Goal: Information Seeking & Learning: Learn about a topic

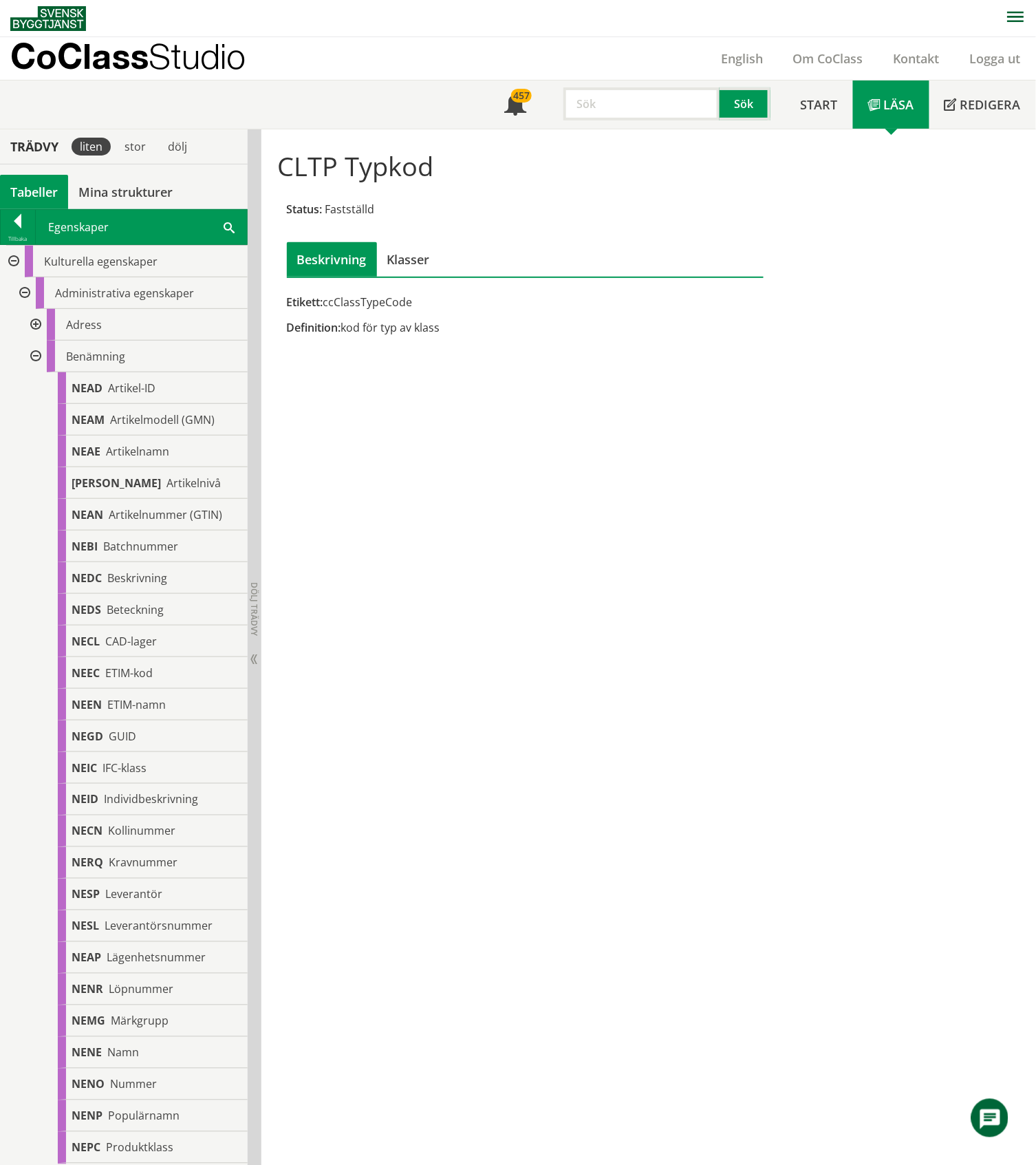
click at [26, 199] on div "Tabeller" at bounding box center [34, 192] width 68 height 35
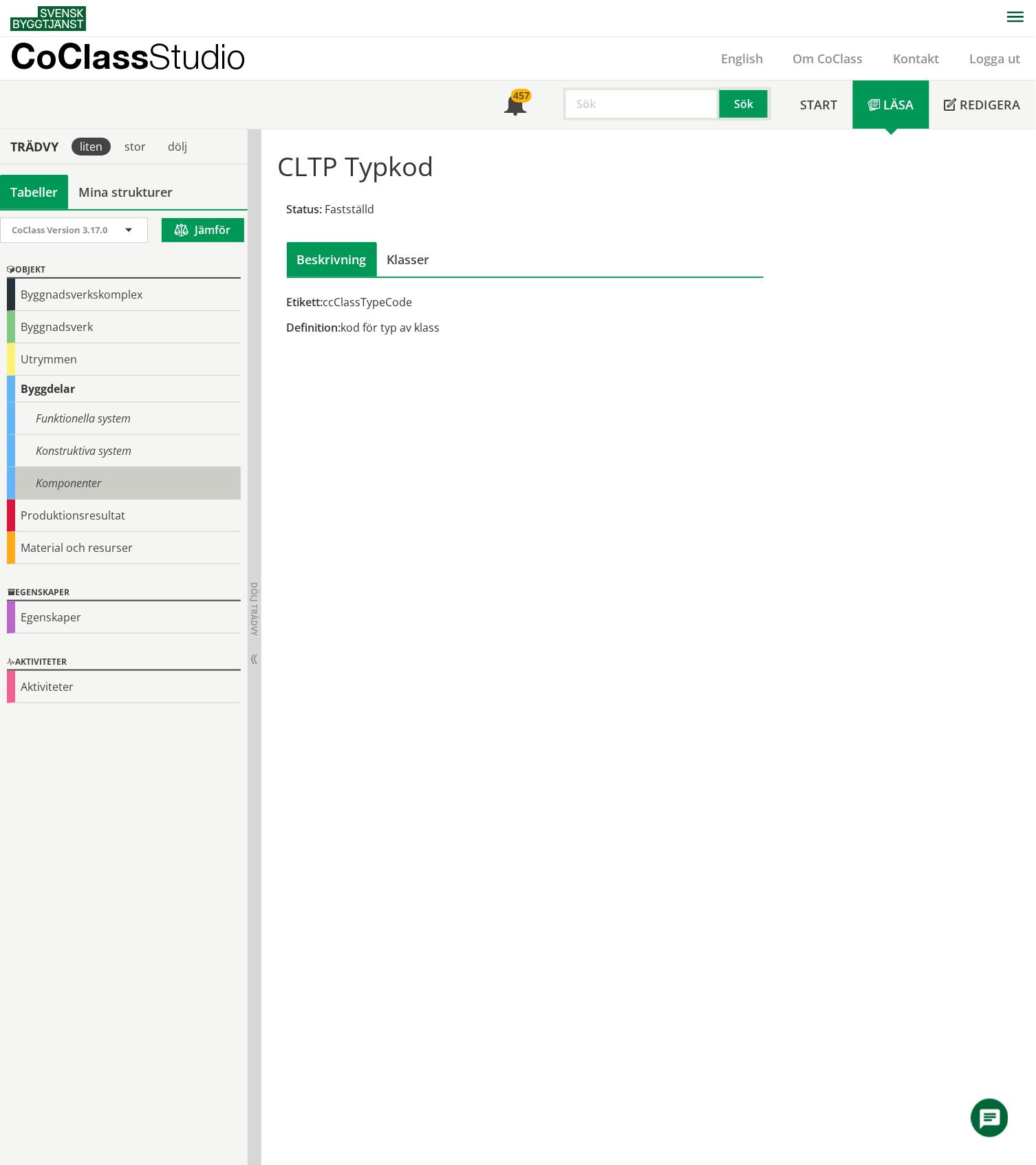
click at [89, 486] on div "Komponenter" at bounding box center [123, 483] width 233 height 32
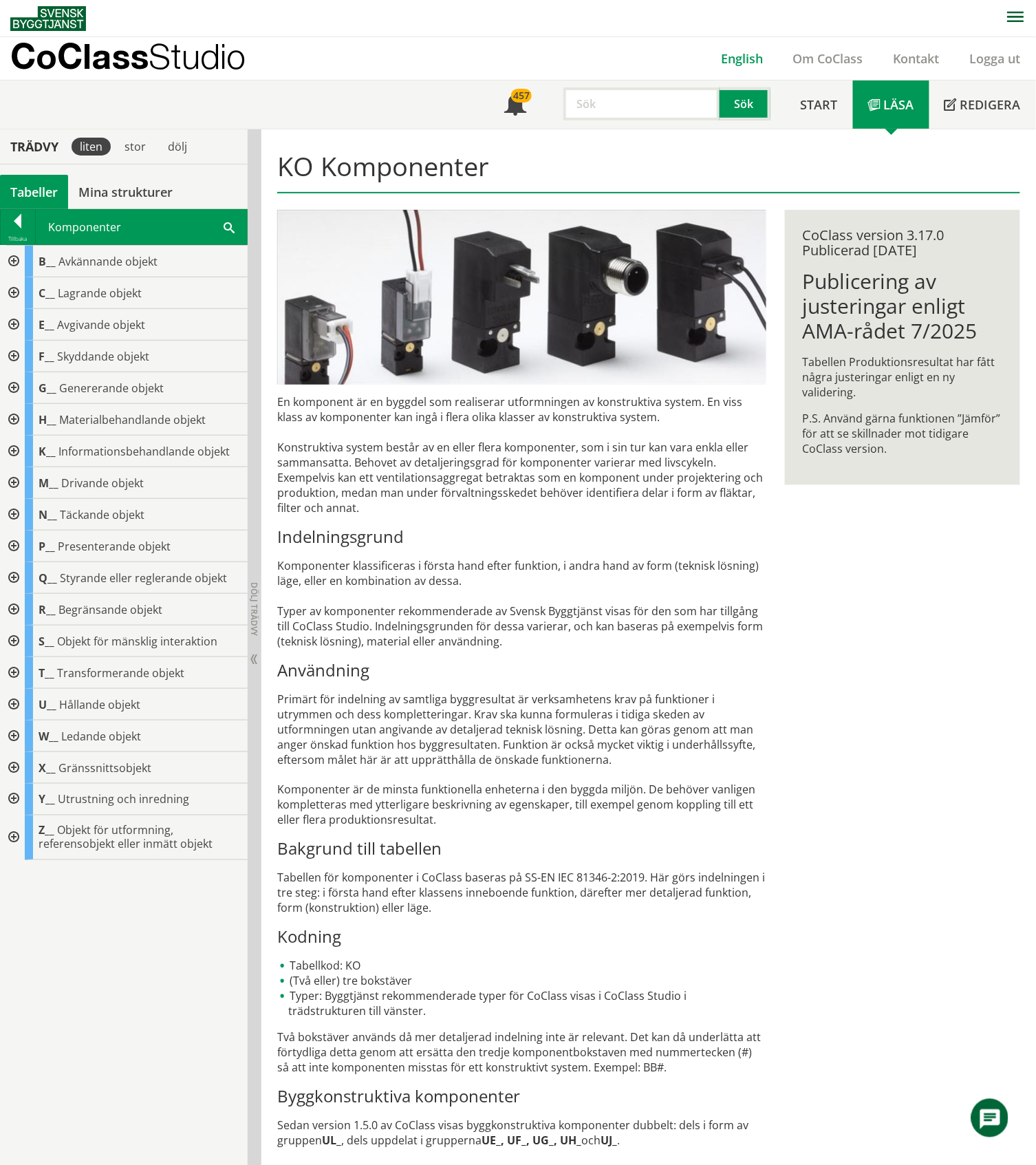
click at [749, 61] on link "English" at bounding box center [742, 58] width 72 height 16
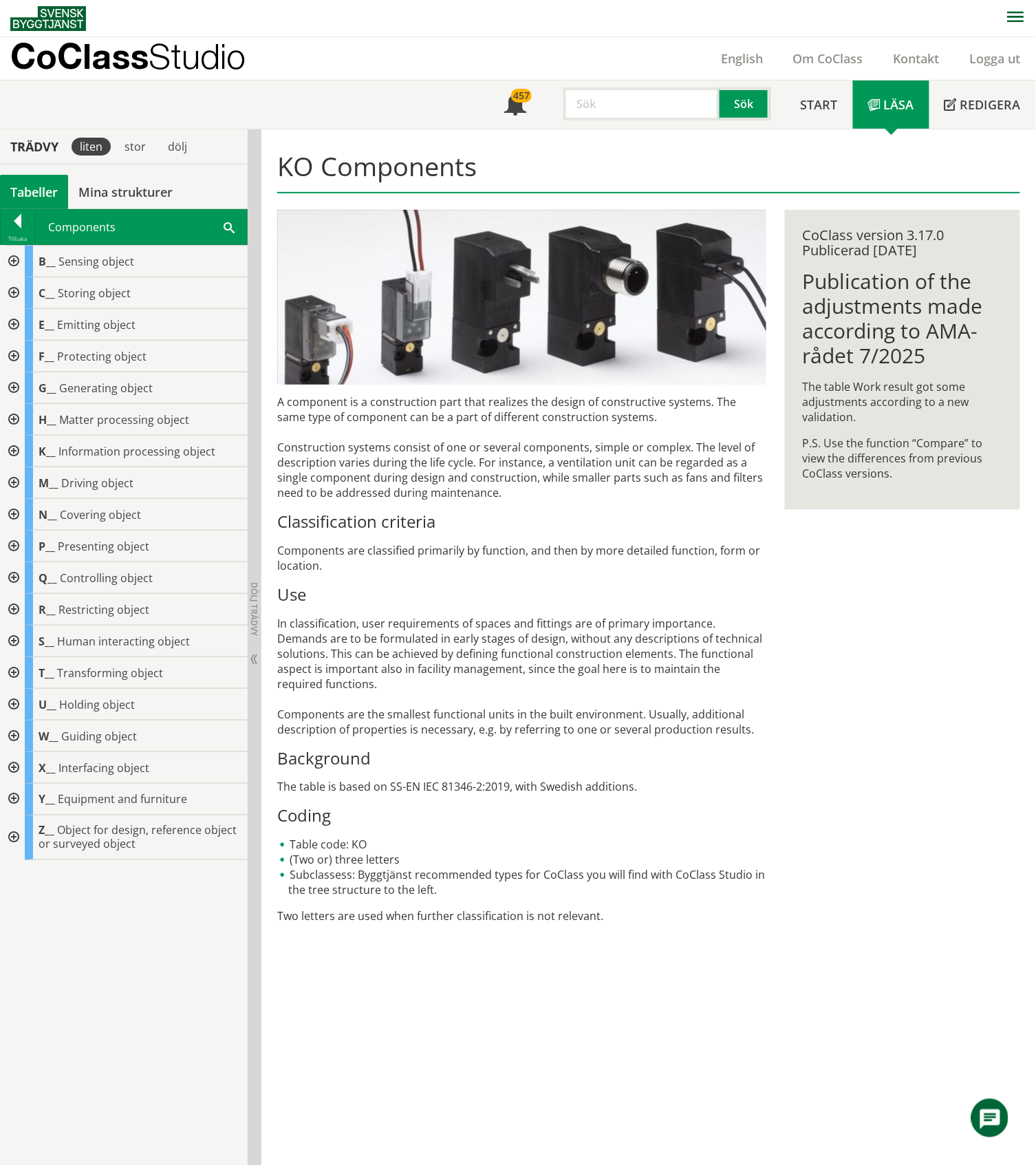
click at [11, 417] on div at bounding box center [12, 419] width 25 height 32
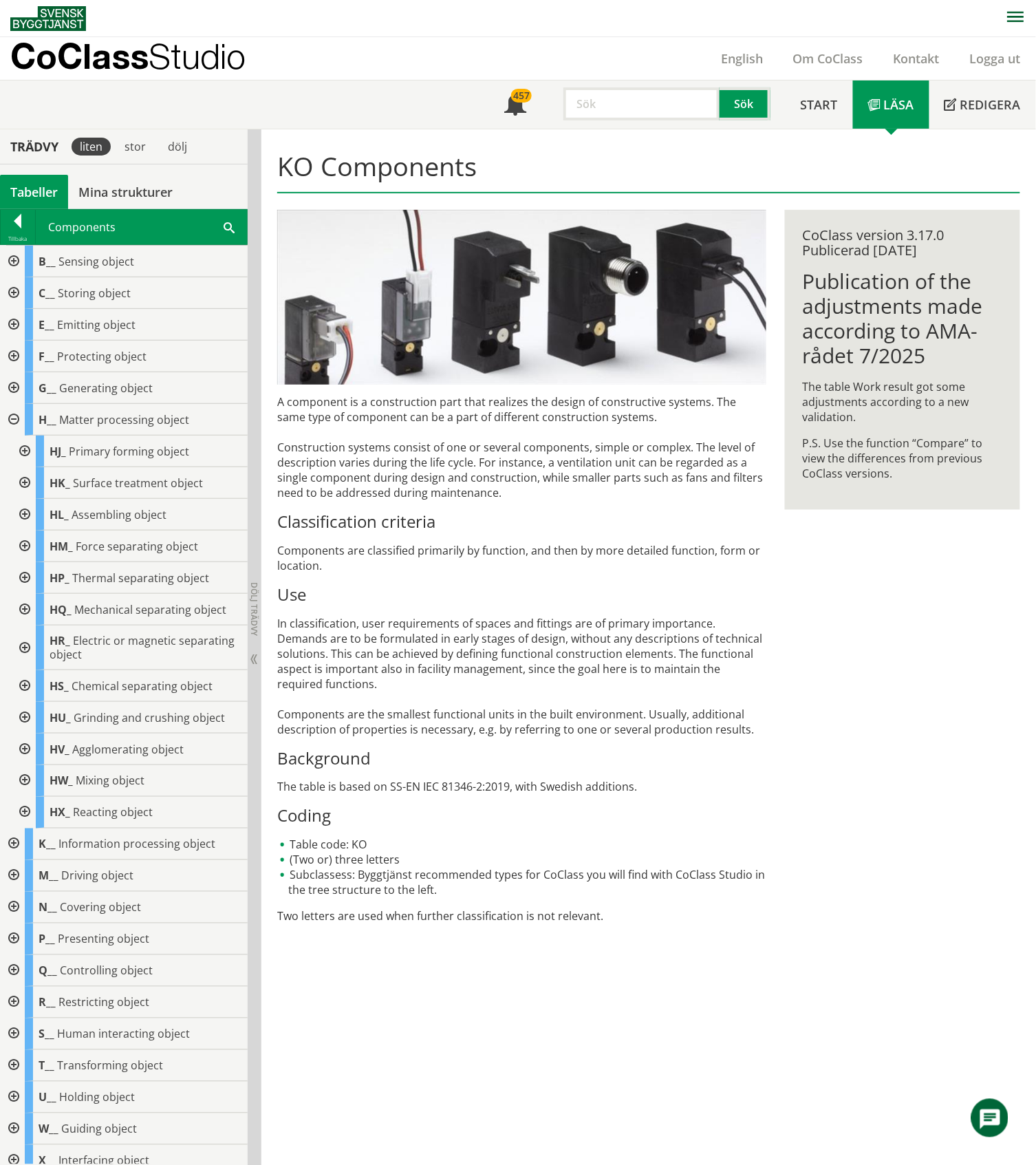
click at [23, 486] on div at bounding box center [23, 483] width 25 height 32
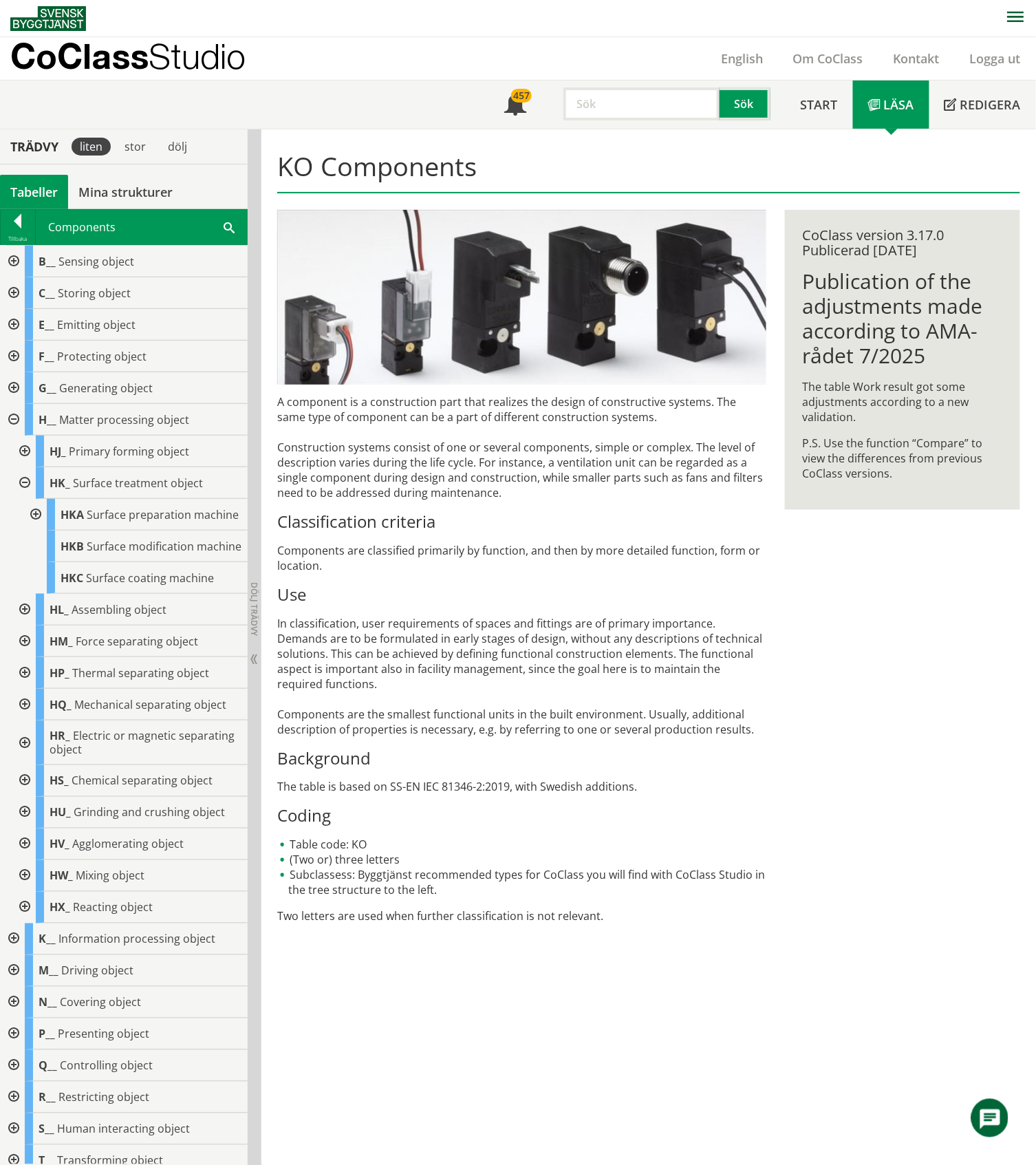
click at [36, 521] on div at bounding box center [35, 514] width 25 height 32
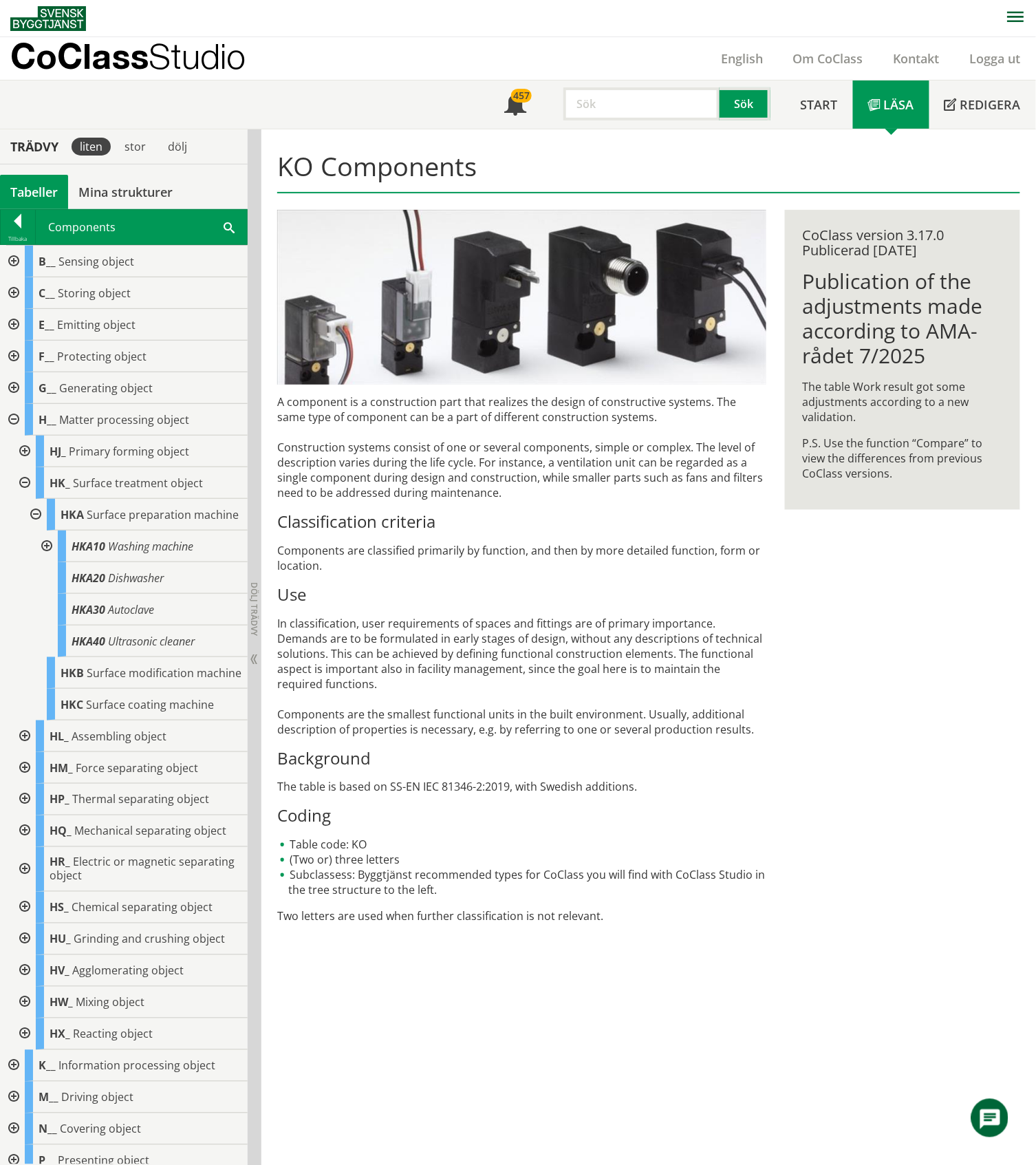
click at [44, 559] on div at bounding box center [46, 546] width 25 height 32
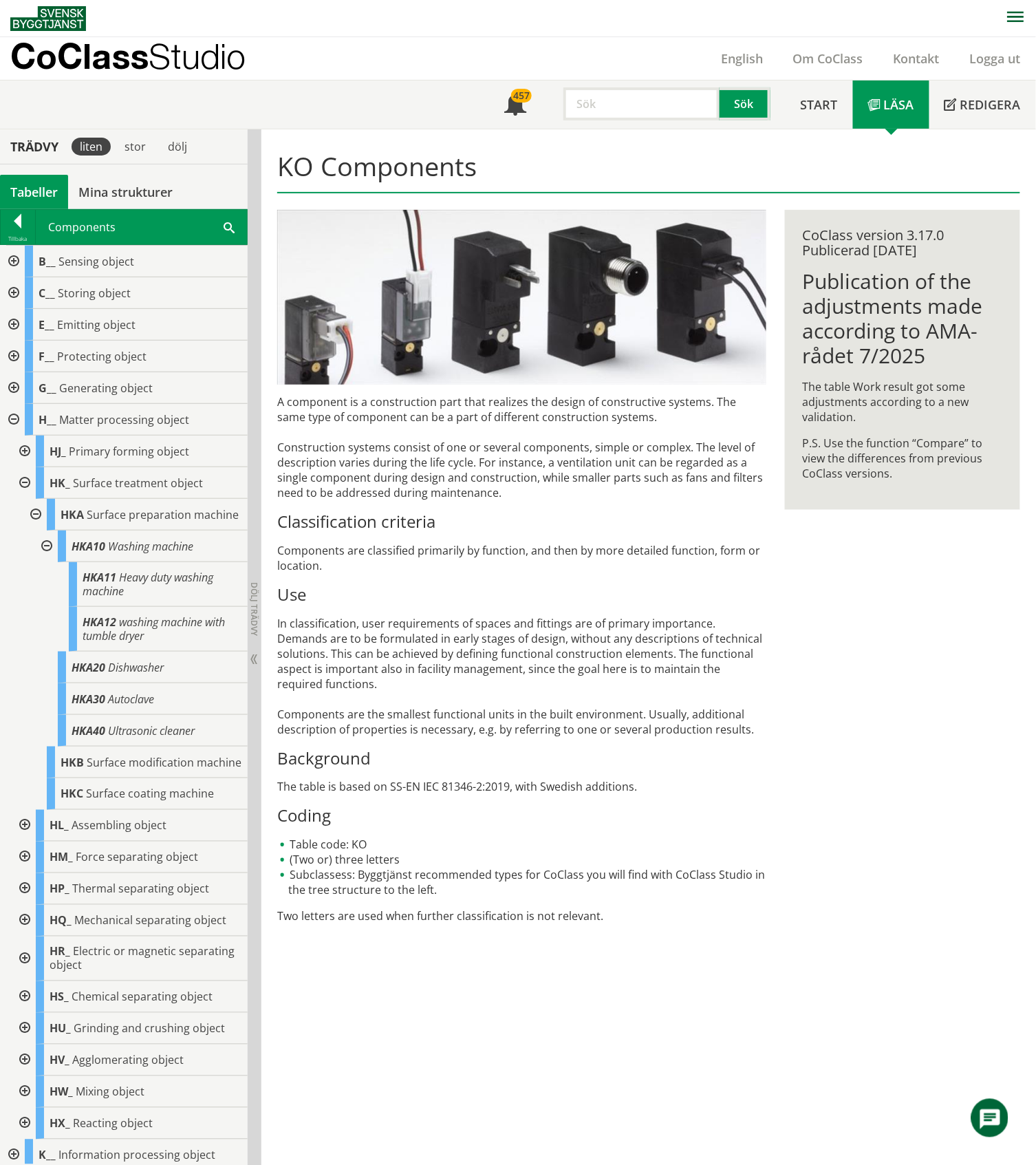
click at [44, 559] on div at bounding box center [46, 546] width 25 height 32
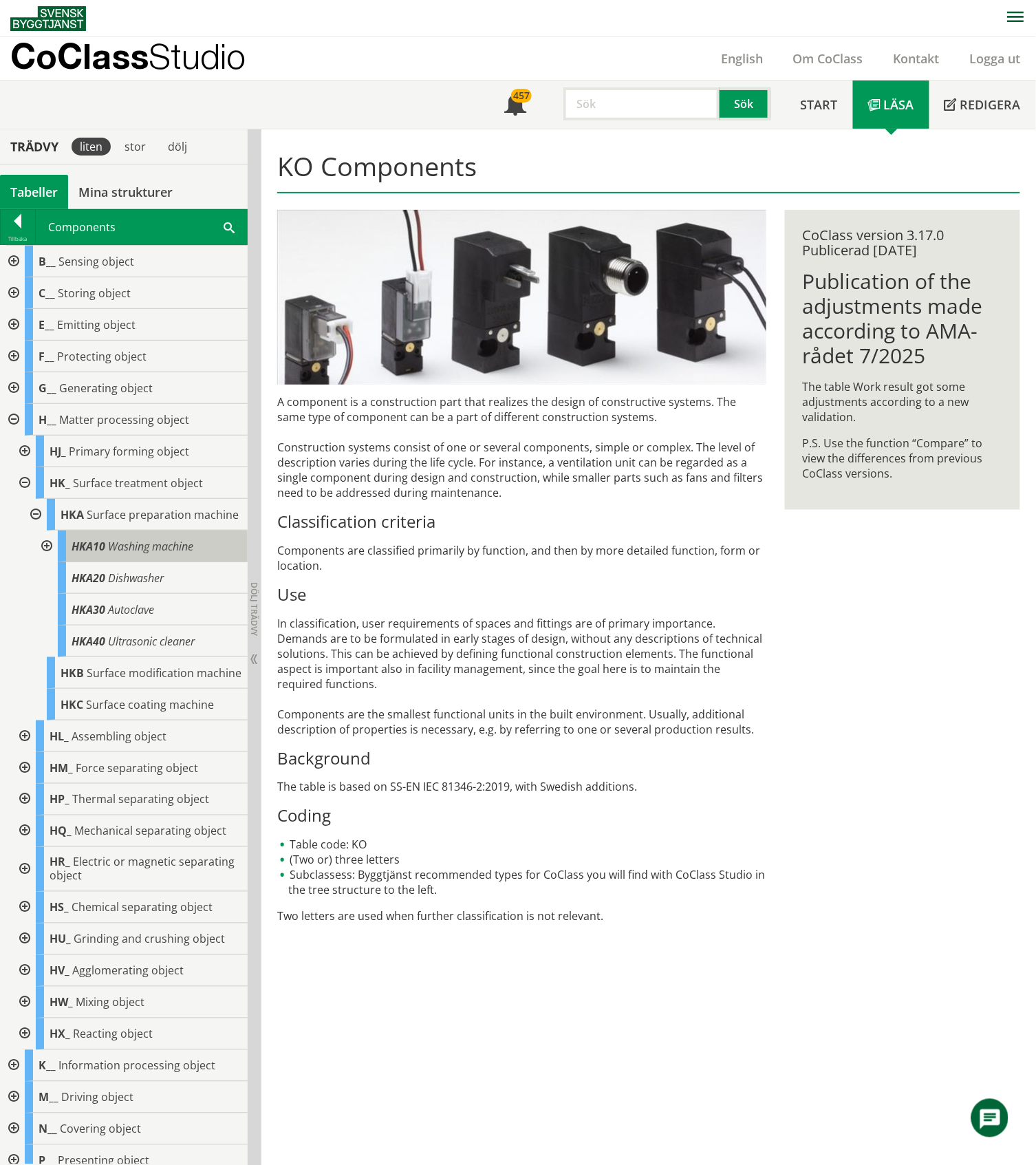
click at [136, 554] on span "Washing machine" at bounding box center [151, 546] width 85 height 15
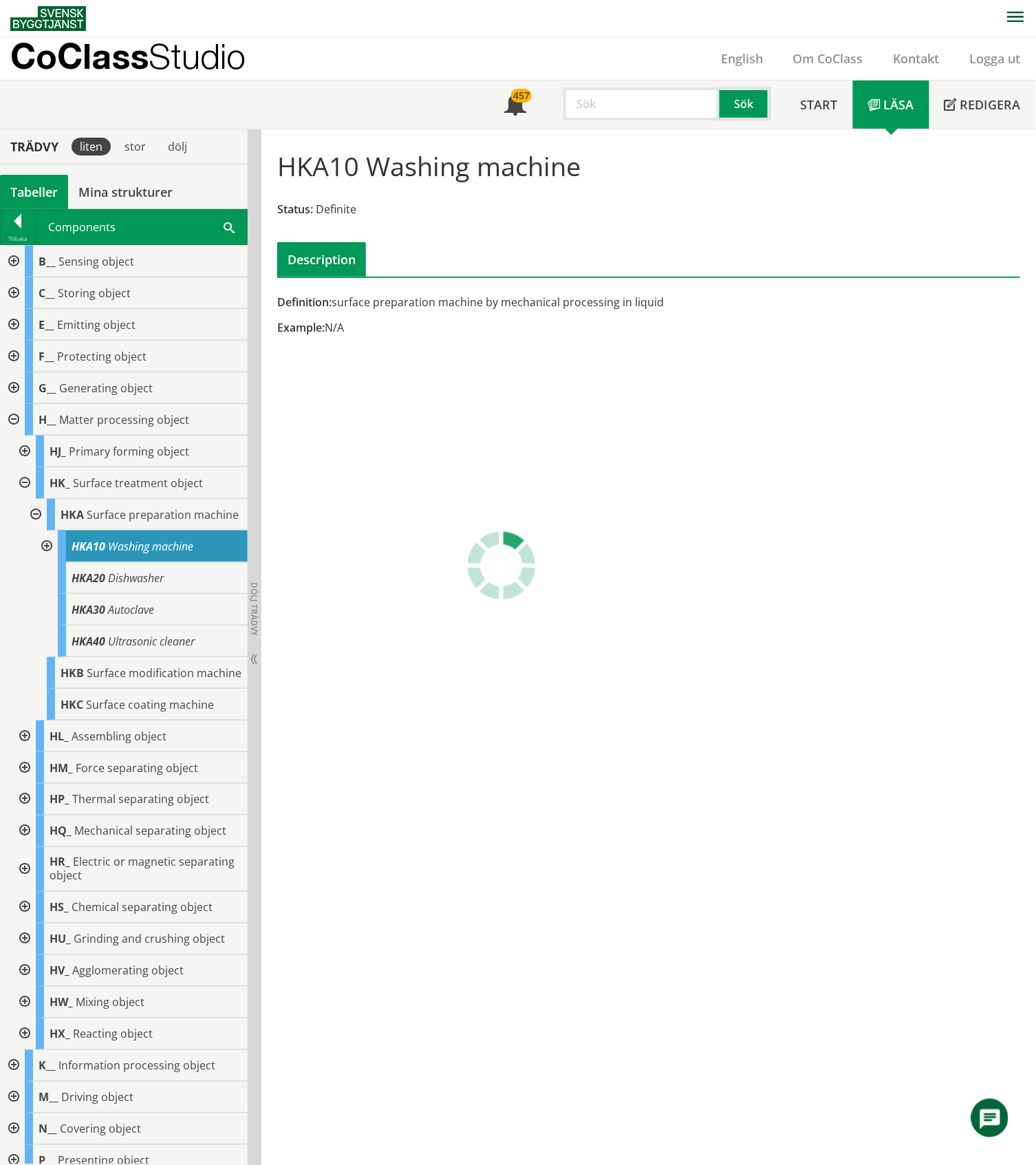
drag, startPoint x: 669, startPoint y: 303, endPoint x: 550, endPoint y: 310, distance: 119.2
click at [582, 296] on div "Definition: surface preparation machine by mechanical processing in liquid" at bounding box center [521, 302] width 488 height 15
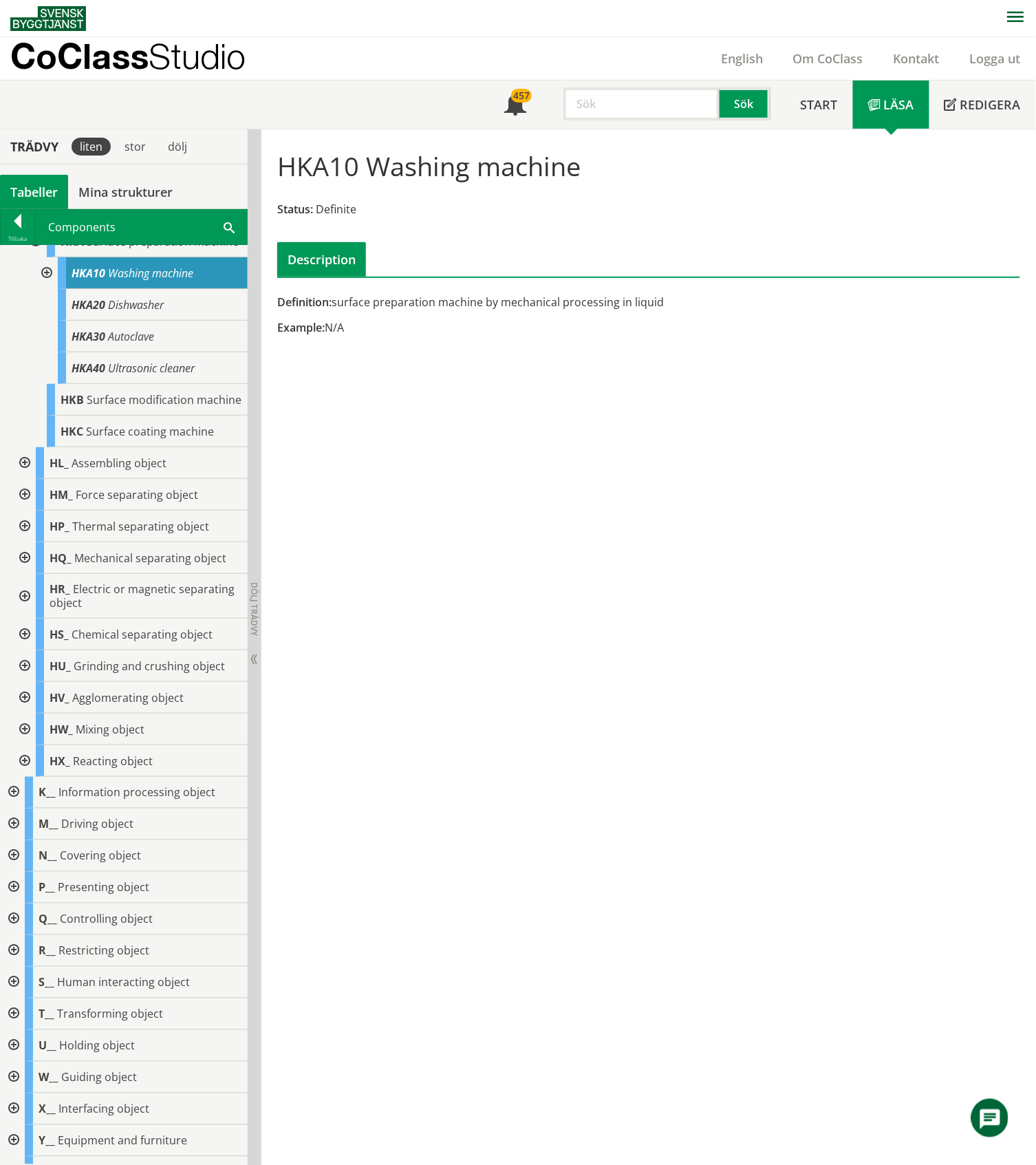
scroll to position [337, 0]
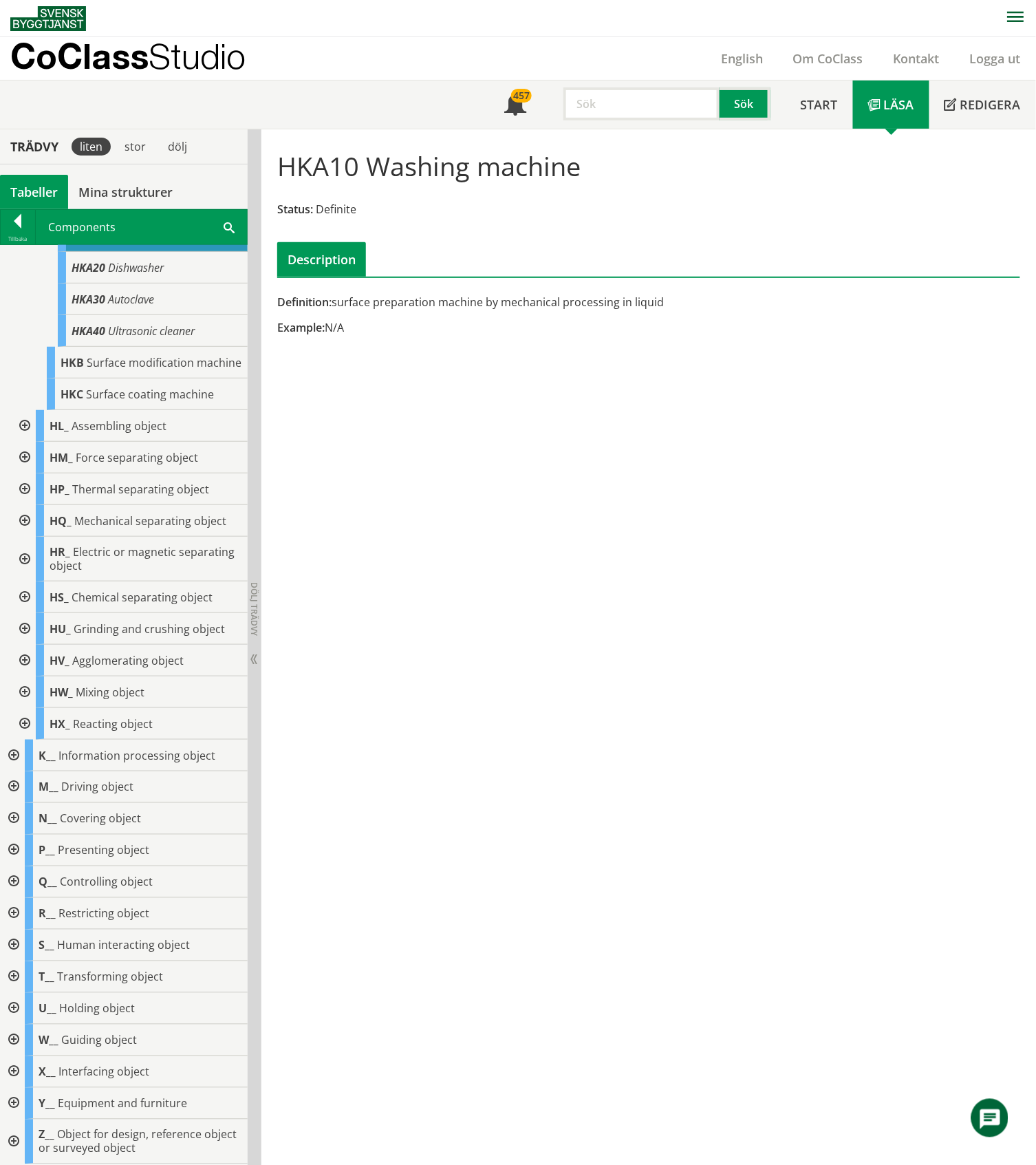
click at [11, 1100] on div at bounding box center [12, 1103] width 25 height 32
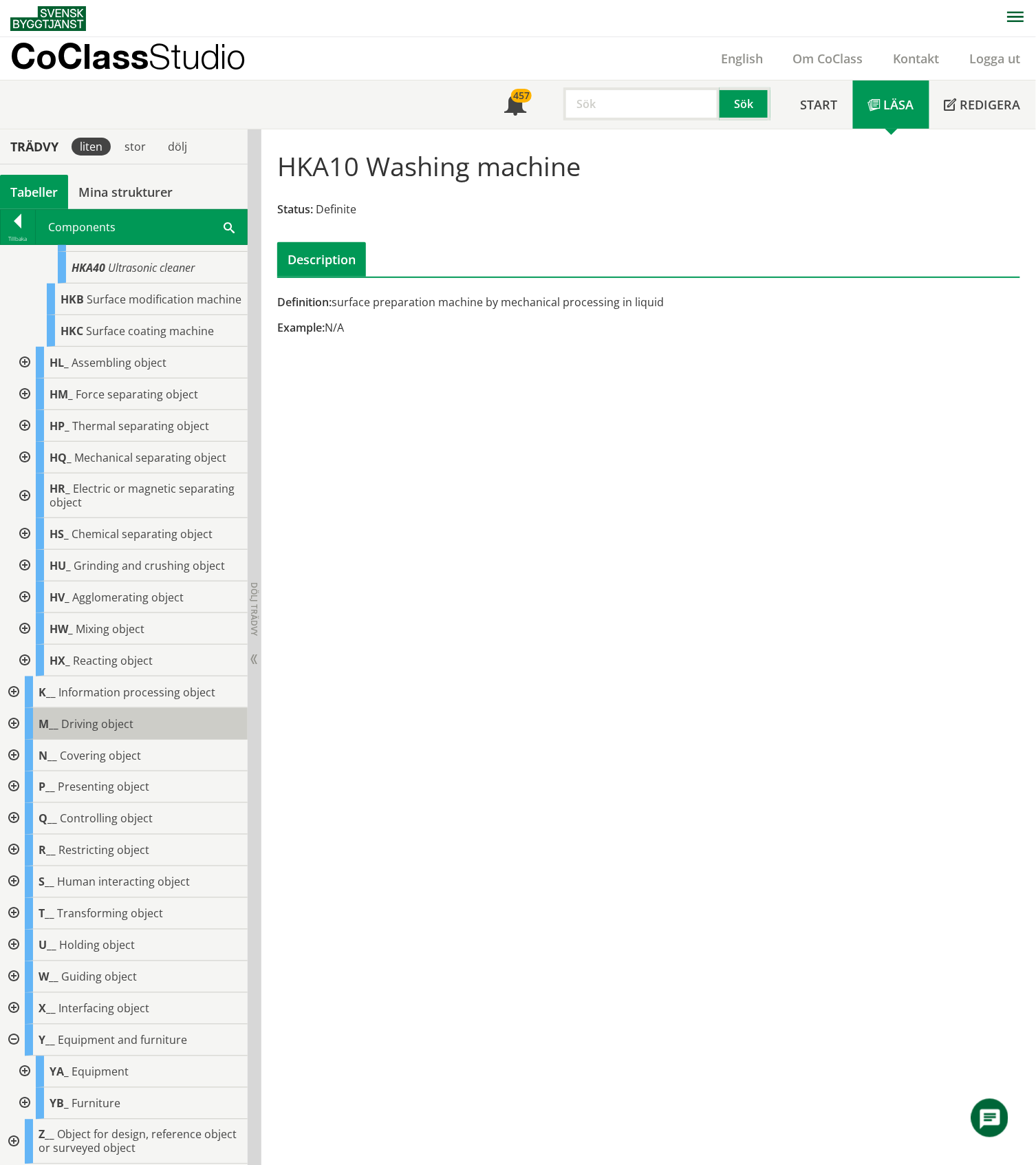
scroll to position [400, 0]
click at [25, 1070] on div at bounding box center [23, 1072] width 25 height 32
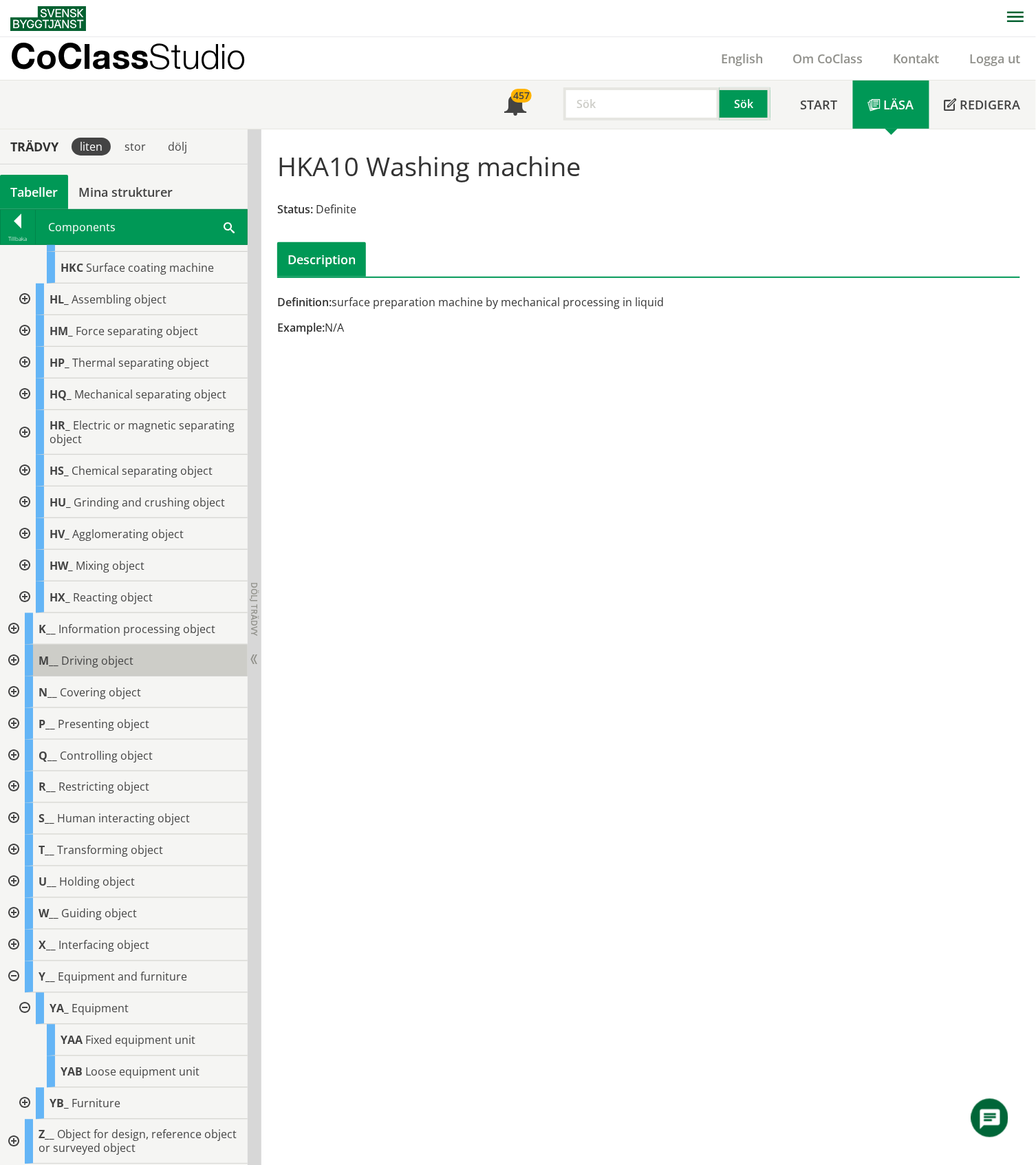
scroll to position [464, 0]
click at [131, 1045] on span "Fixed equipment unit" at bounding box center [140, 1040] width 110 height 15
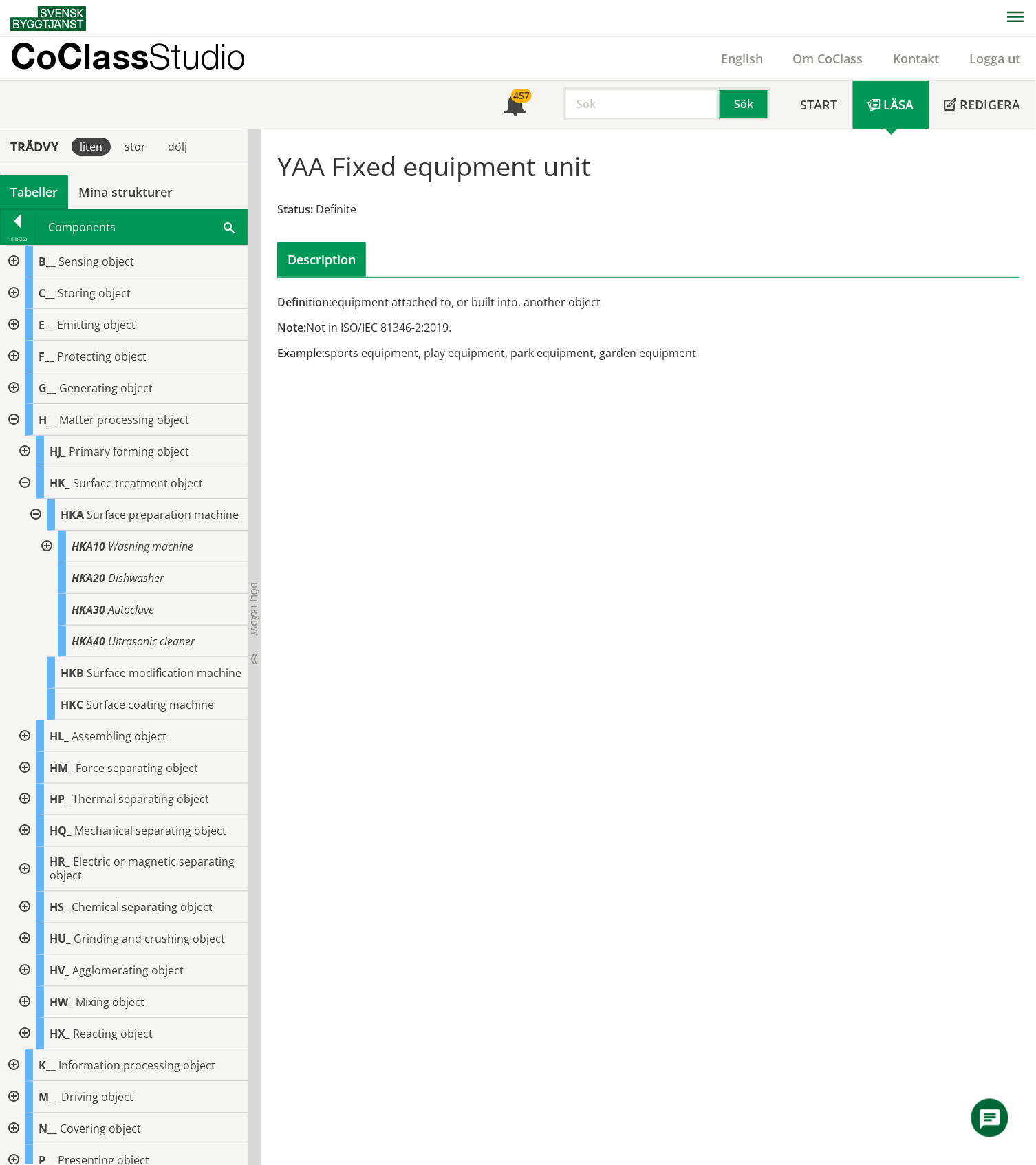
click at [31, 191] on div "Tabeller" at bounding box center [34, 192] width 68 height 35
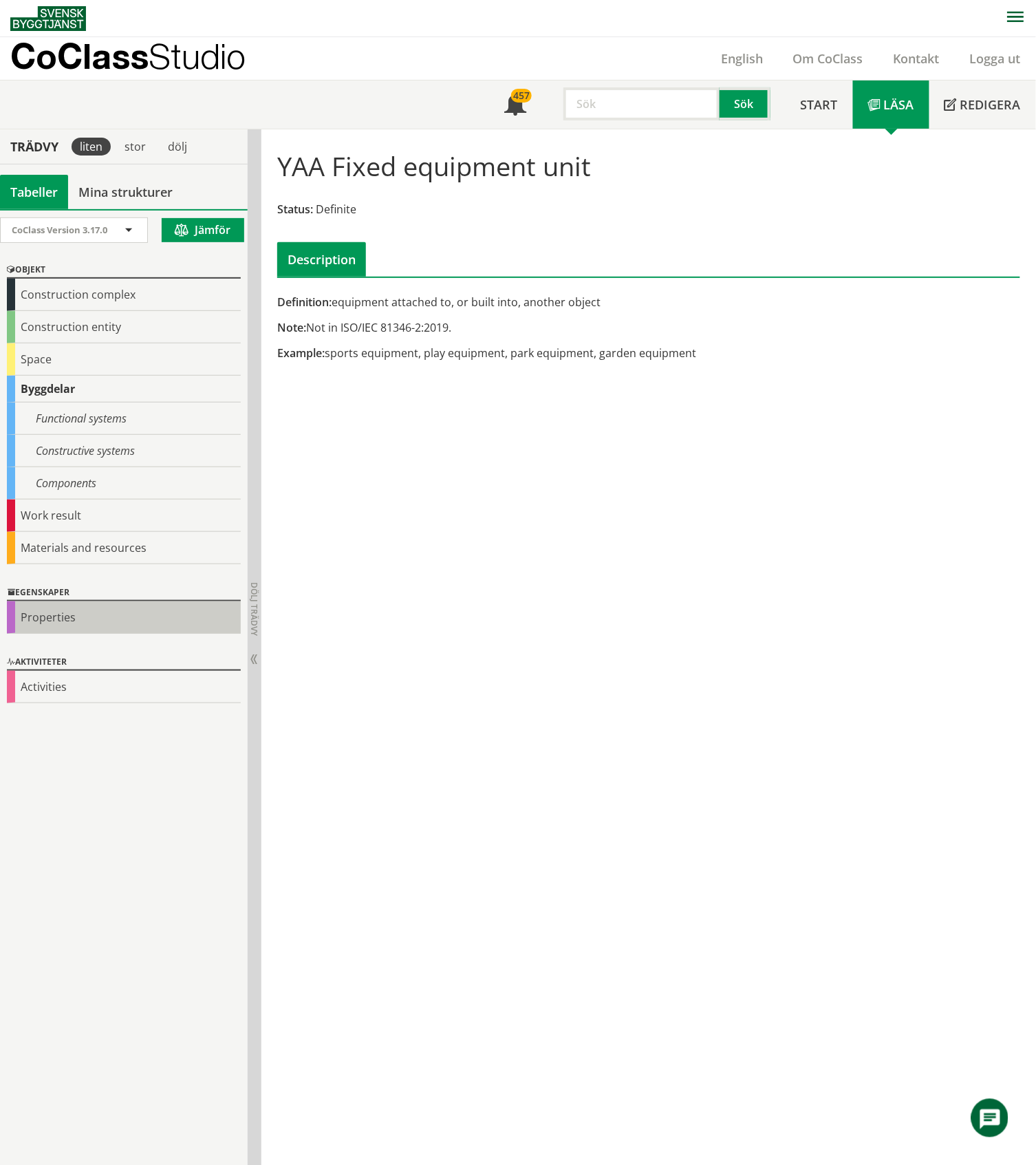
click at [64, 620] on div "Properties" at bounding box center [123, 618] width 233 height 32
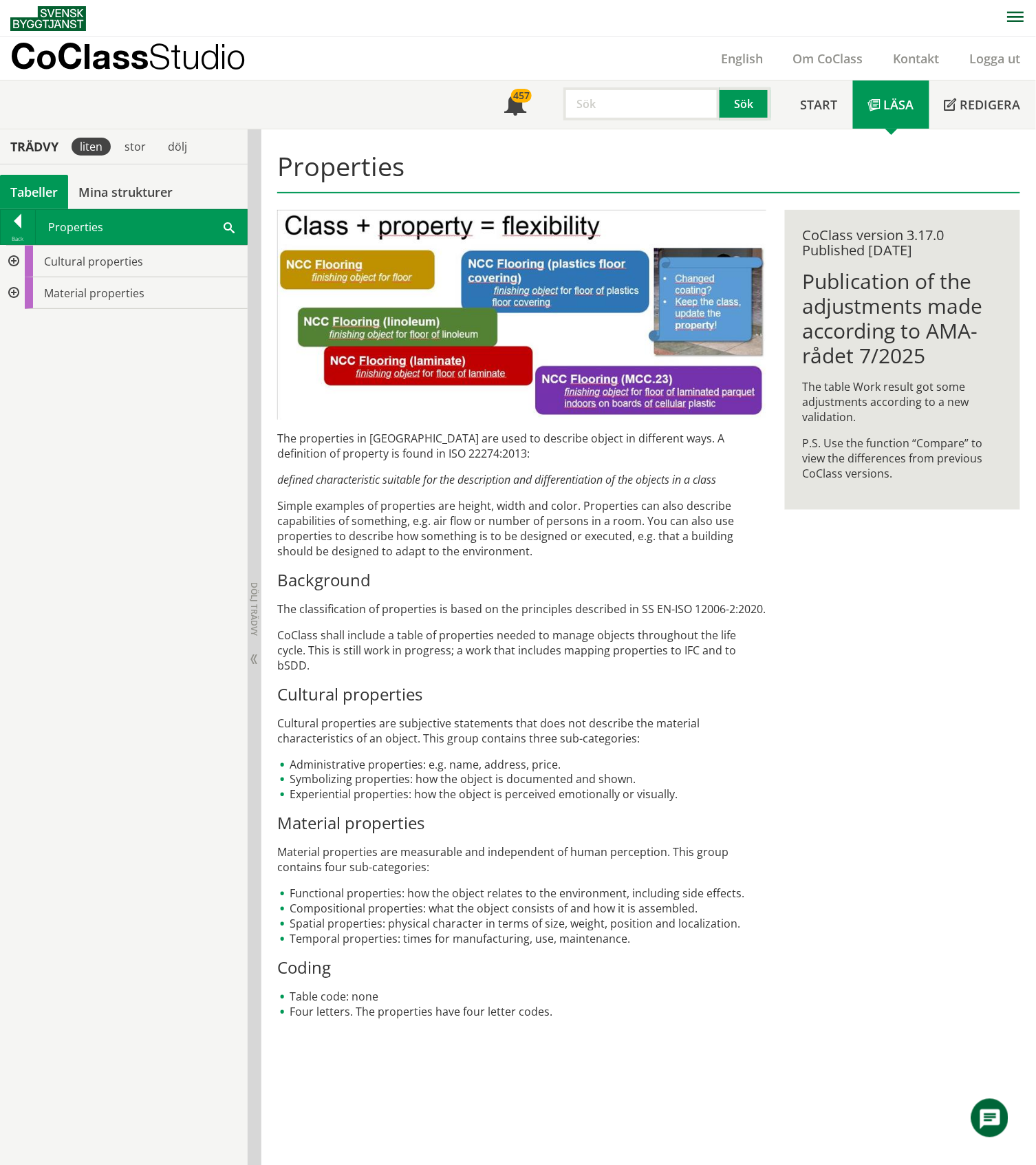
click at [12, 262] on div at bounding box center [12, 261] width 25 height 32
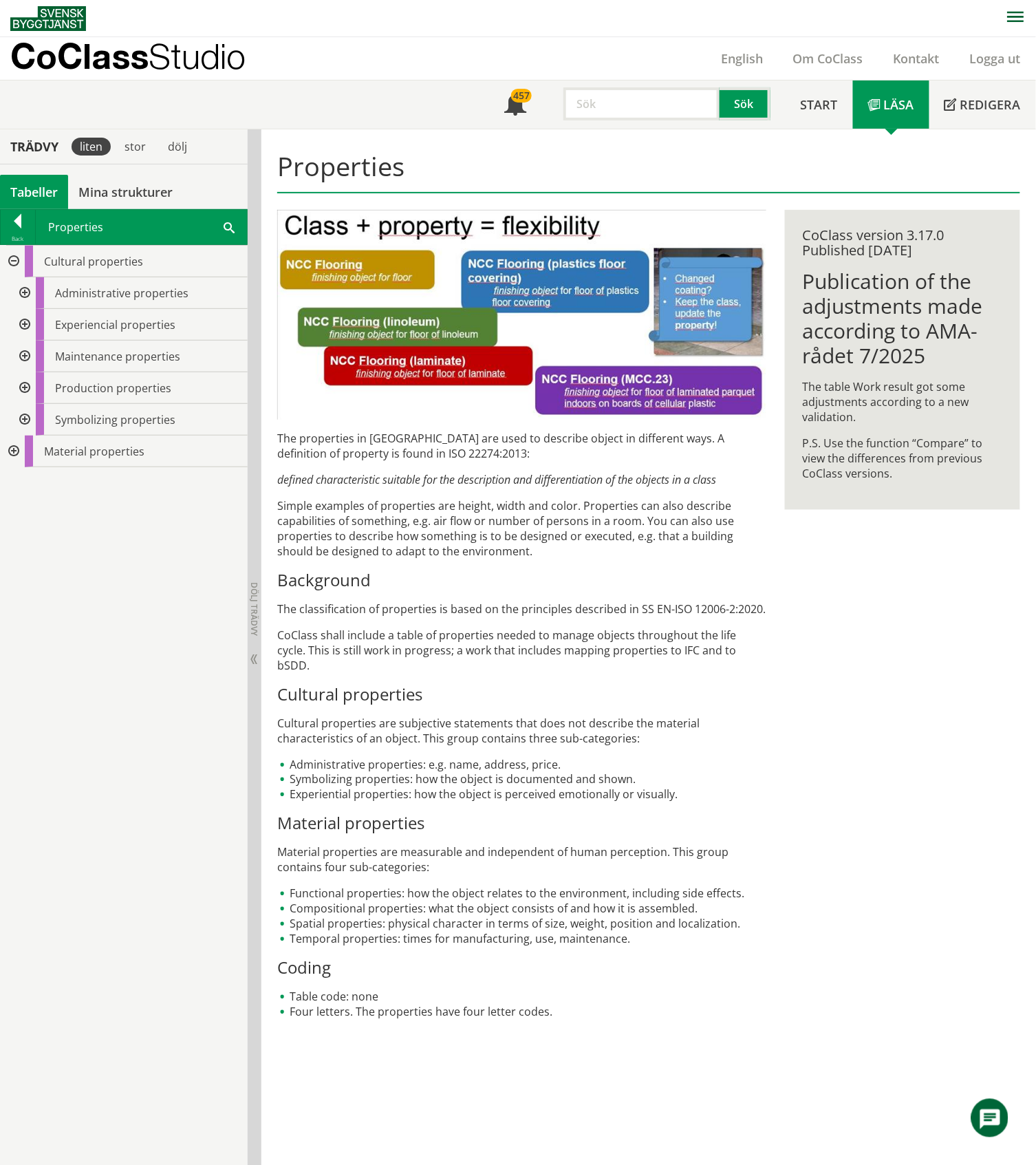
click at [26, 292] on div at bounding box center [23, 292] width 25 height 32
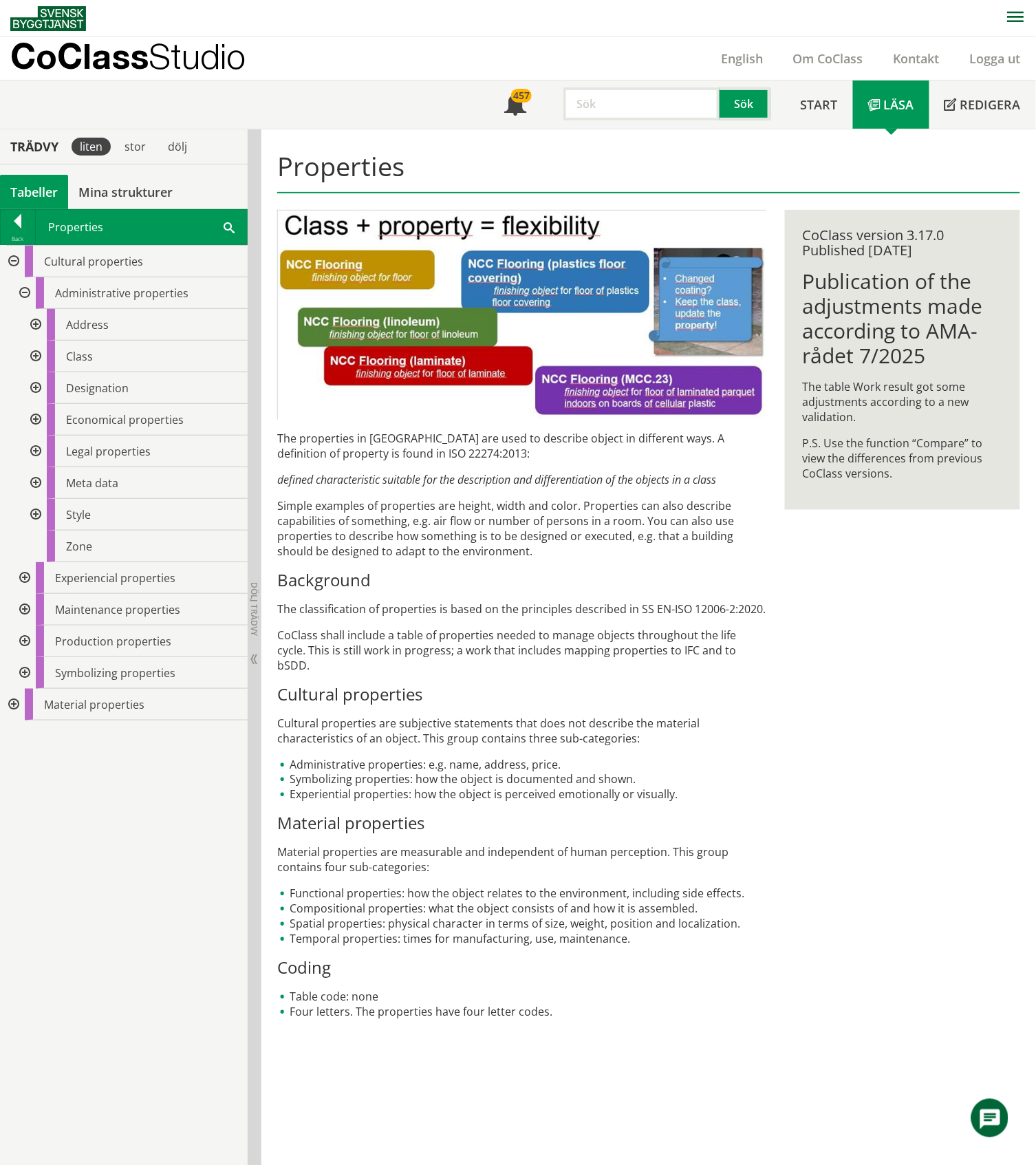
click at [35, 483] on div at bounding box center [35, 483] width 25 height 32
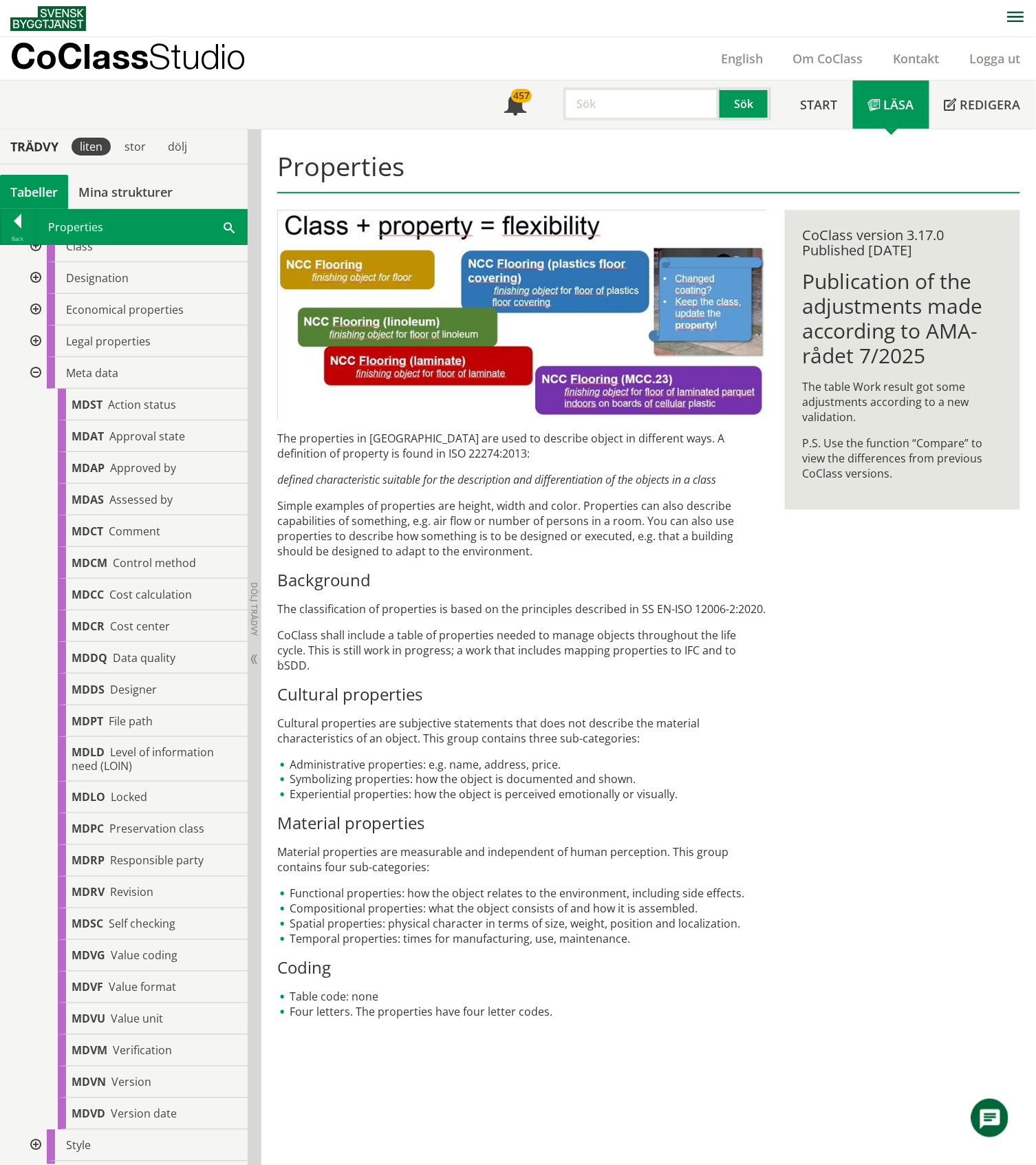
scroll to position [92, 0]
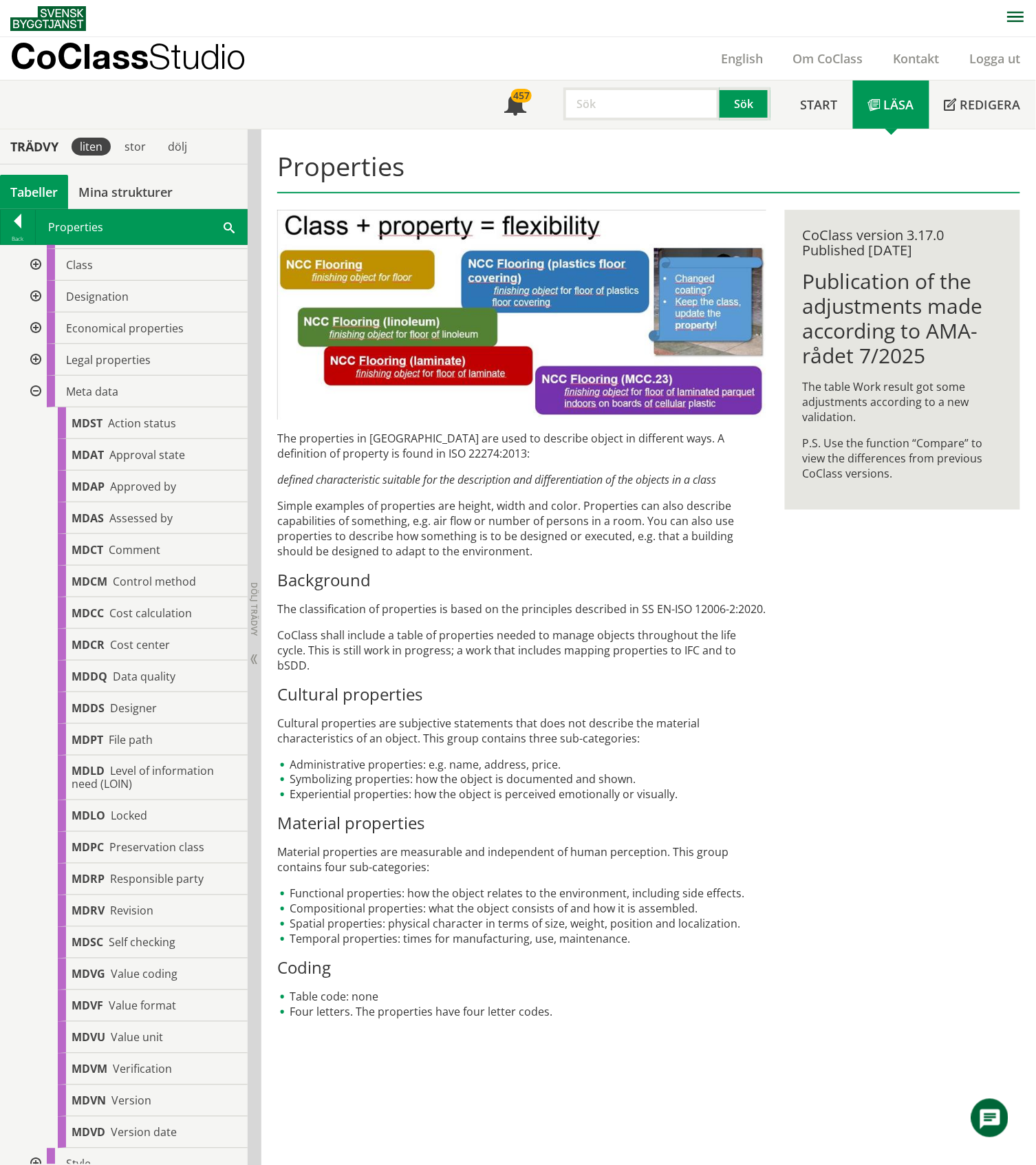
click at [37, 392] on div at bounding box center [35, 391] width 25 height 32
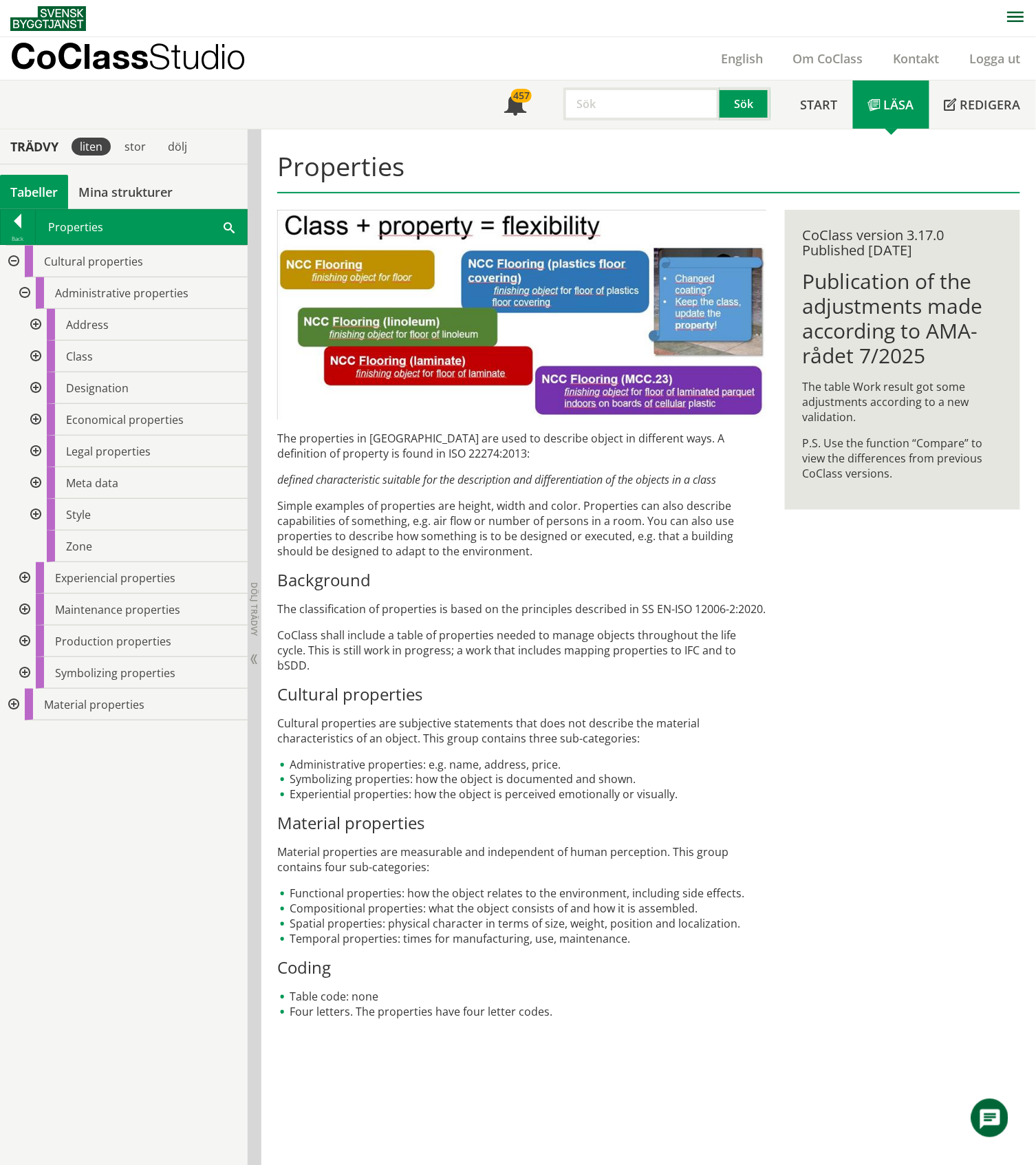
click at [37, 325] on div at bounding box center [35, 325] width 25 height 32
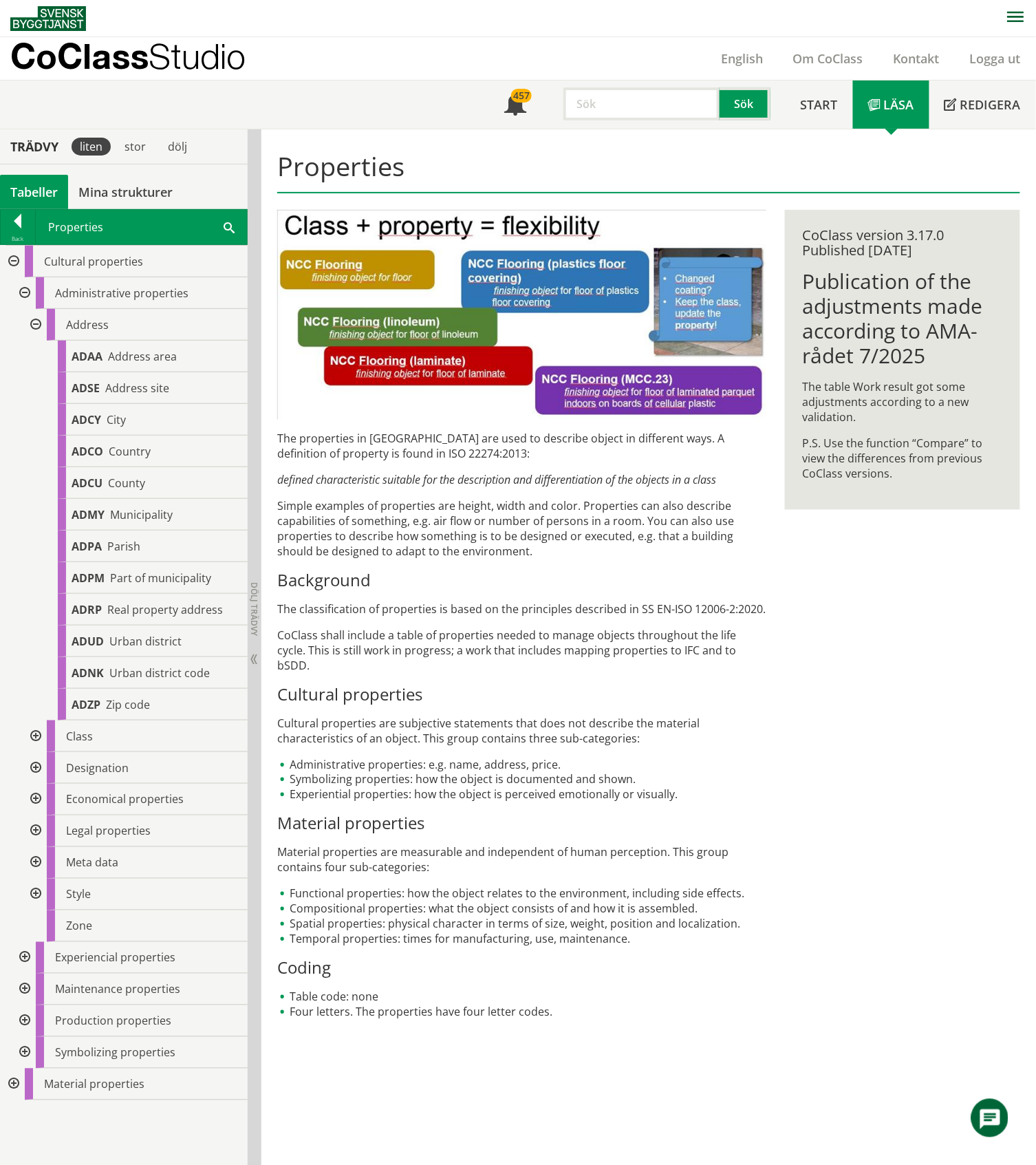
click at [35, 325] on div at bounding box center [35, 325] width 25 height 32
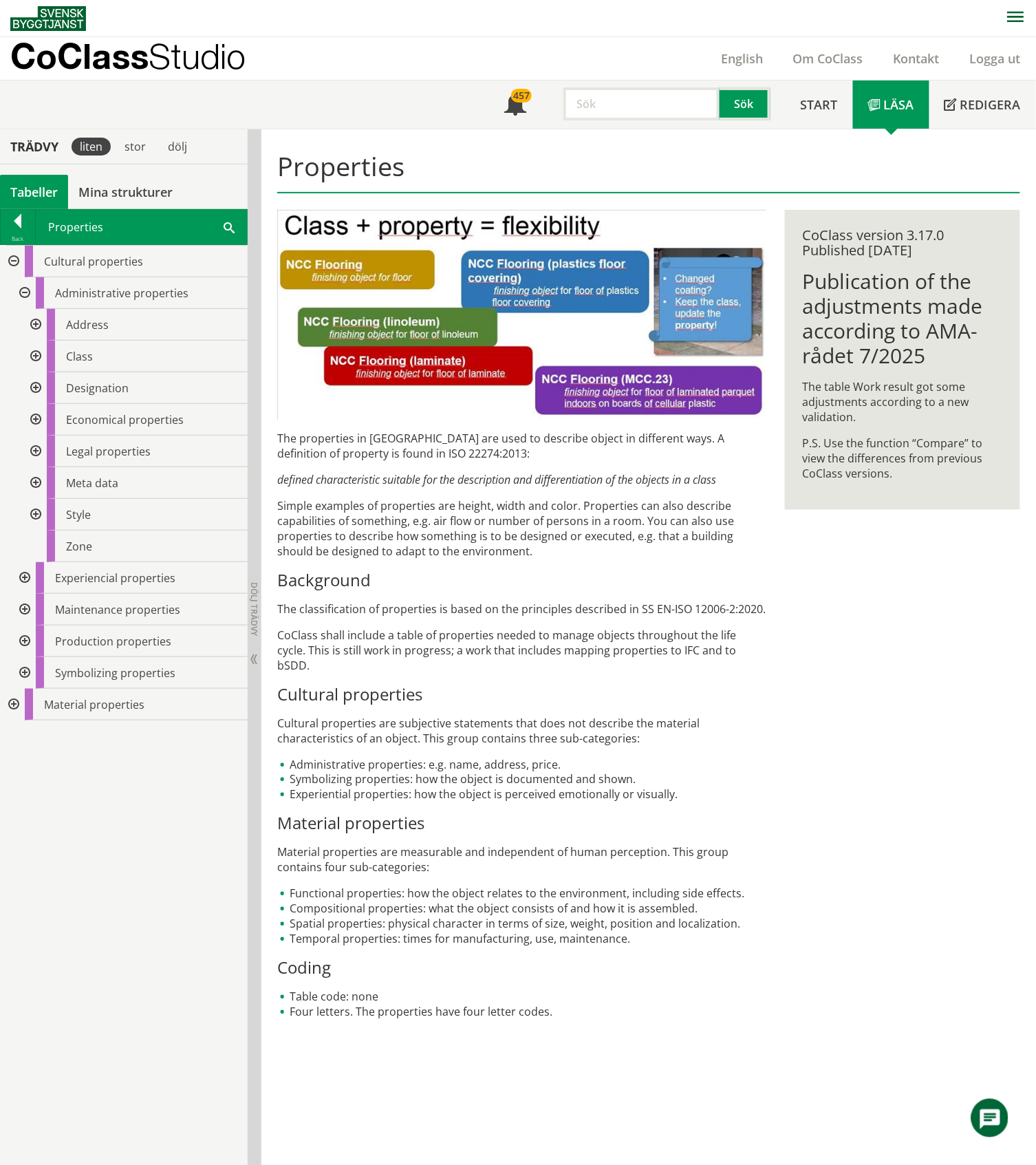
click at [34, 419] on div at bounding box center [35, 419] width 25 height 32
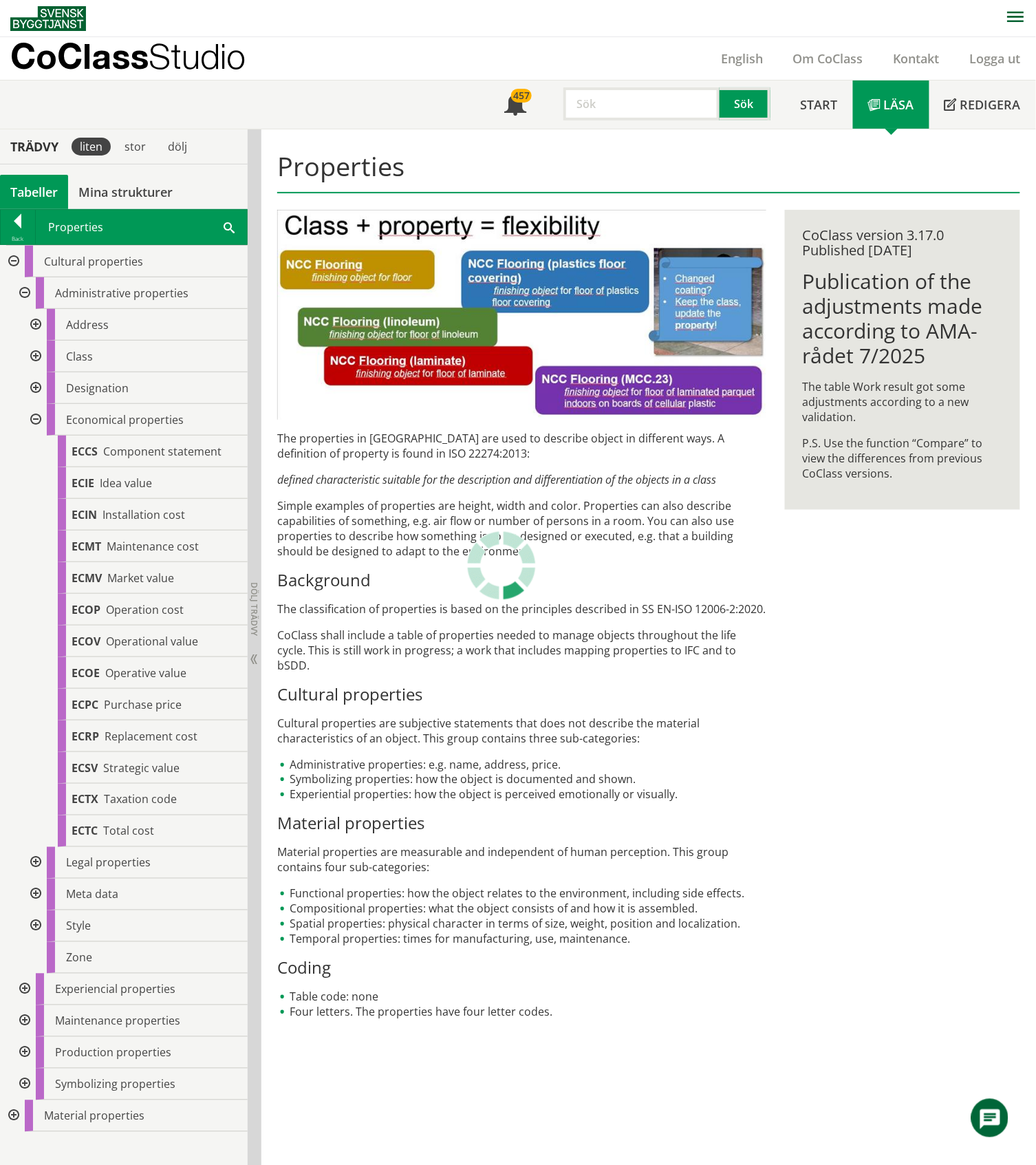
click at [37, 418] on div at bounding box center [35, 419] width 25 height 32
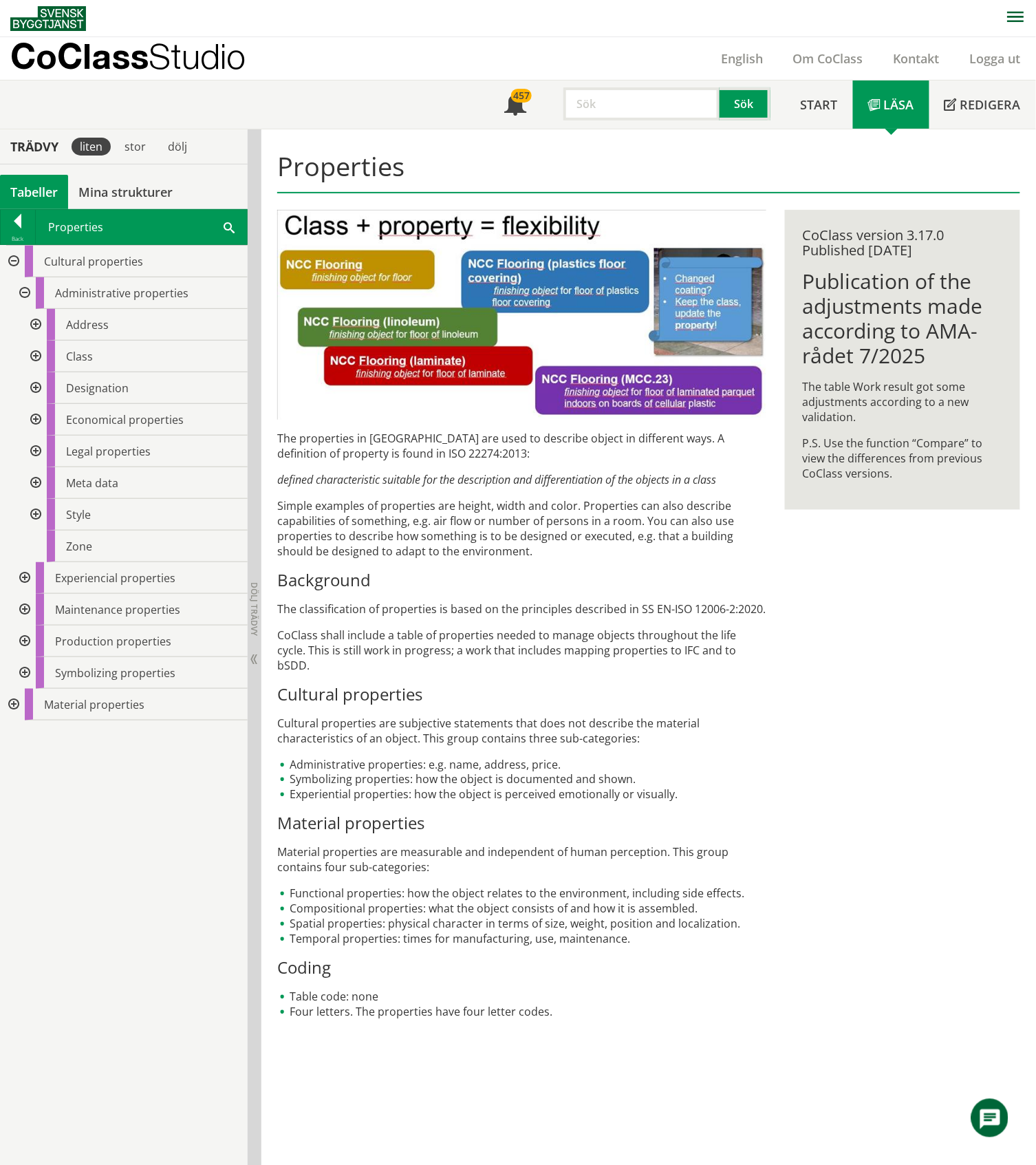
click at [36, 452] on div at bounding box center [35, 451] width 25 height 32
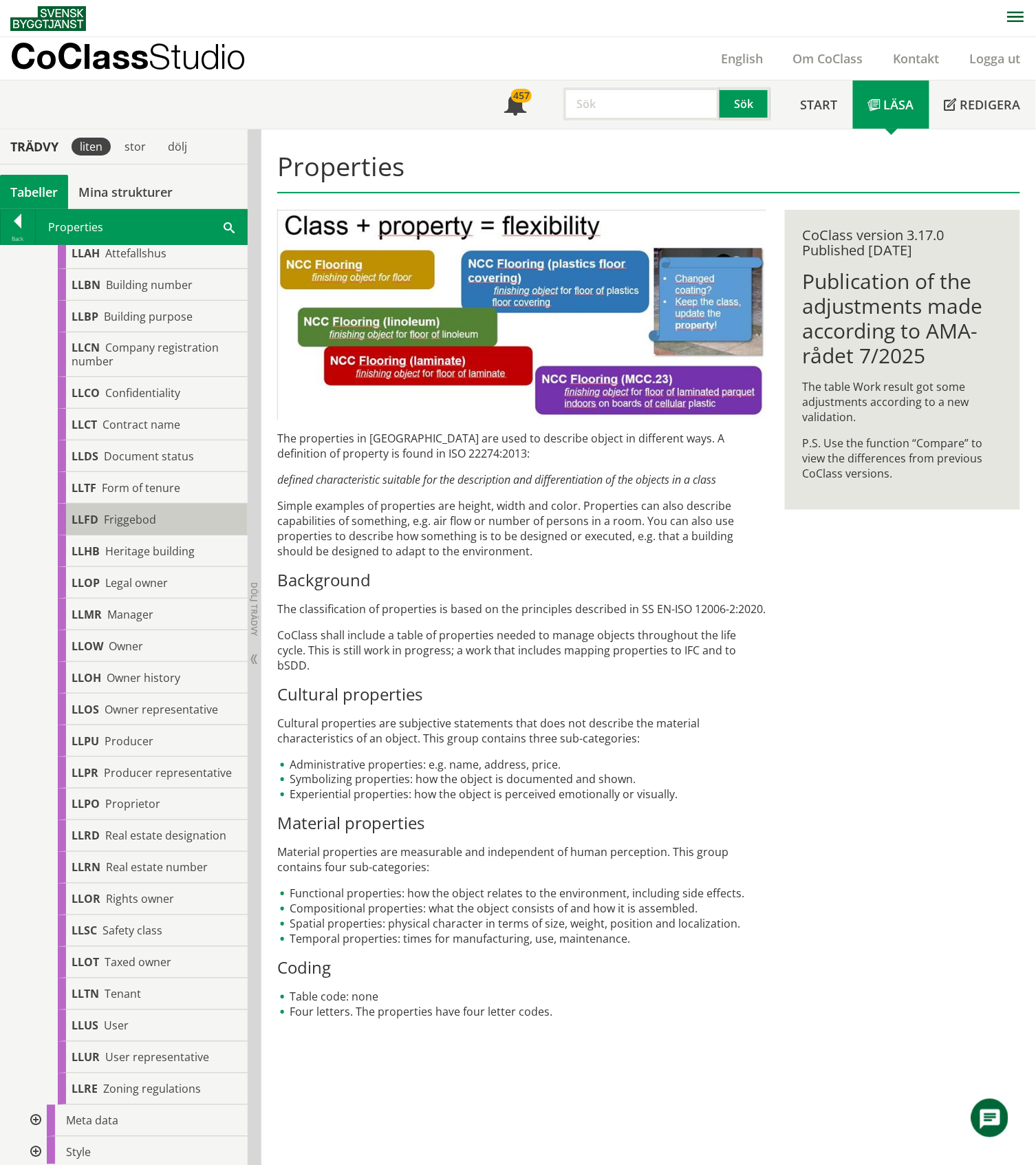
scroll to position [275, 0]
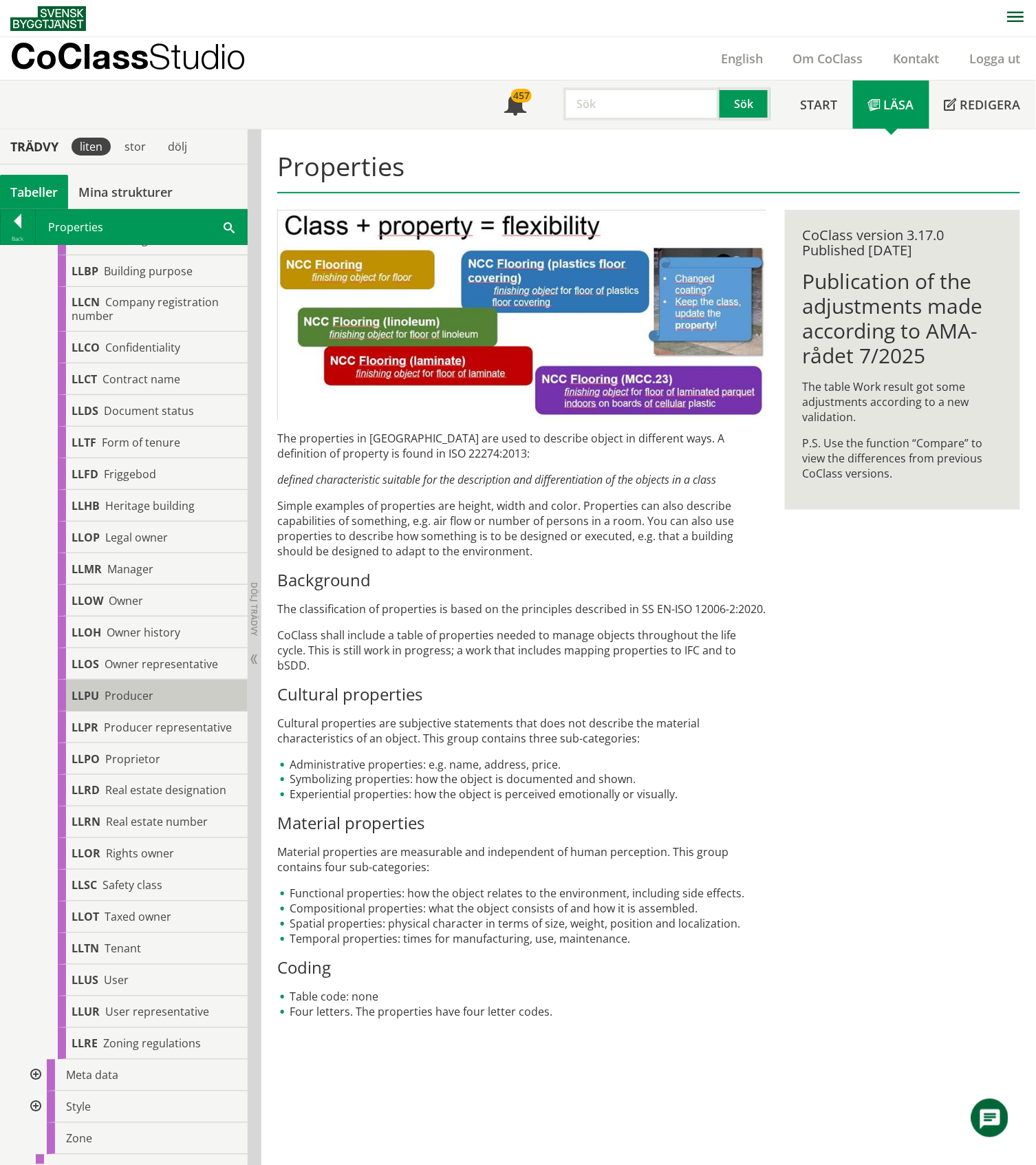
click at [142, 689] on span "Producer" at bounding box center [128, 696] width 49 height 15
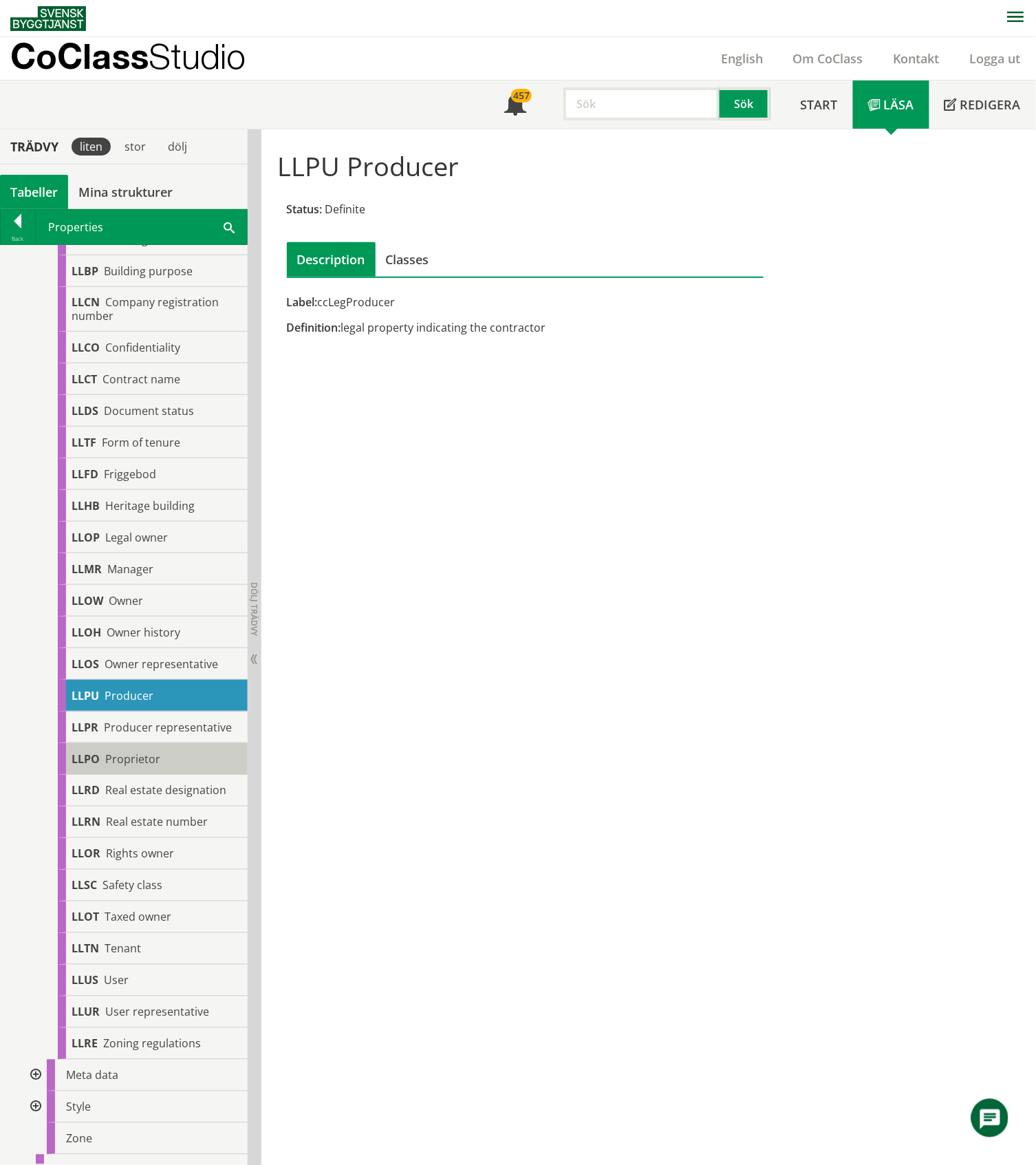
click at [145, 766] on span "Proprietor" at bounding box center [132, 759] width 55 height 15
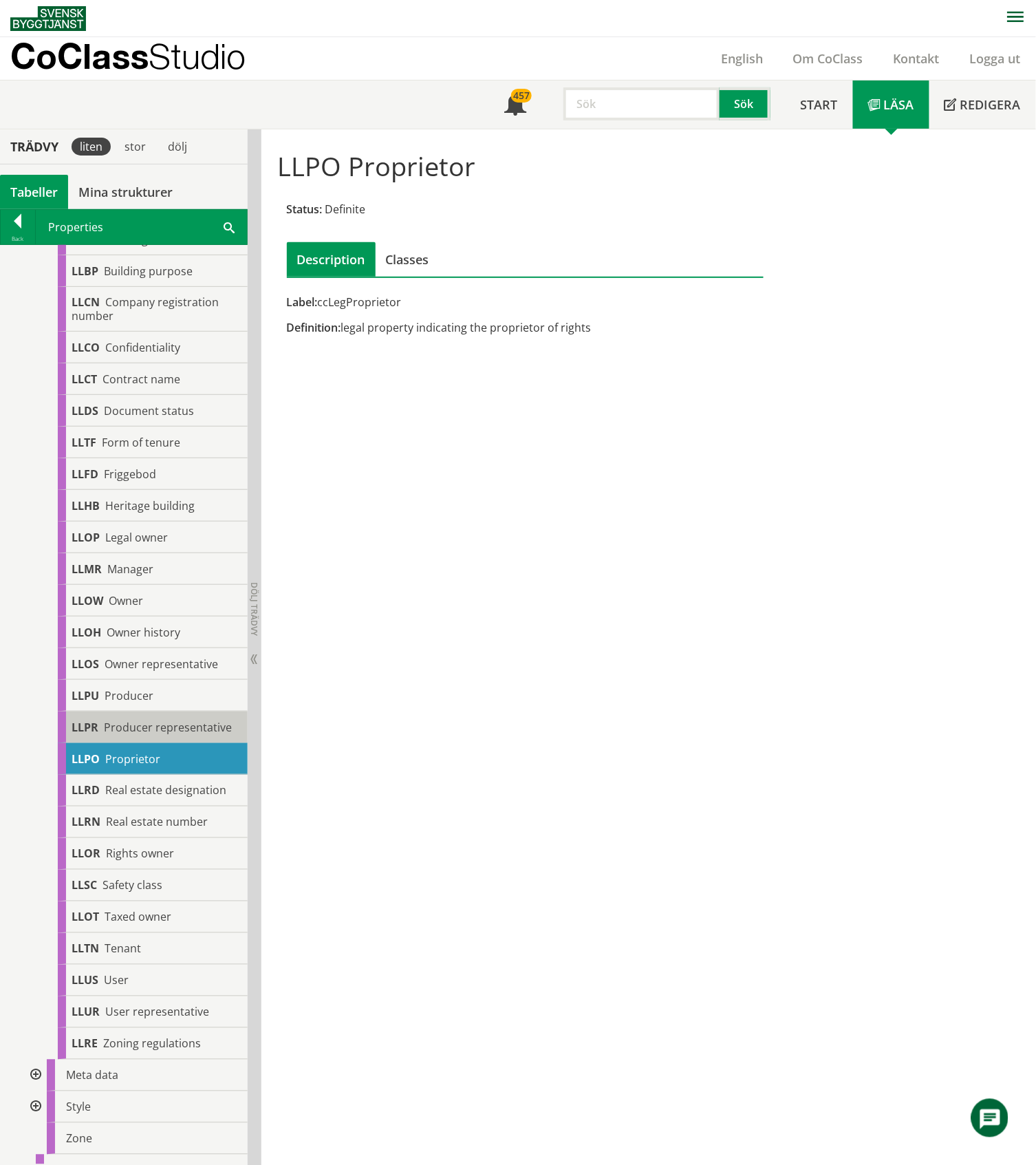
click at [136, 733] on span "Producer representative" at bounding box center [167, 727] width 128 height 15
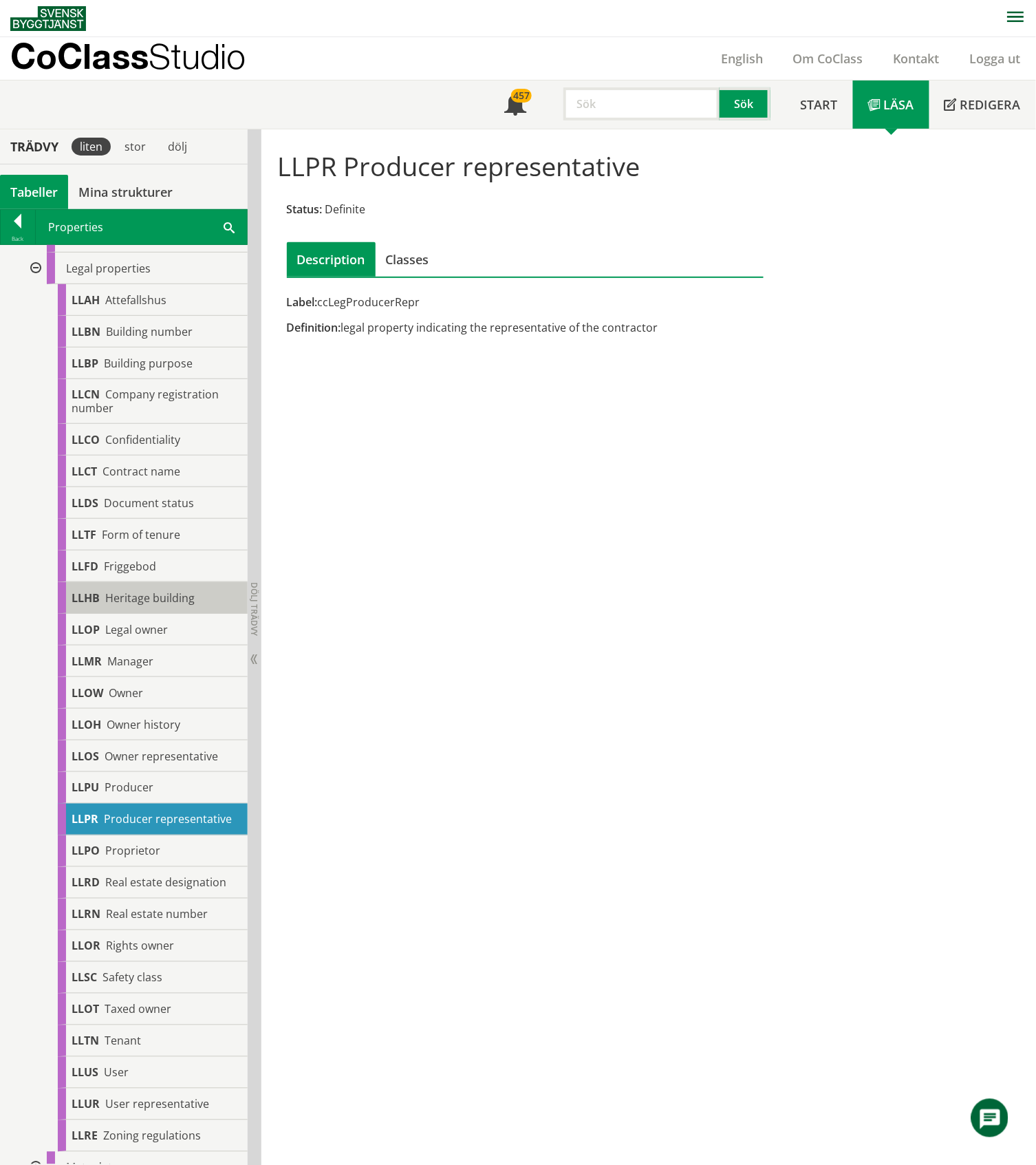
scroll to position [92, 0]
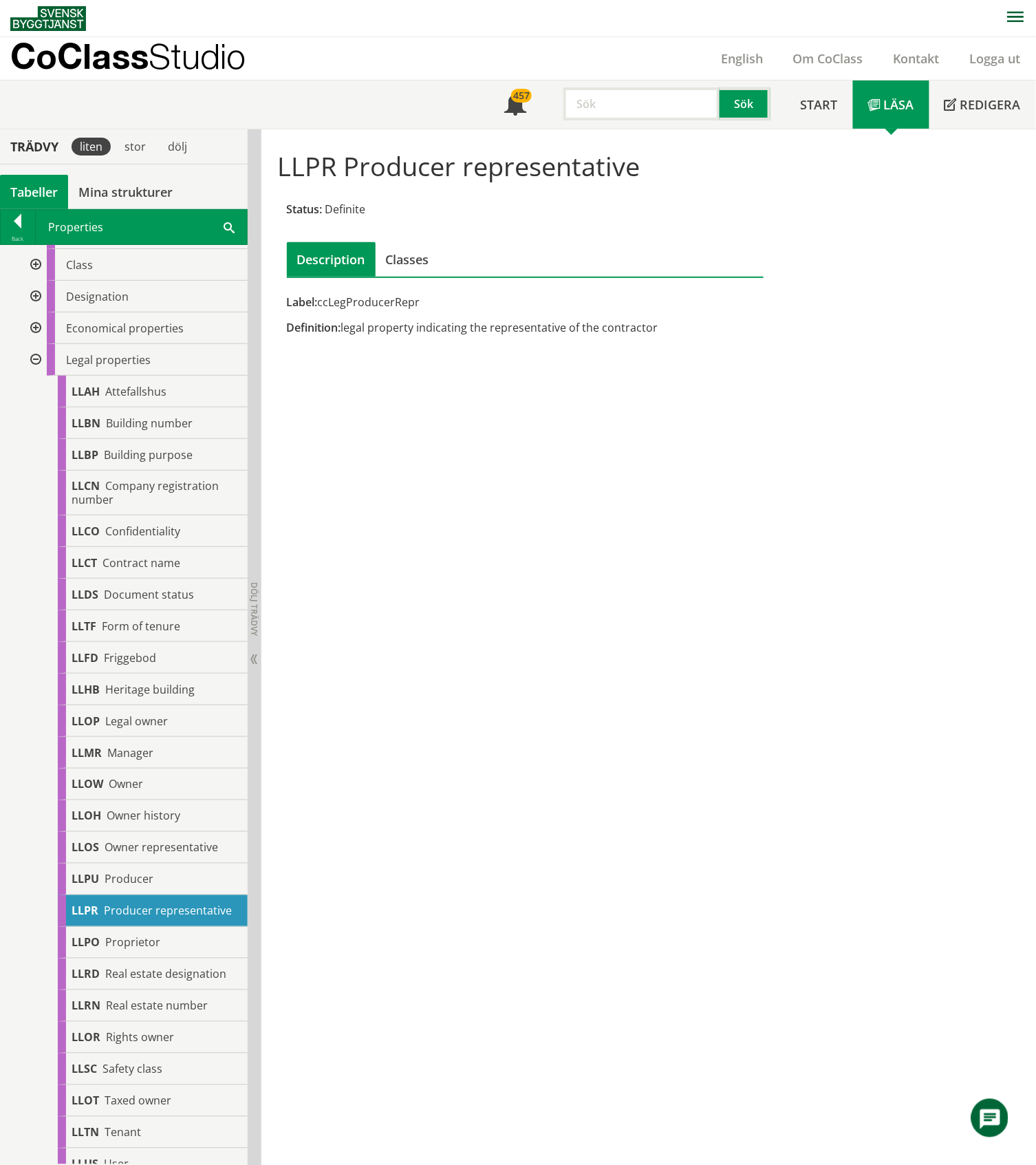
click at [37, 361] on div at bounding box center [35, 359] width 25 height 32
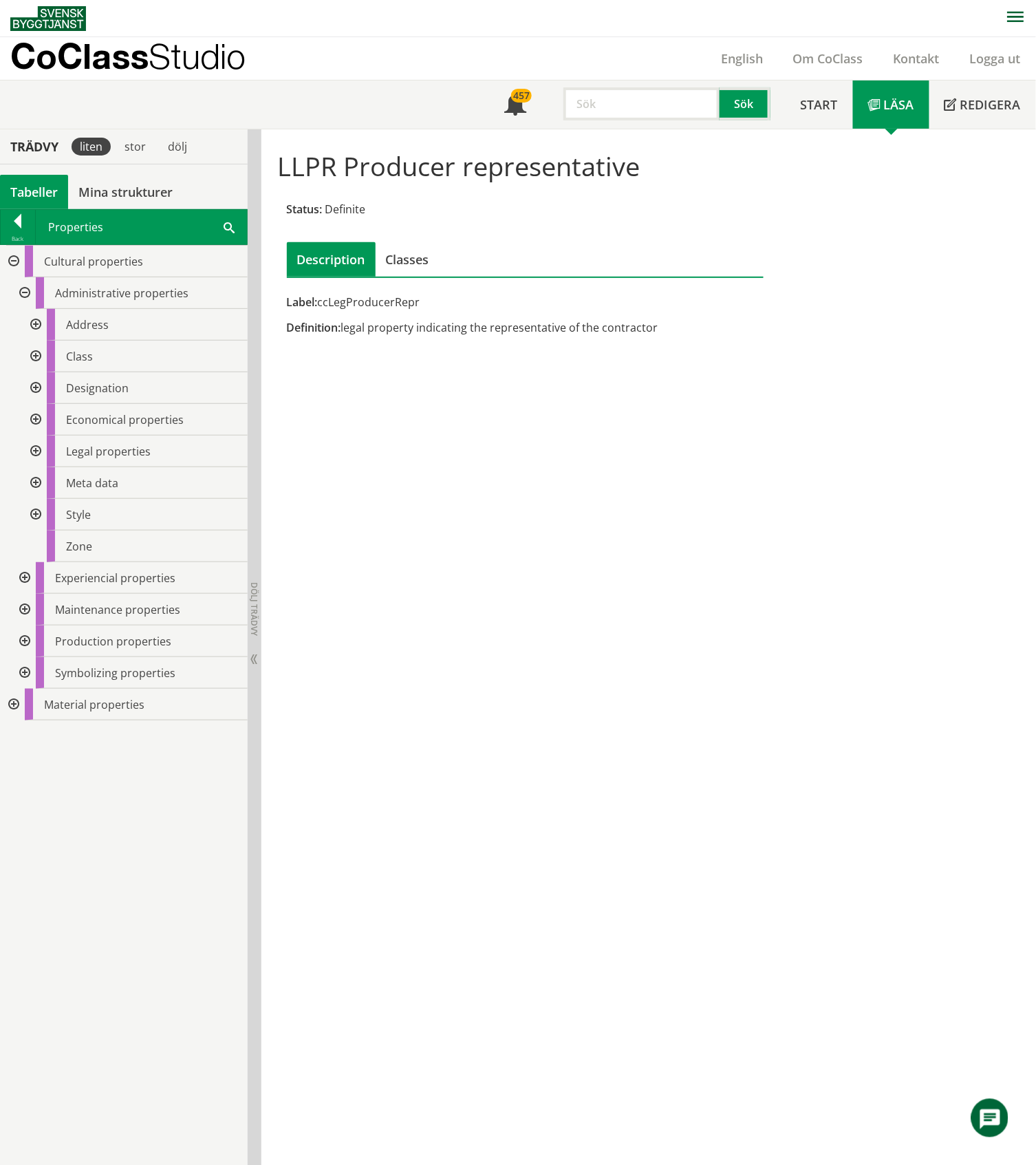
scroll to position [0, 0]
click at [37, 419] on div at bounding box center [35, 419] width 25 height 32
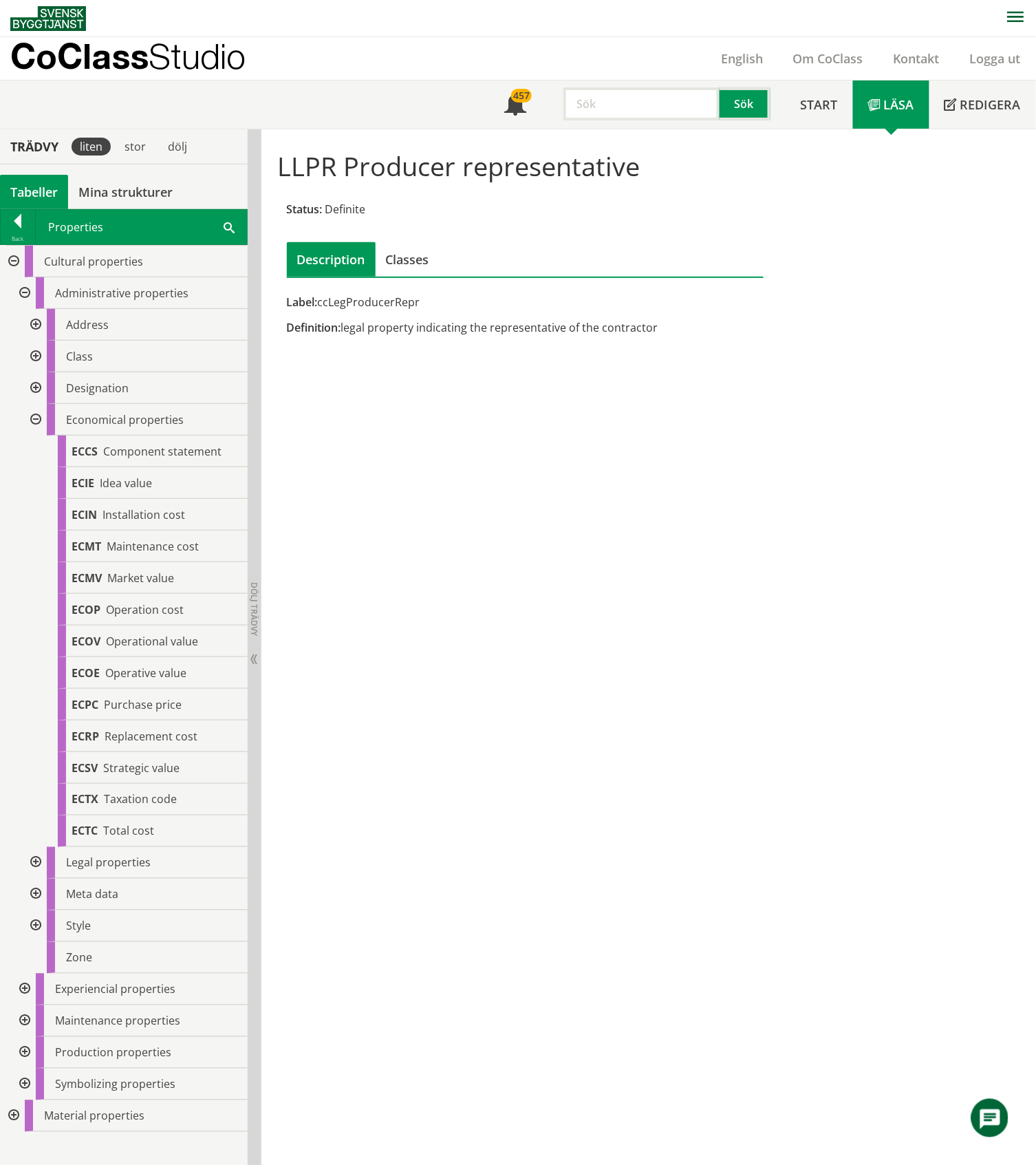
click at [32, 414] on div at bounding box center [35, 419] width 25 height 32
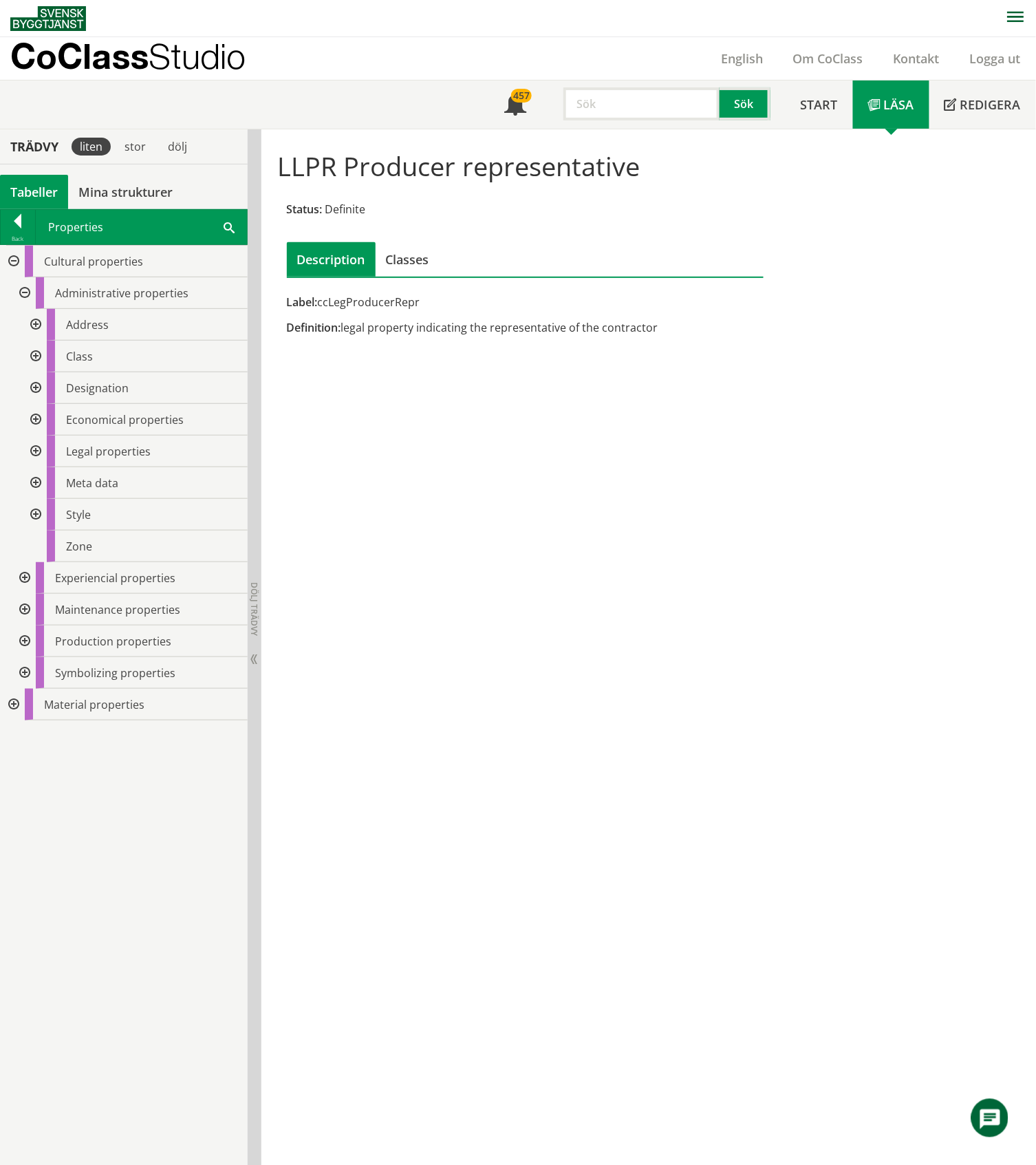
click at [32, 414] on div at bounding box center [35, 419] width 25 height 32
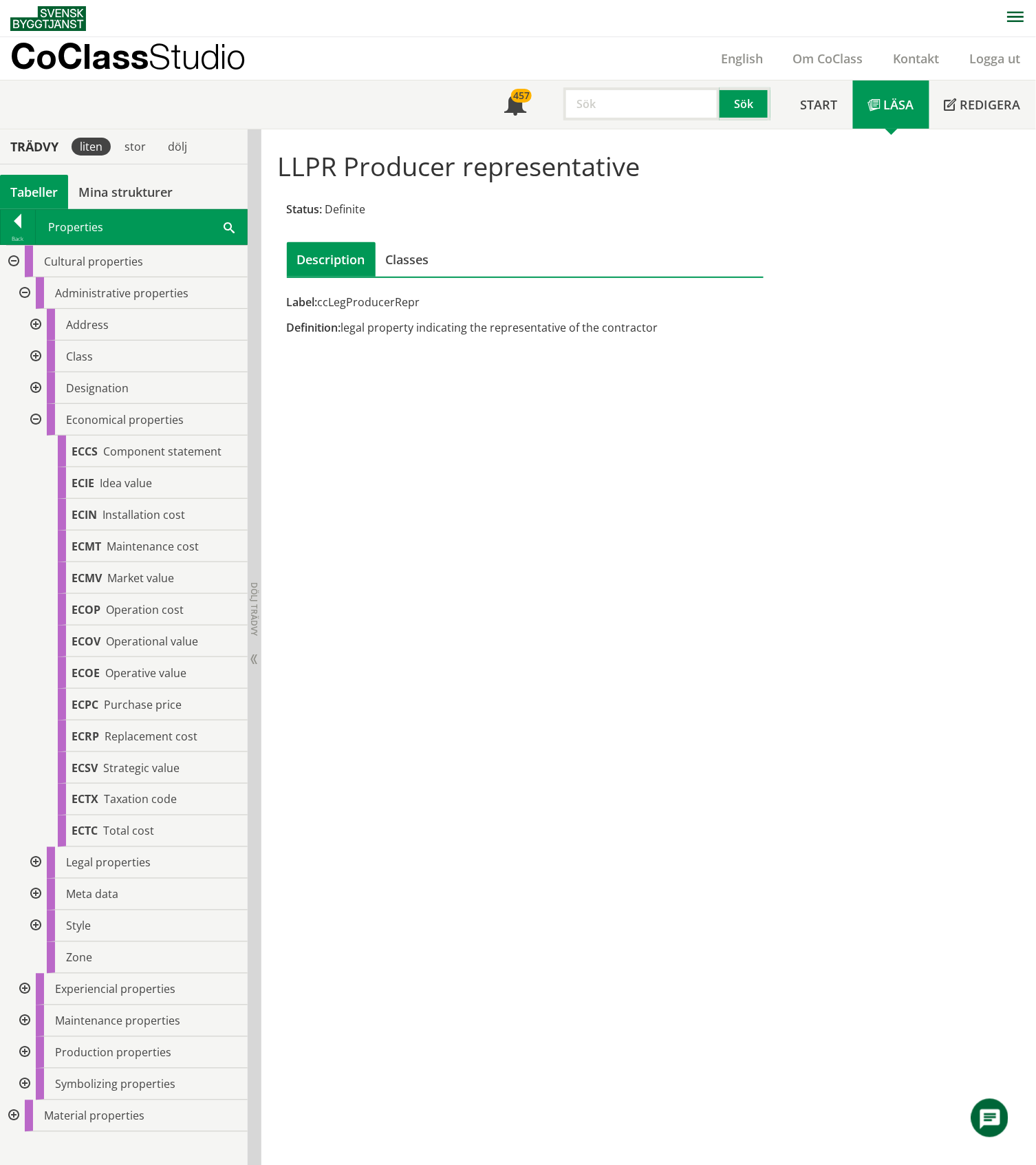
click at [32, 414] on div at bounding box center [35, 419] width 25 height 32
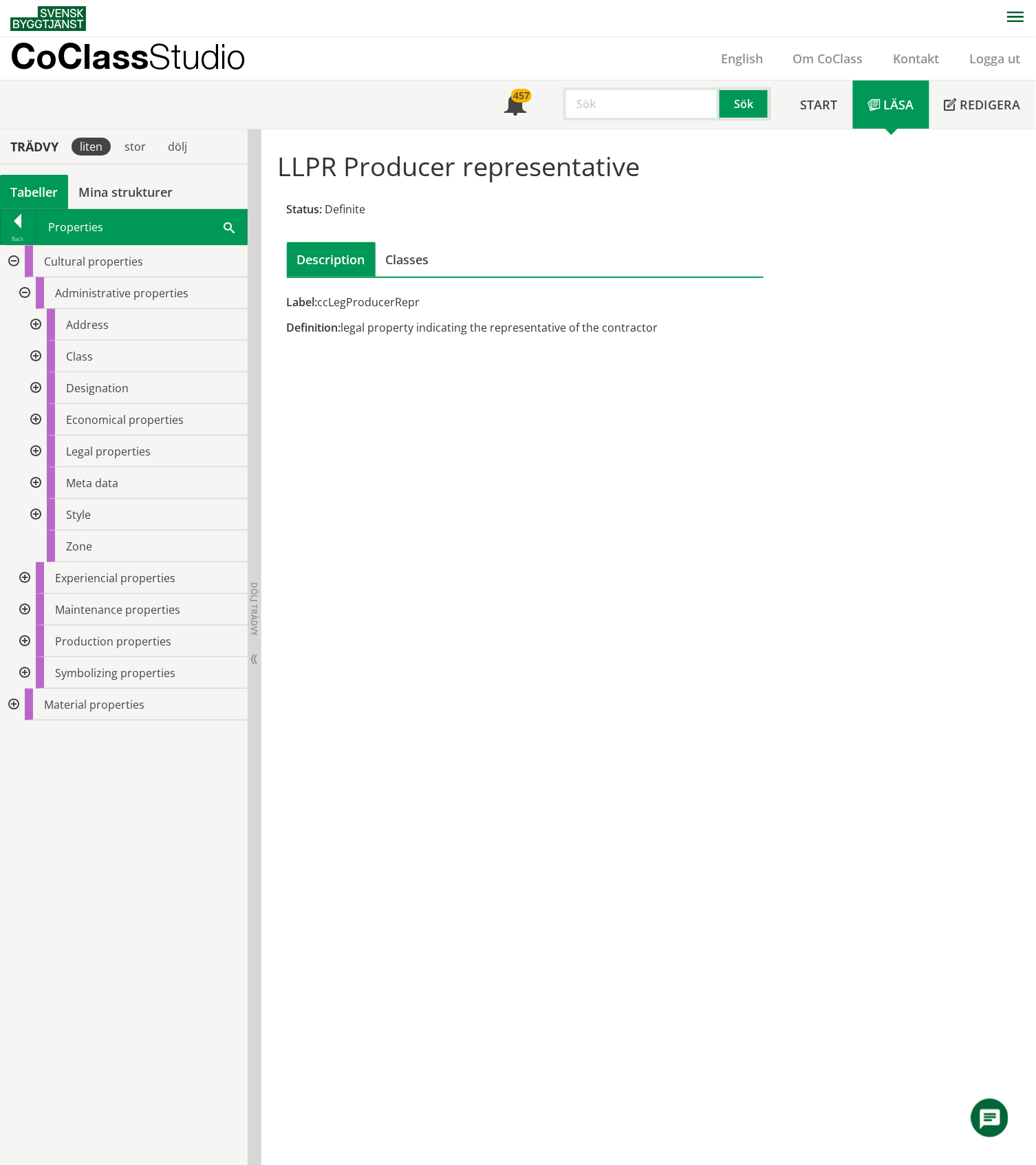
click at [34, 484] on div at bounding box center [35, 483] width 25 height 32
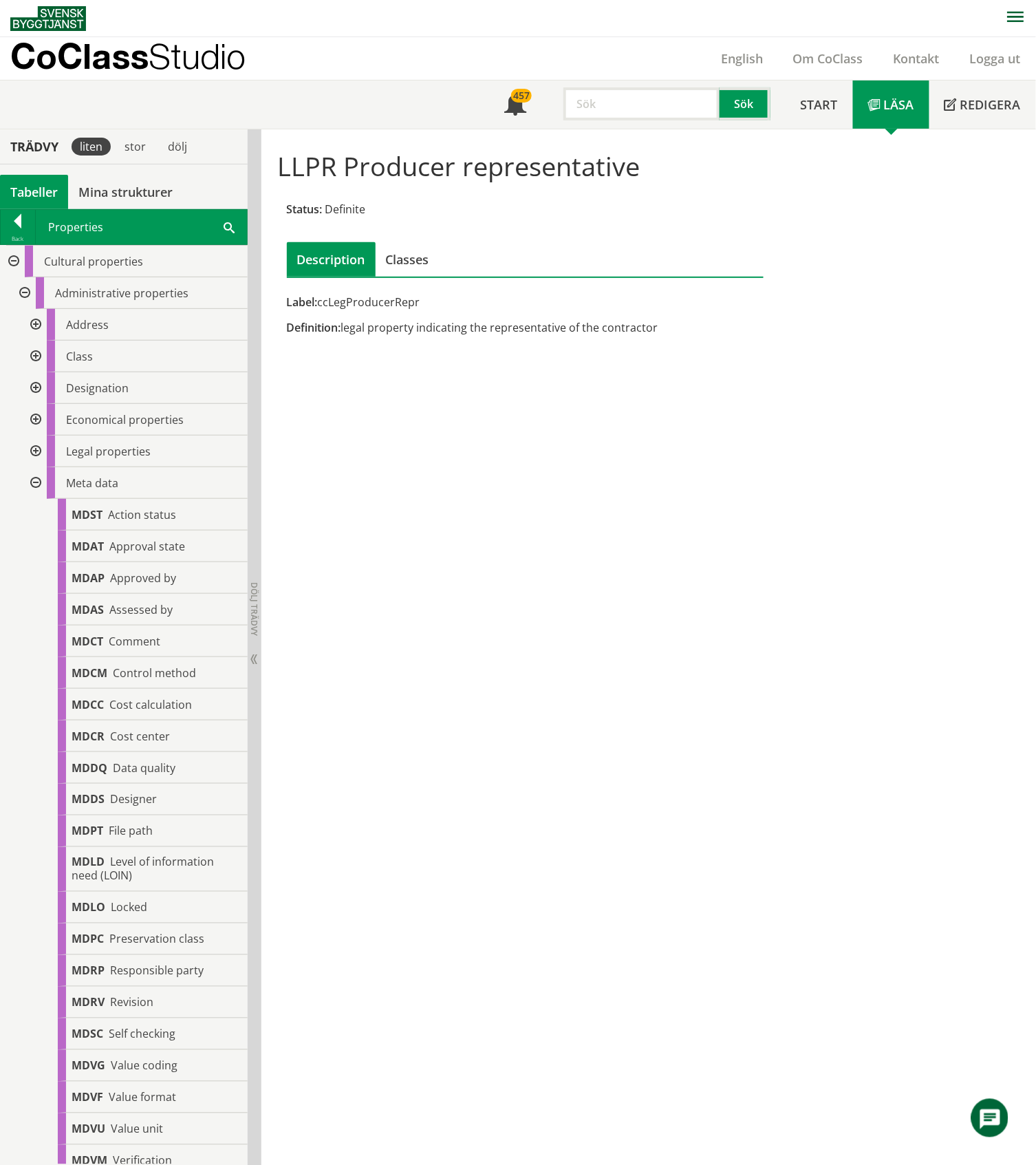
click at [37, 483] on div at bounding box center [35, 483] width 25 height 32
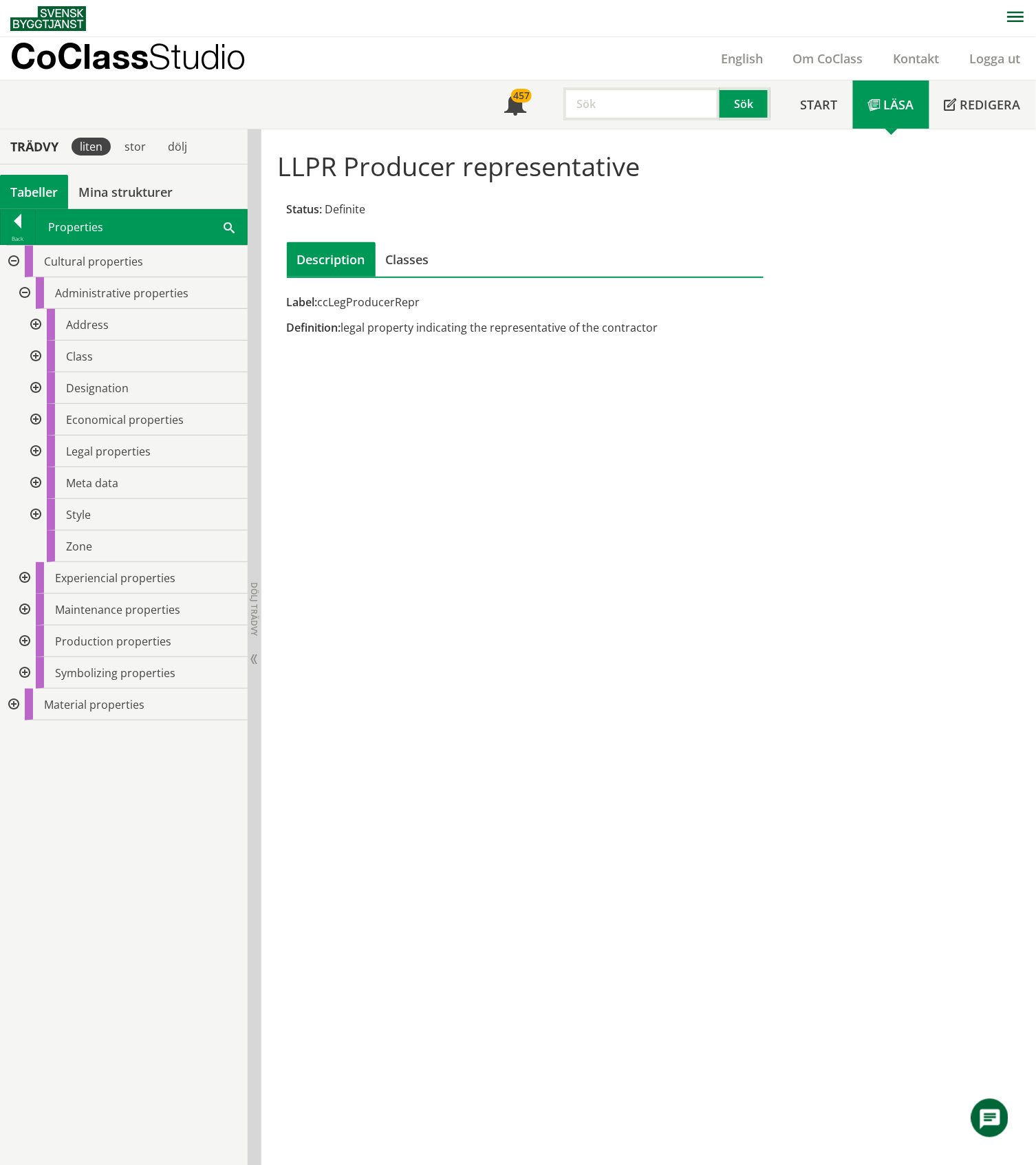
click at [34, 386] on div at bounding box center [35, 388] width 25 height 32
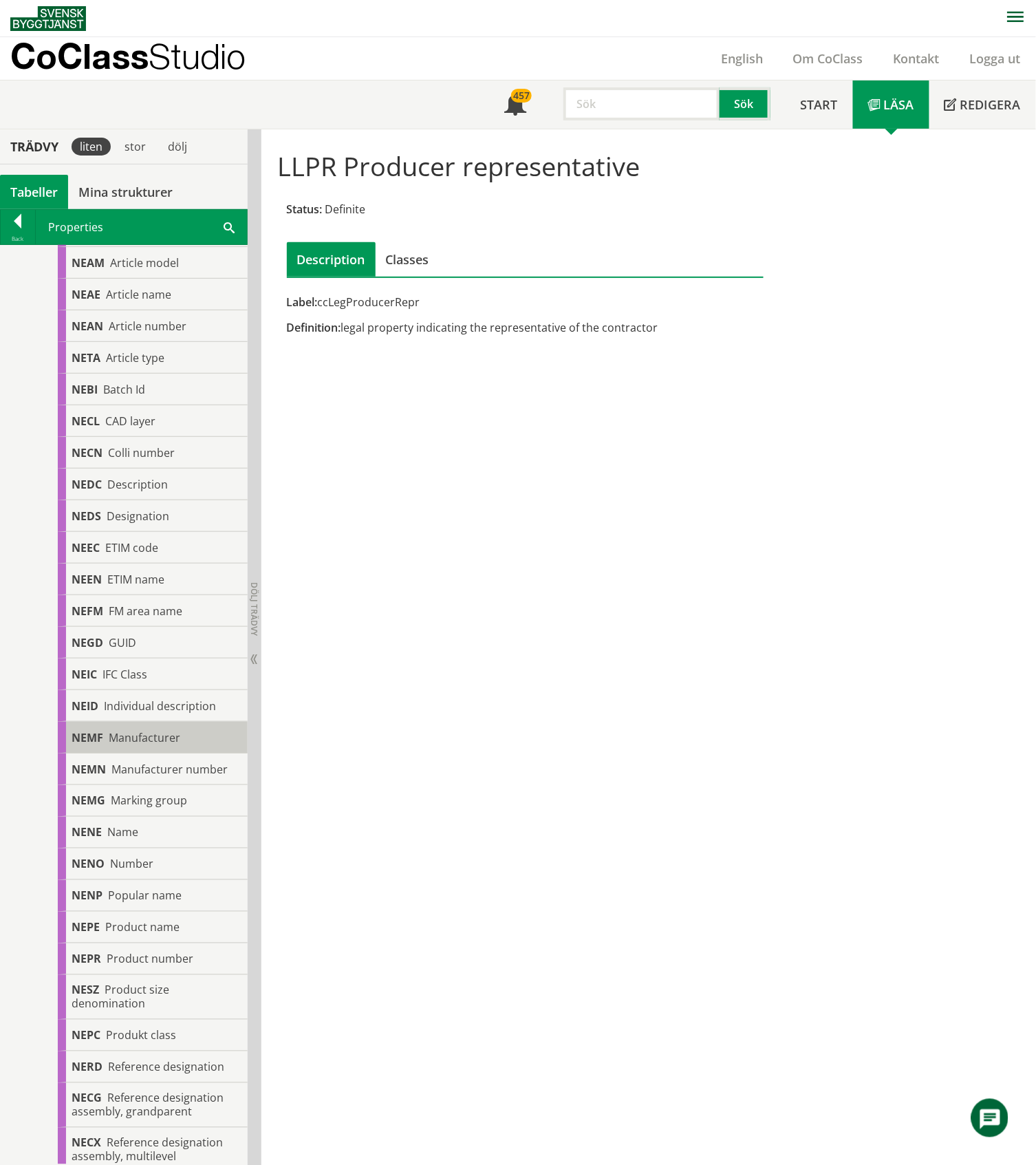
scroll to position [275, 0]
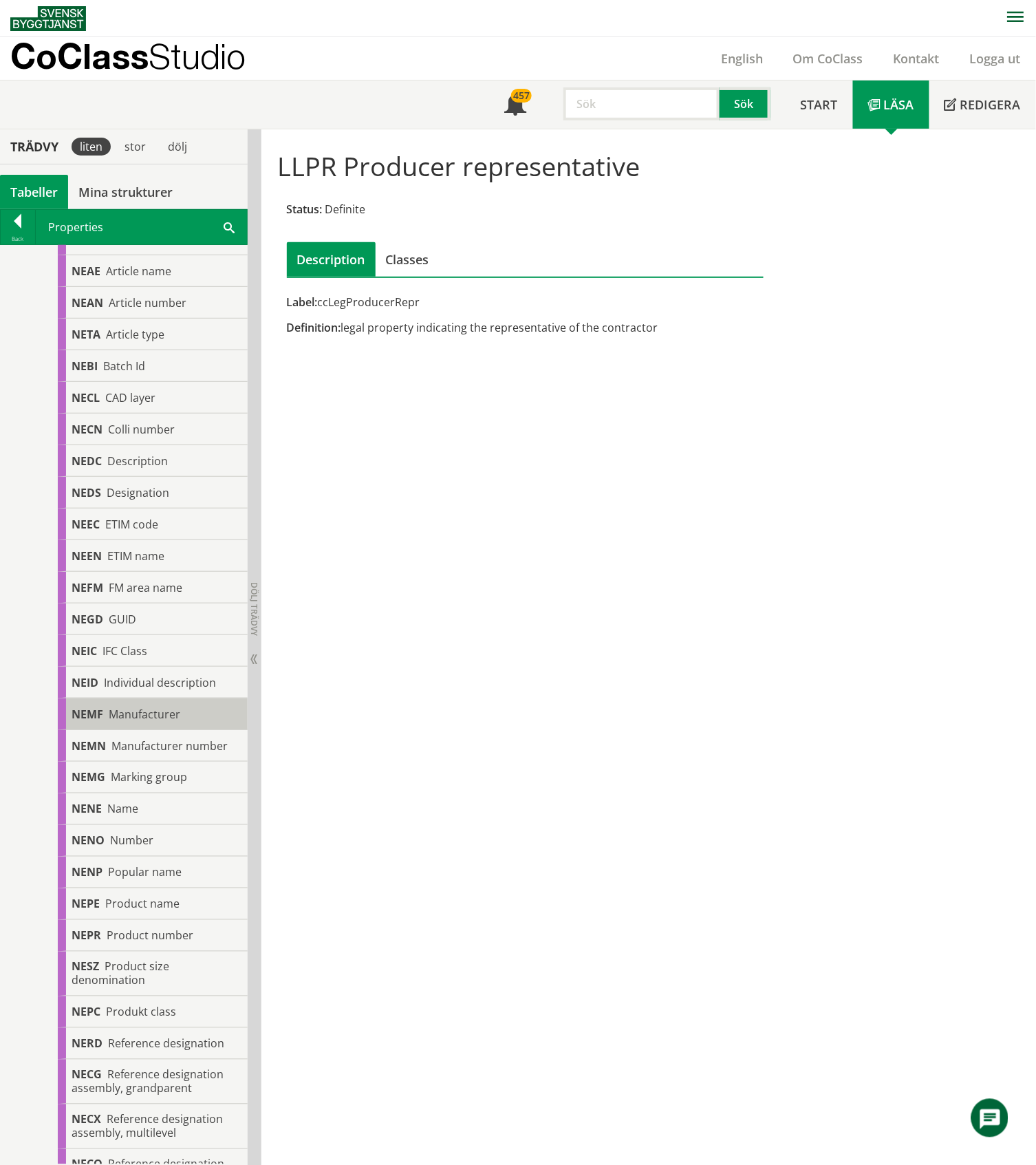
click at [174, 713] on span "Manufacturer" at bounding box center [144, 714] width 71 height 15
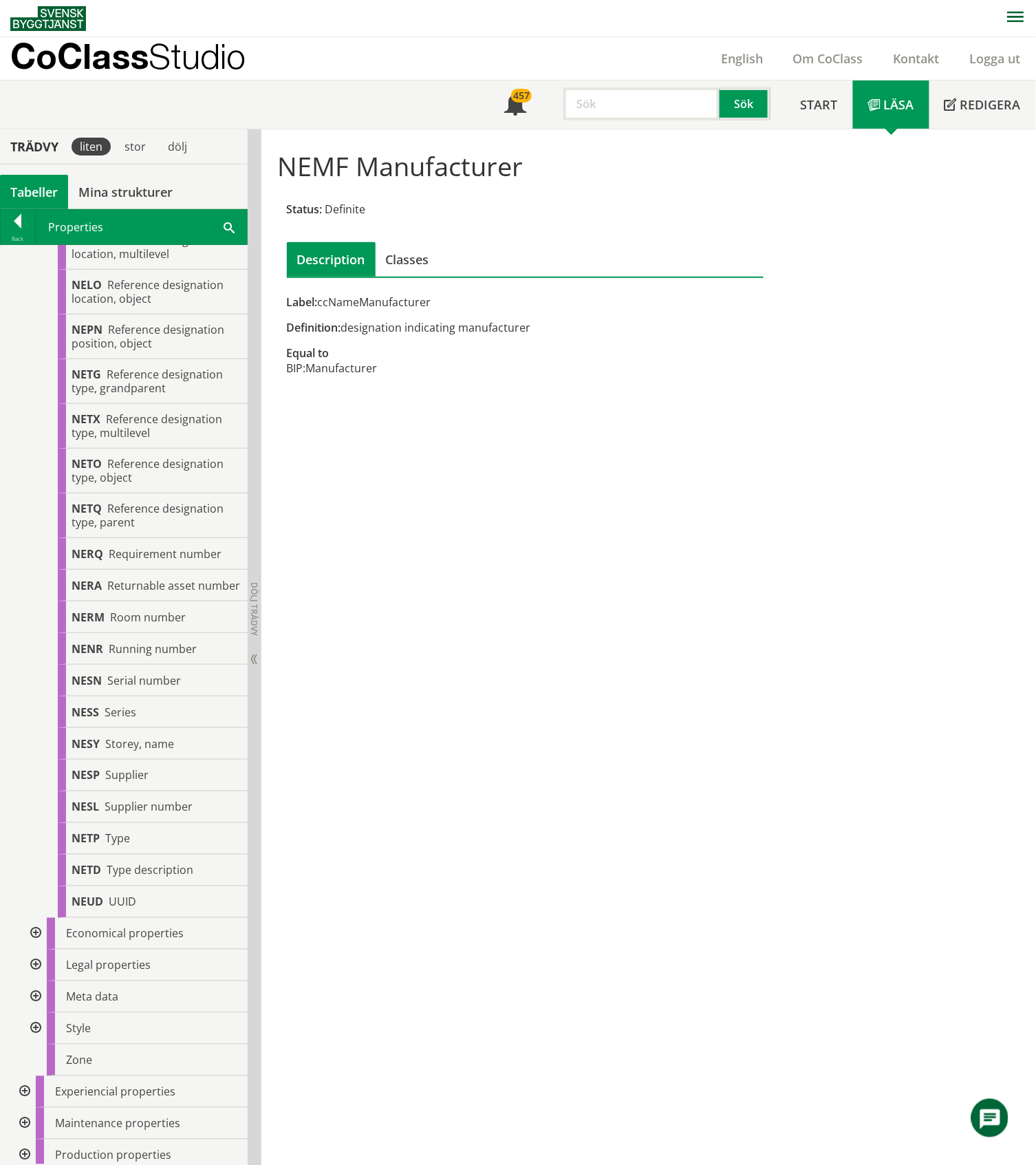
scroll to position [1555, 0]
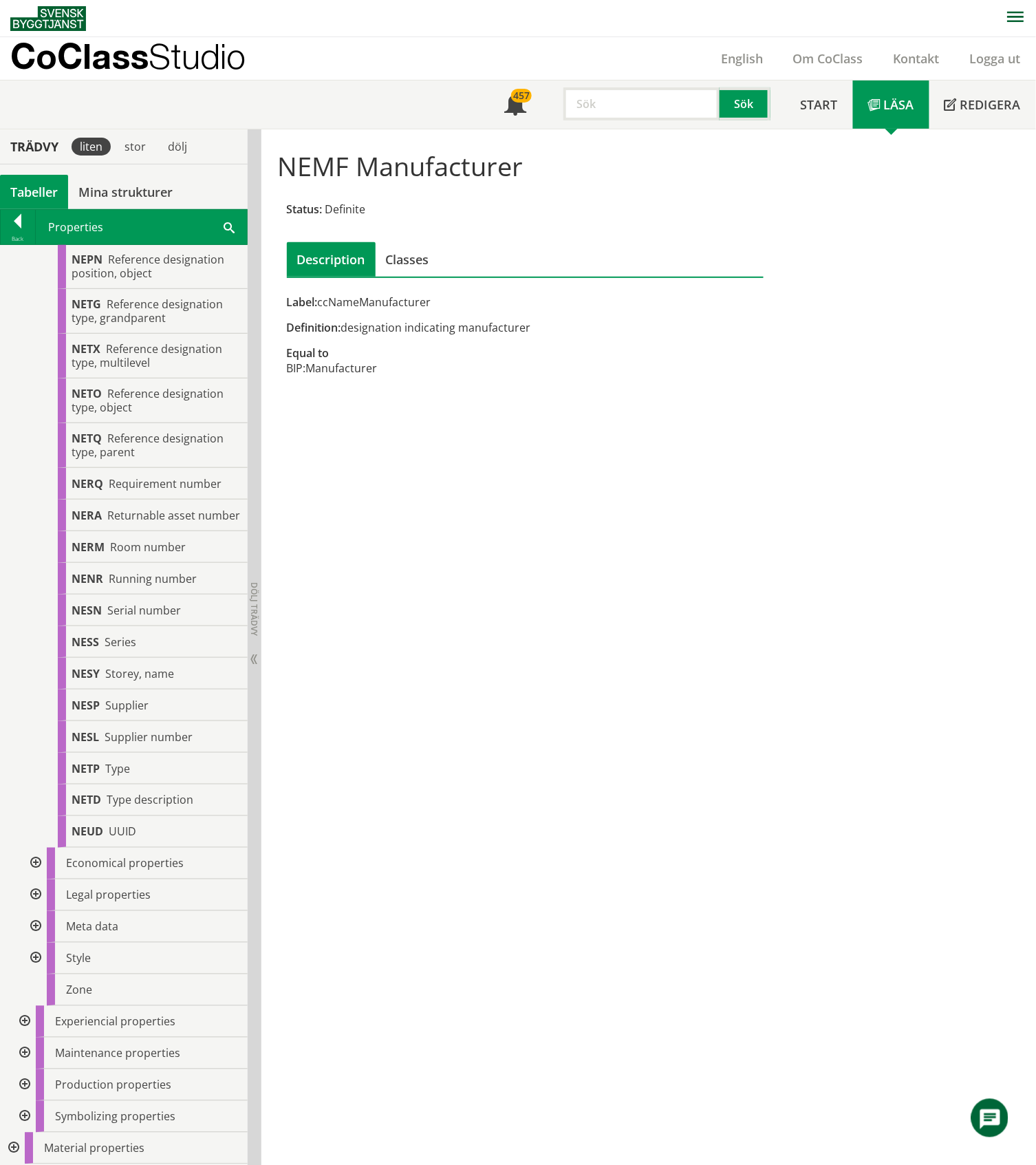
click at [38, 865] on div at bounding box center [35, 863] width 25 height 32
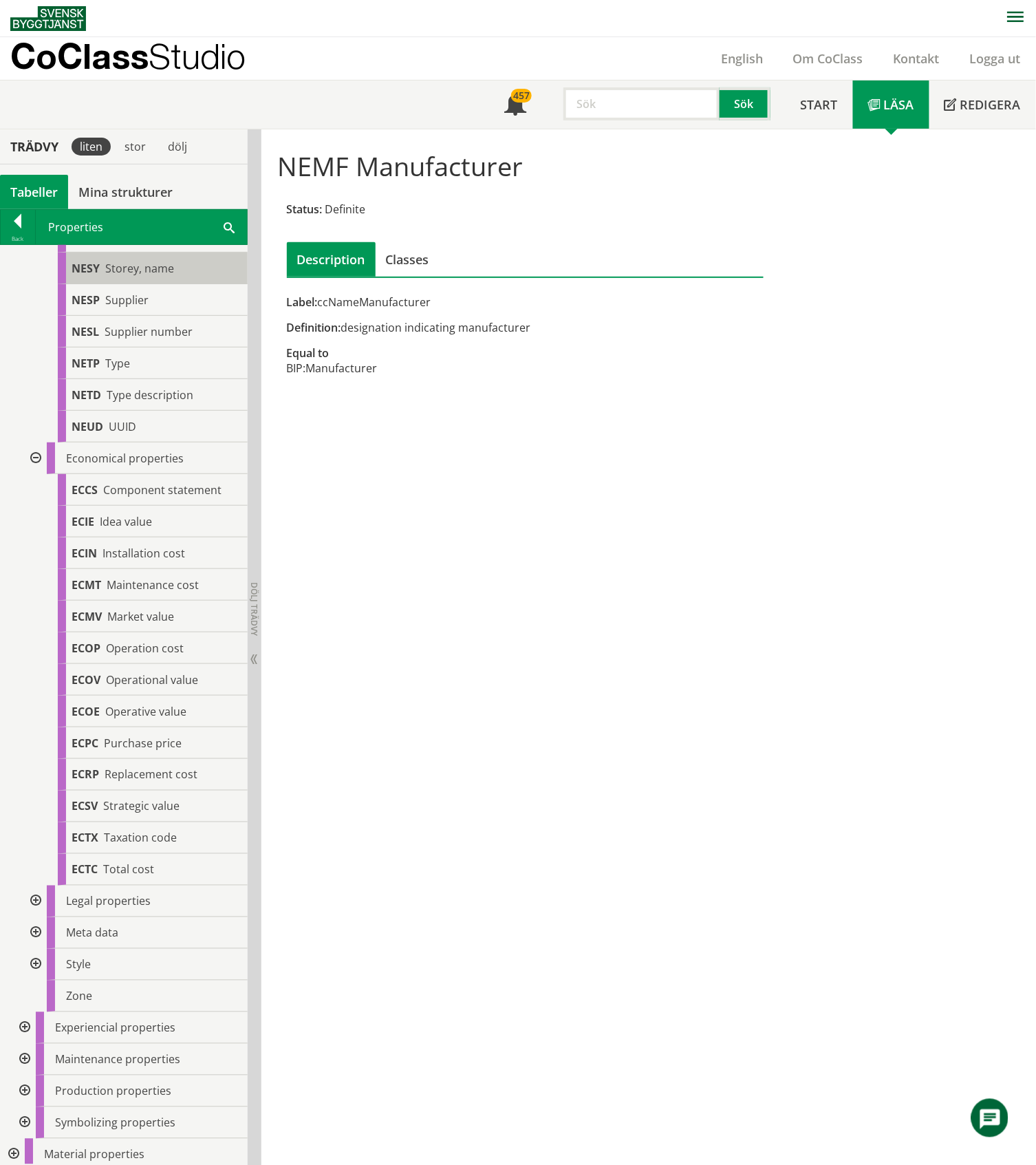
scroll to position [1966, 0]
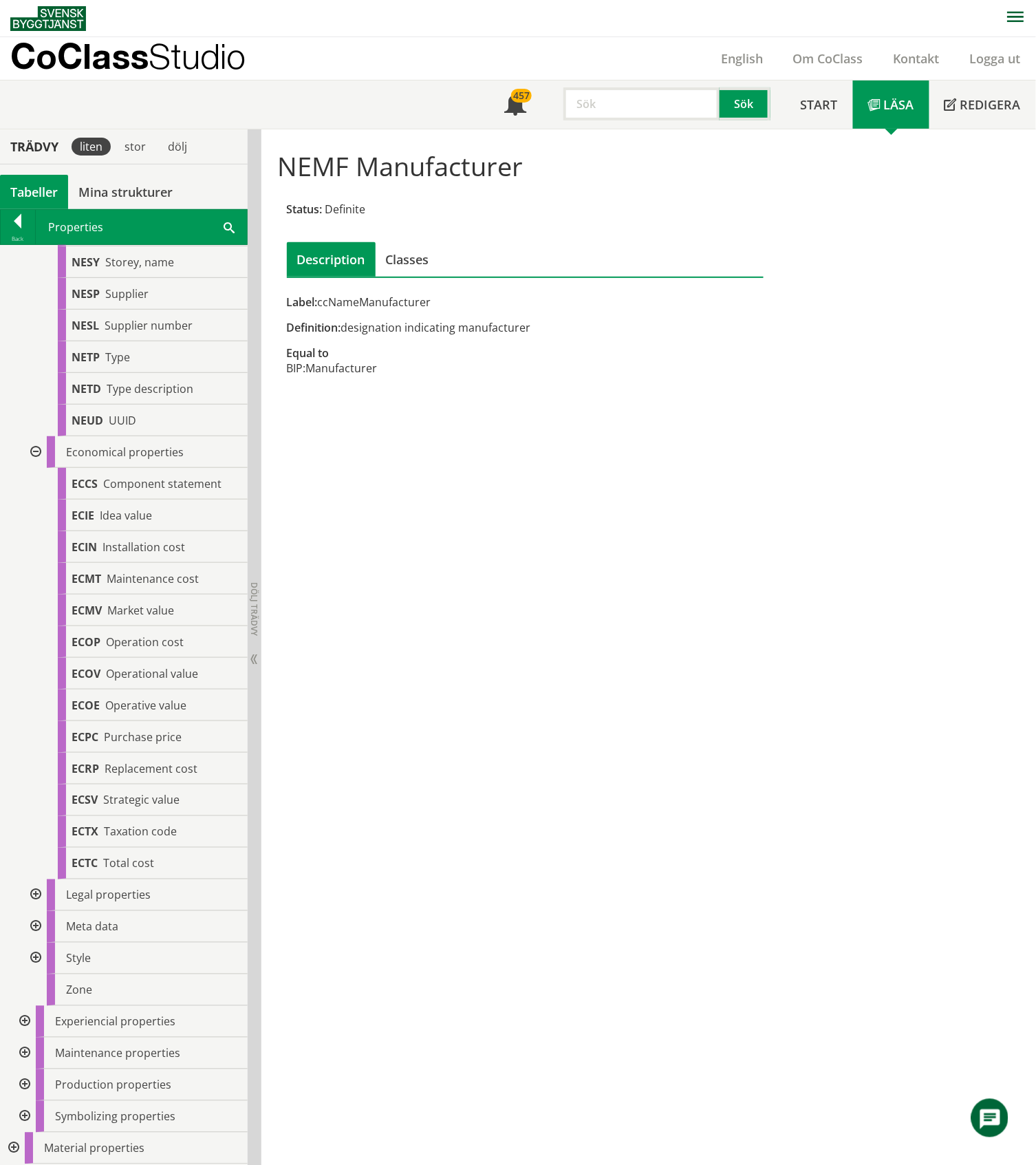
click at [33, 451] on div at bounding box center [35, 452] width 25 height 32
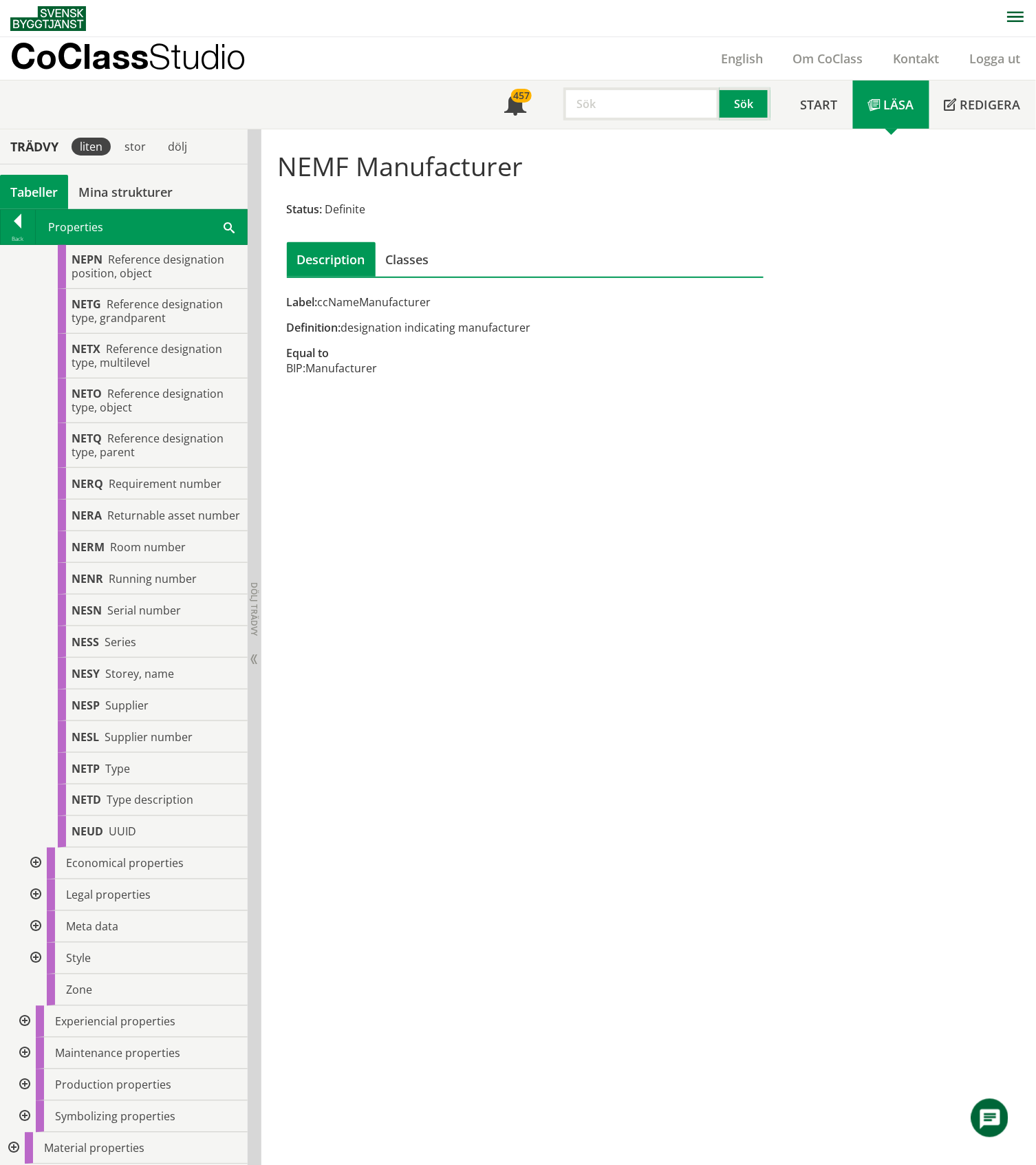
click at [34, 895] on div at bounding box center [35, 895] width 25 height 32
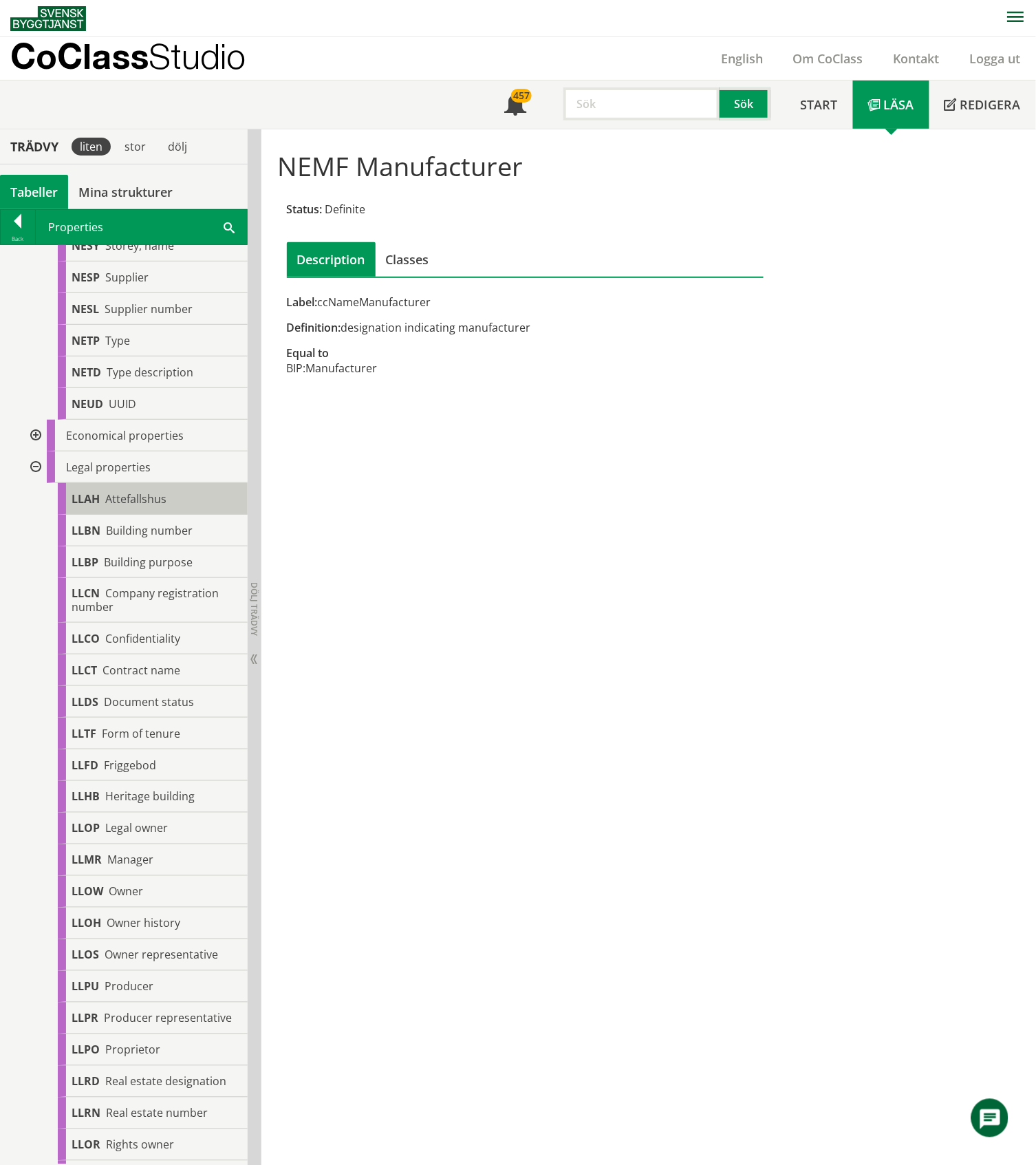
scroll to position [2241, 0]
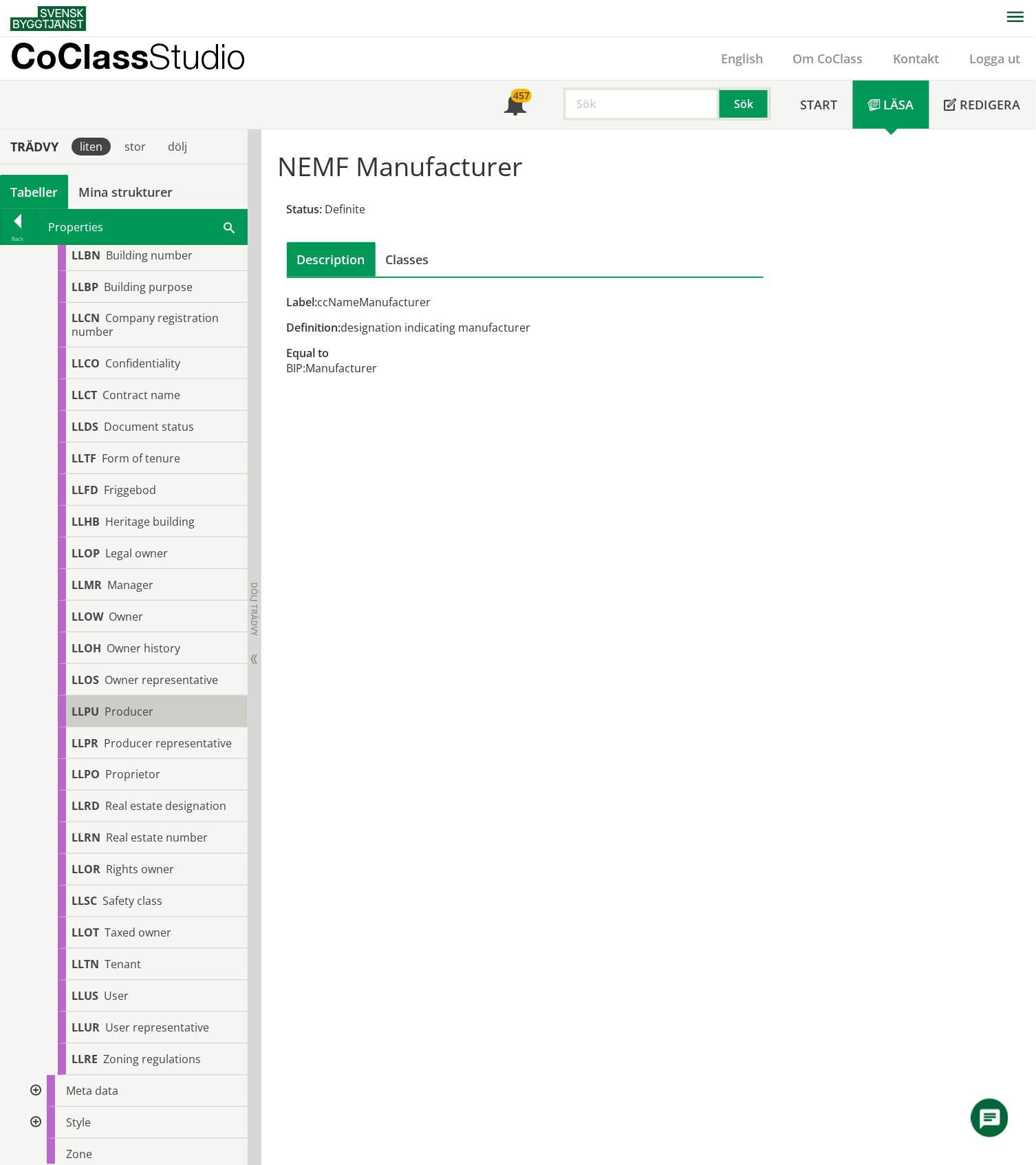
click at [146, 719] on span "Producer" at bounding box center [128, 711] width 49 height 15
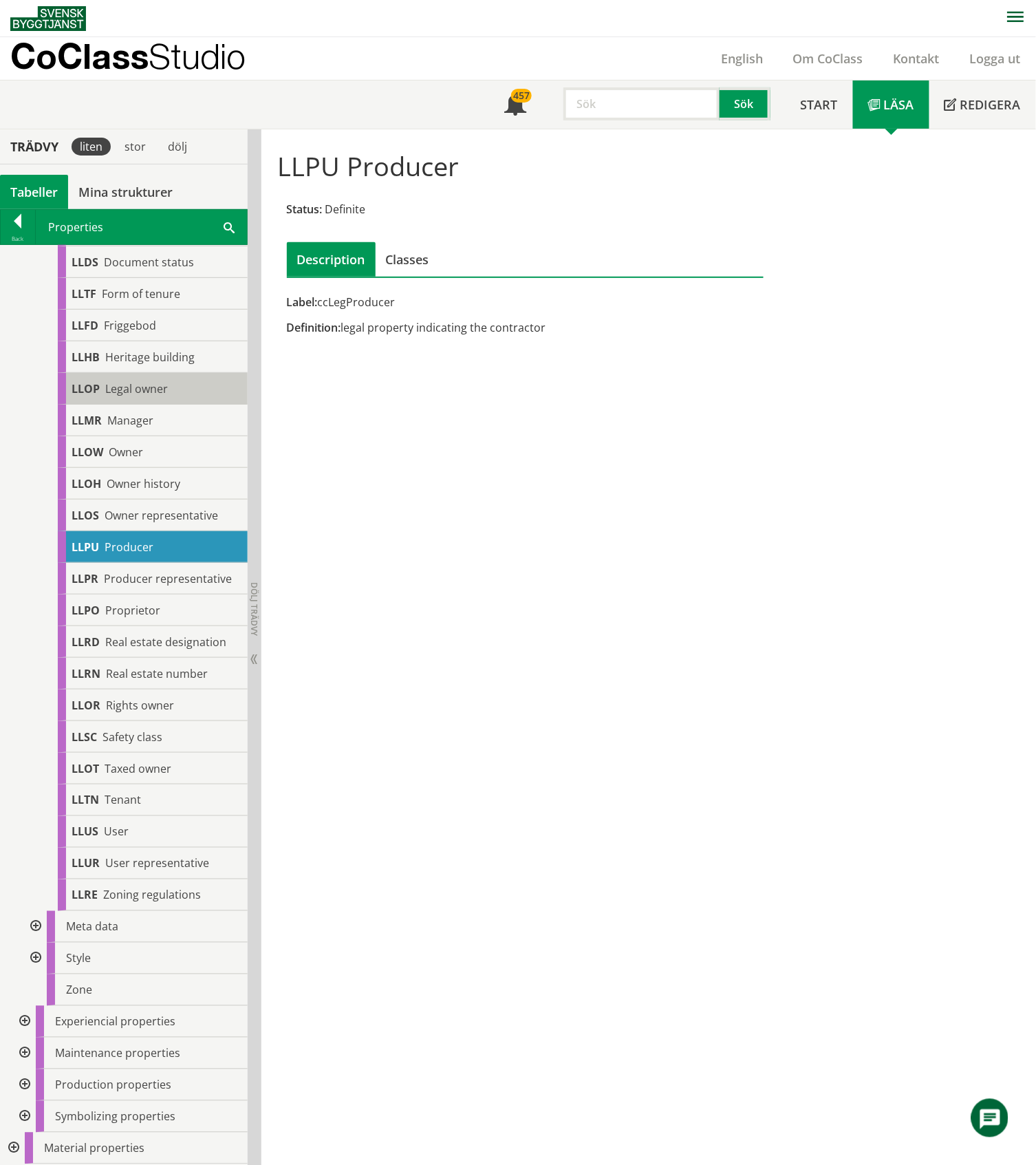
scroll to position [2425, 0]
click at [162, 622] on div "LLPO Proprietor" at bounding box center [153, 610] width 190 height 32
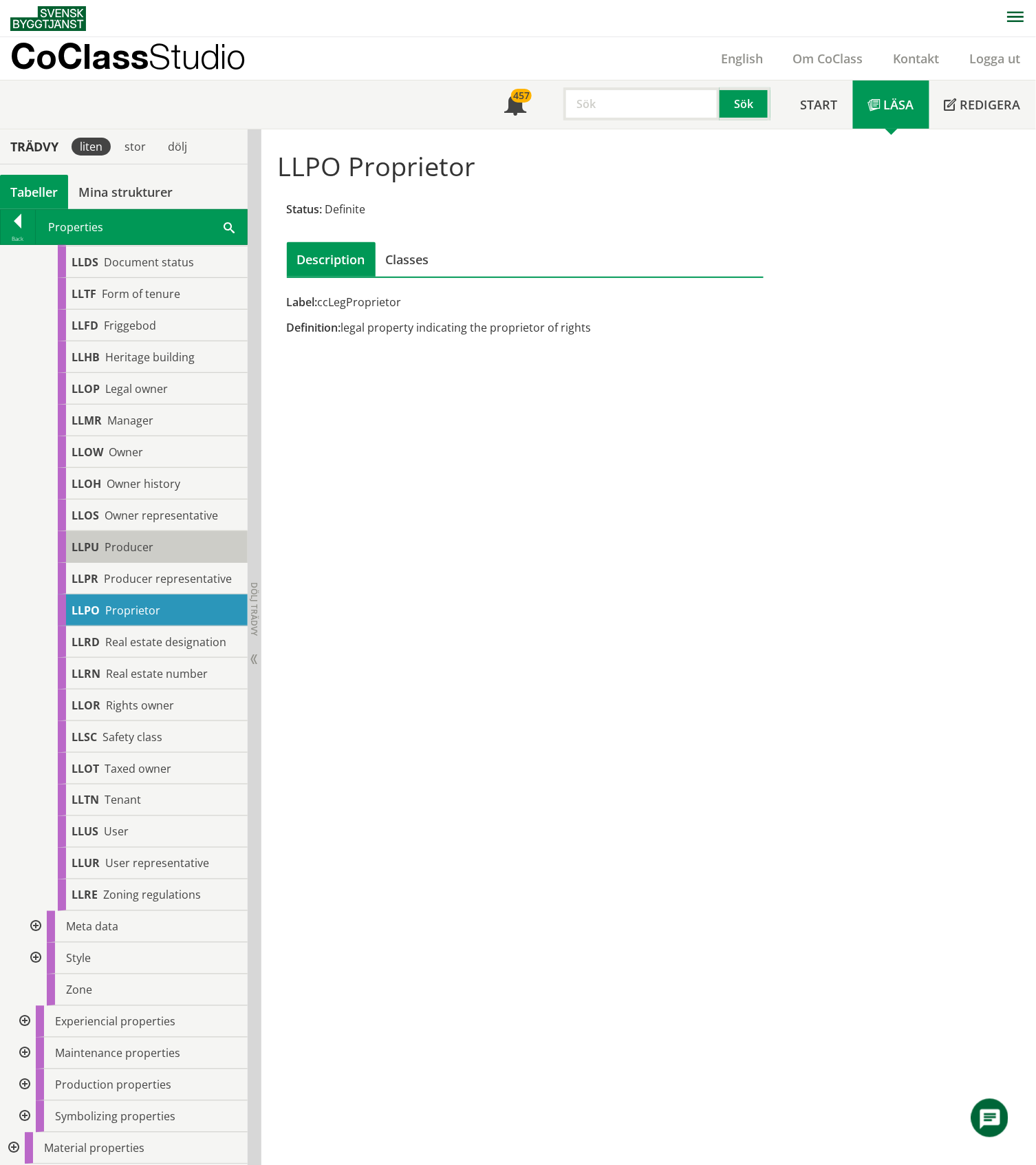
click at [146, 540] on span "Producer" at bounding box center [128, 547] width 49 height 15
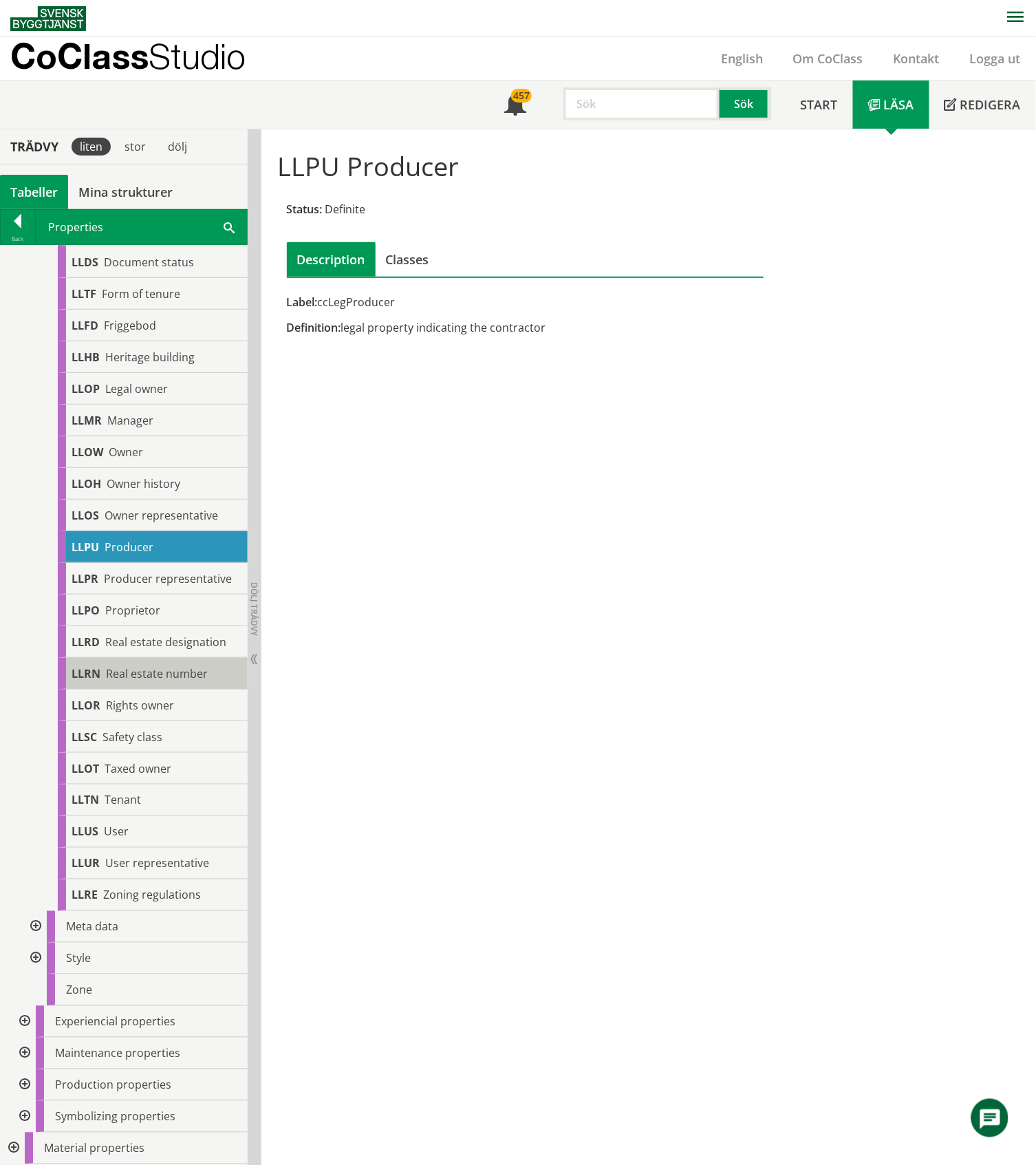
scroll to position [2436, 0]
click at [26, 1087] on div at bounding box center [23, 1085] width 25 height 32
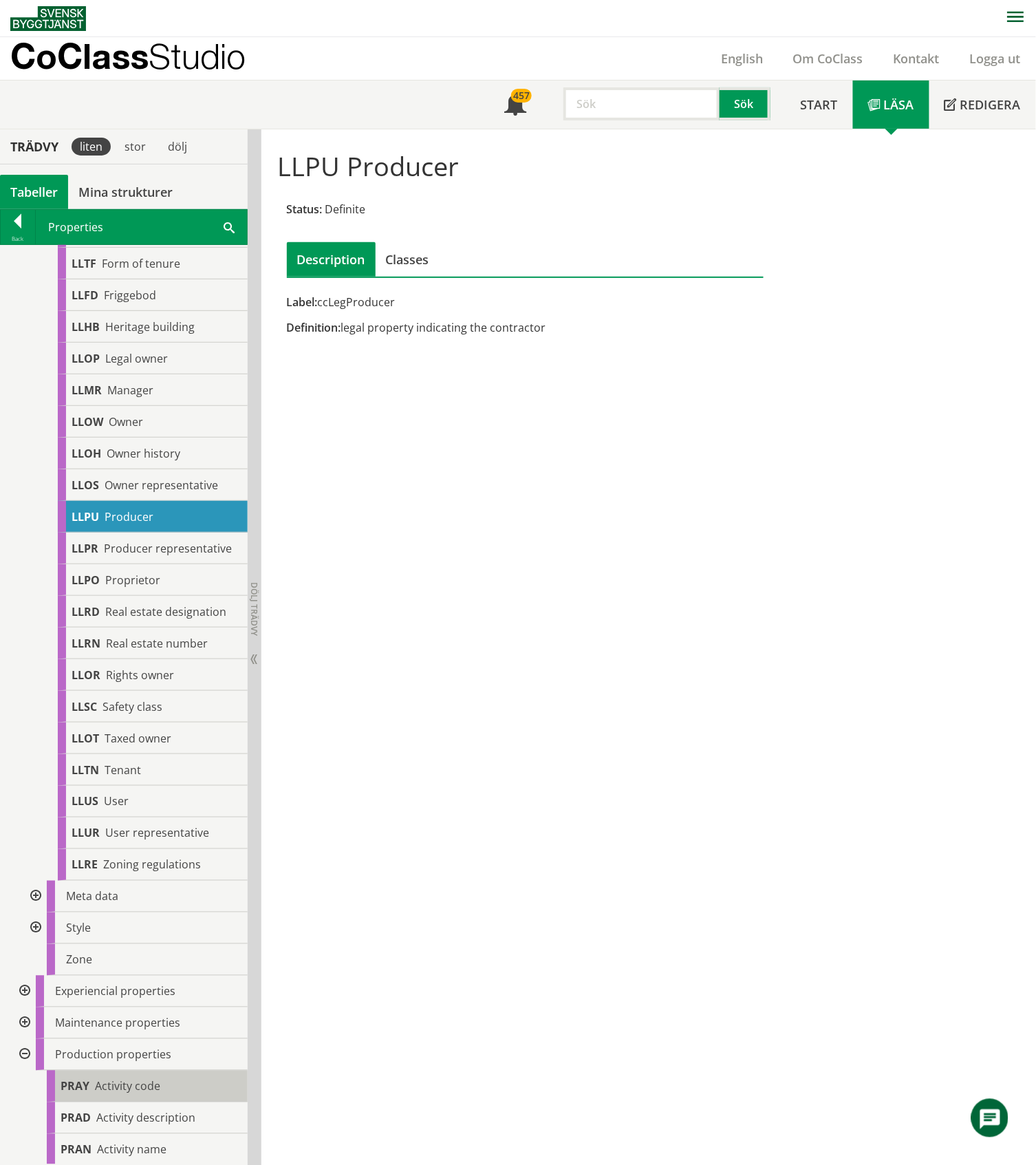
scroll to position [2847, 0]
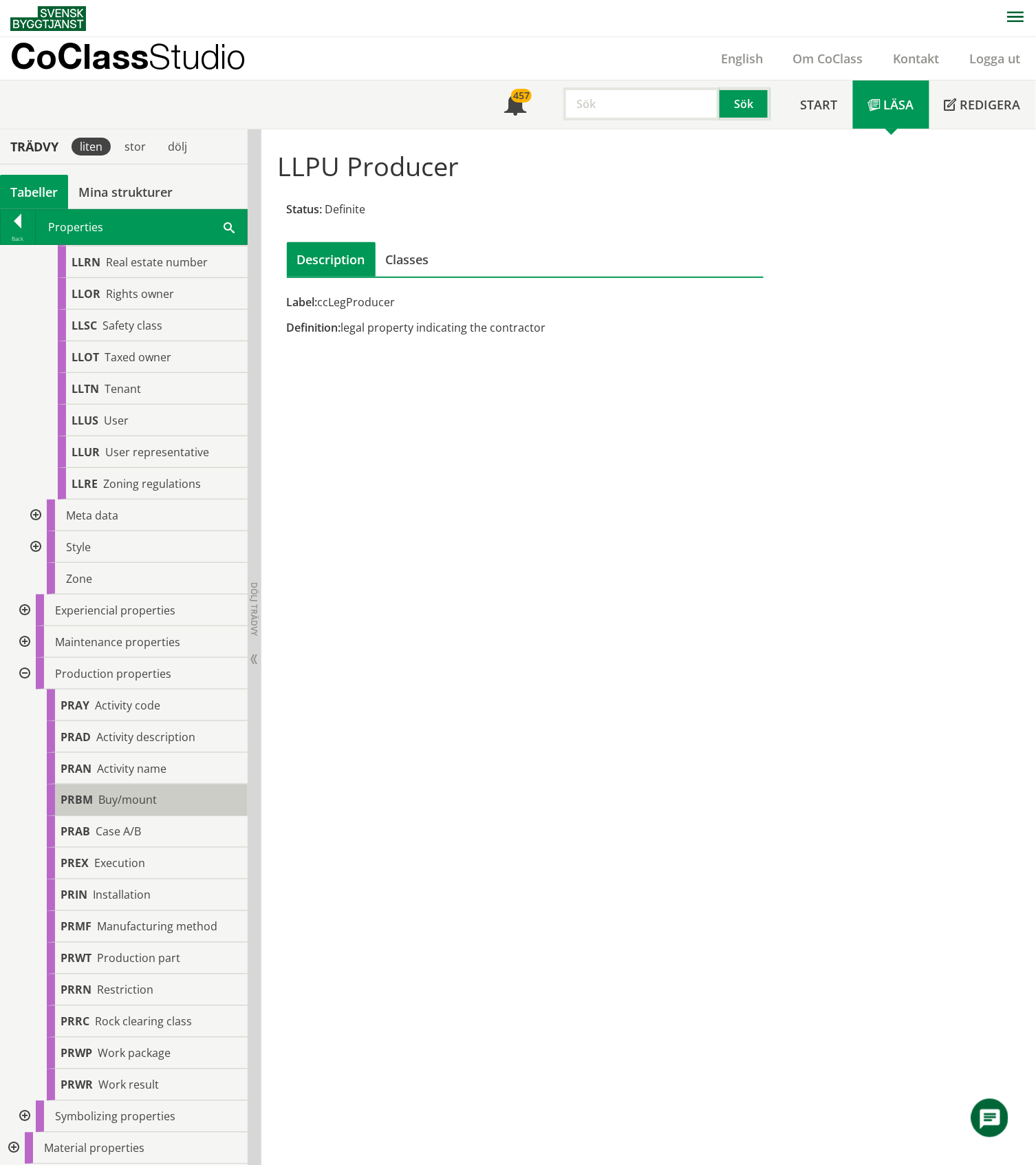
click at [126, 802] on span "Buy/mount" at bounding box center [128, 800] width 59 height 15
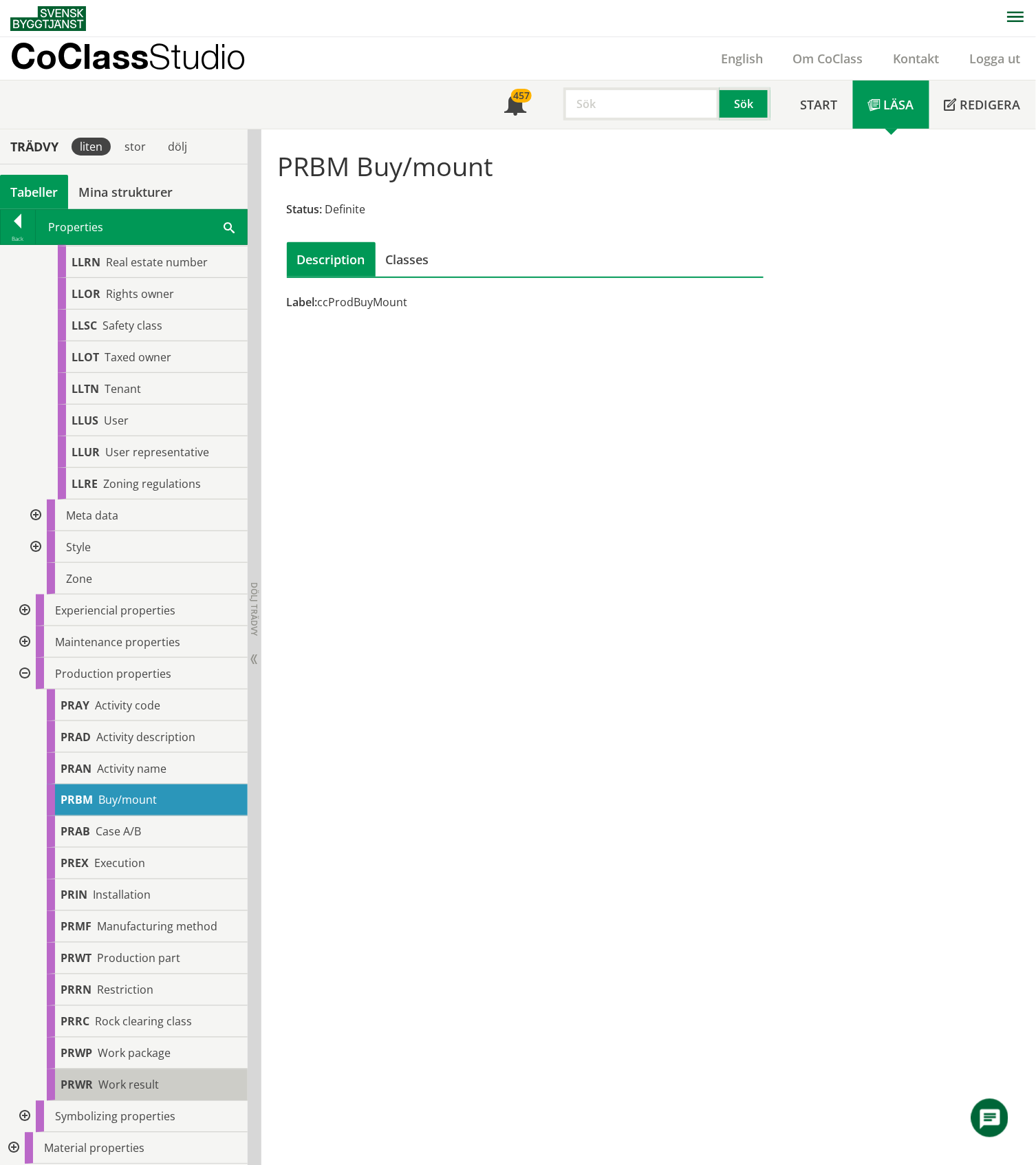
click at [156, 1084] on span "Work result" at bounding box center [128, 1085] width 60 height 15
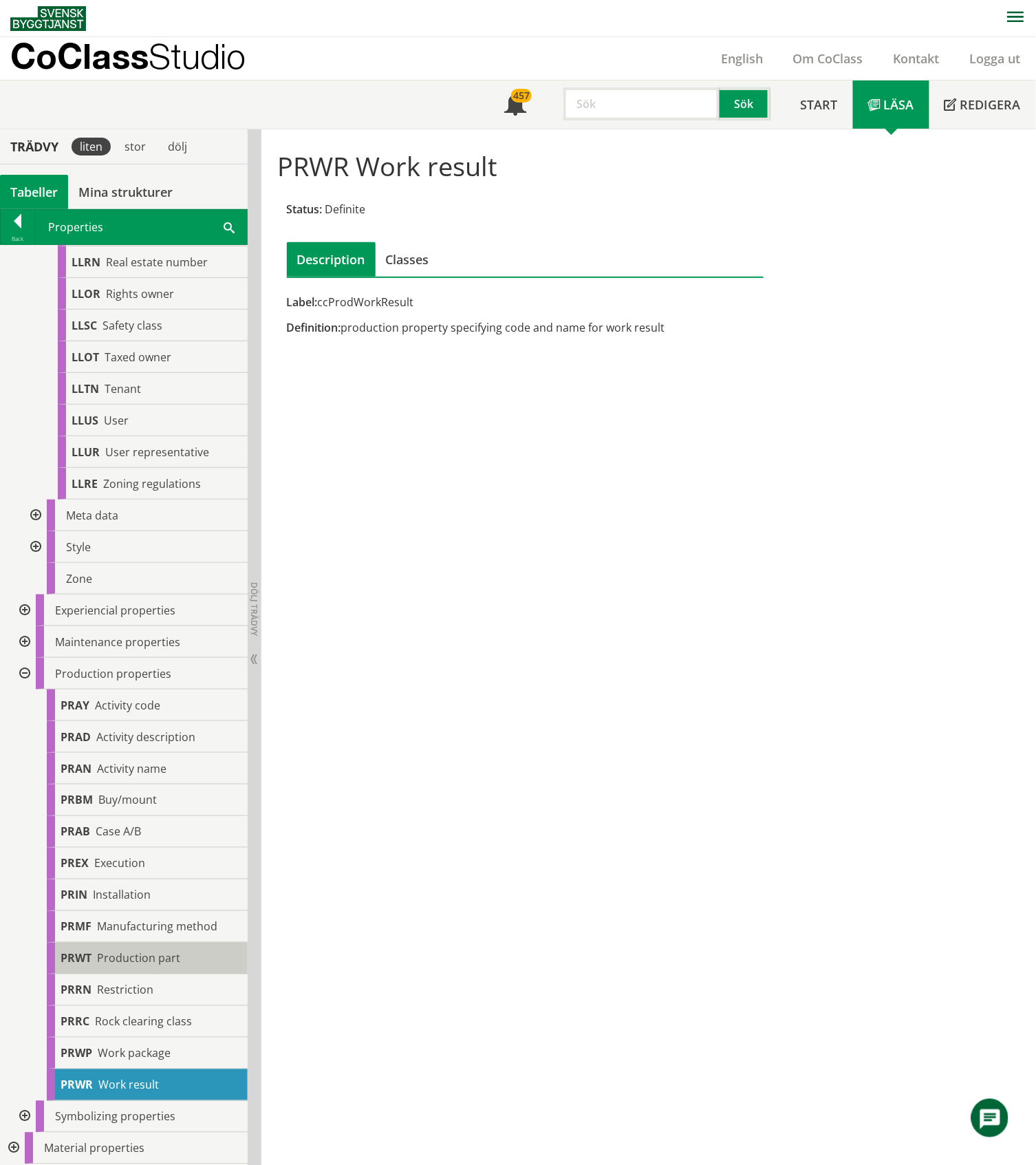
click at [161, 961] on span "Production part" at bounding box center [138, 958] width 83 height 15
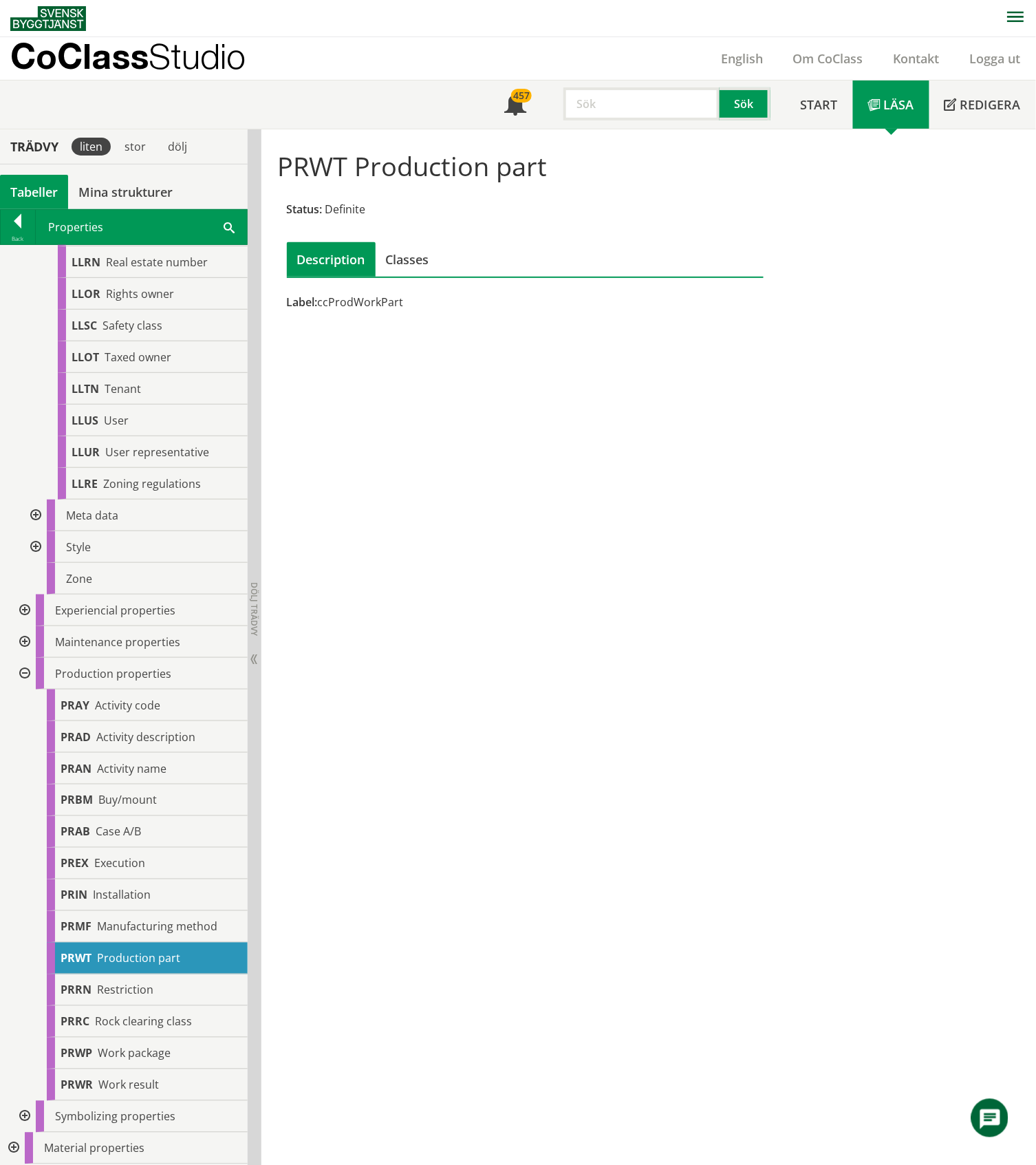
click at [27, 674] on div at bounding box center [23, 673] width 25 height 32
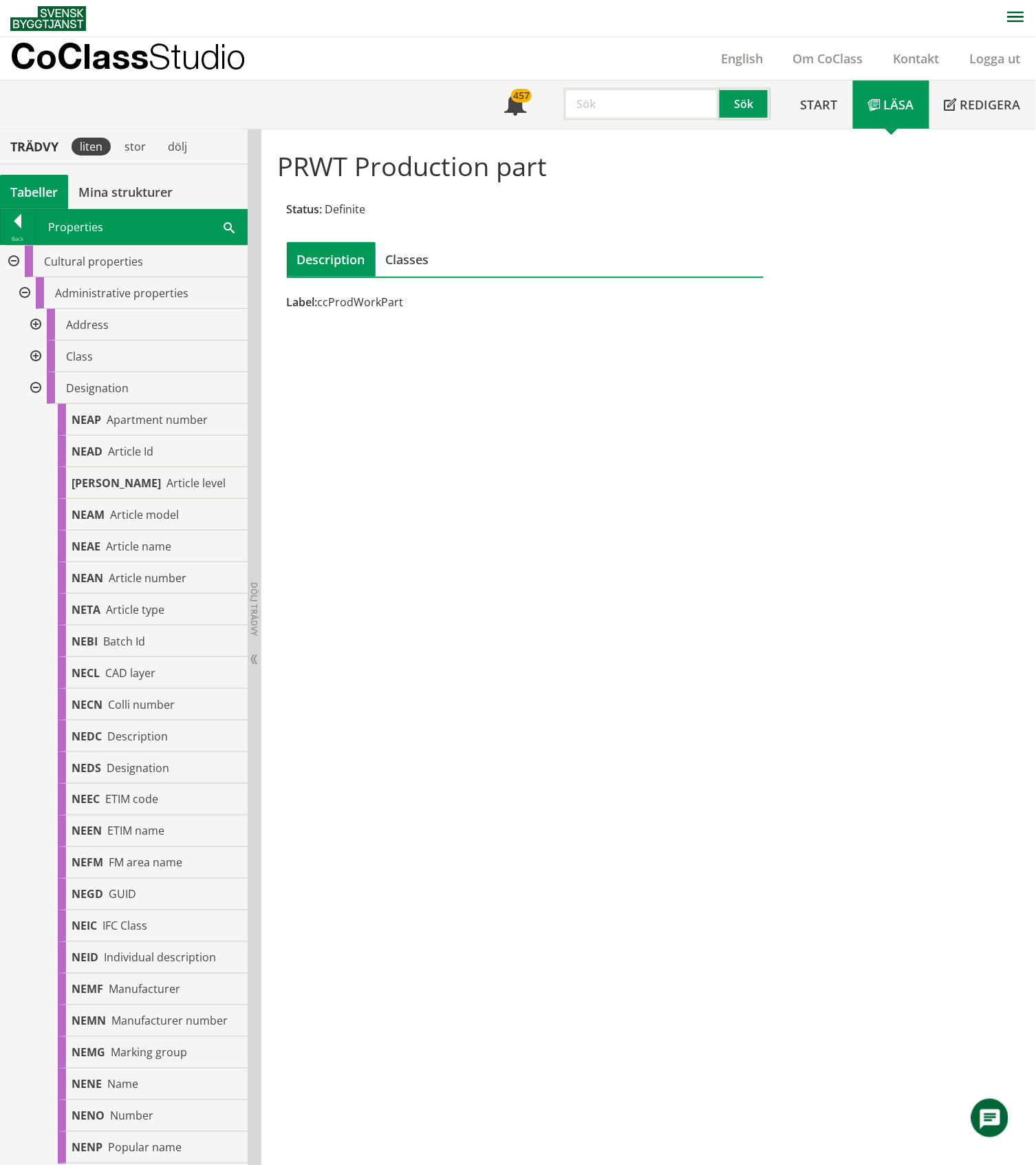
click at [31, 353] on div at bounding box center [35, 356] width 25 height 32
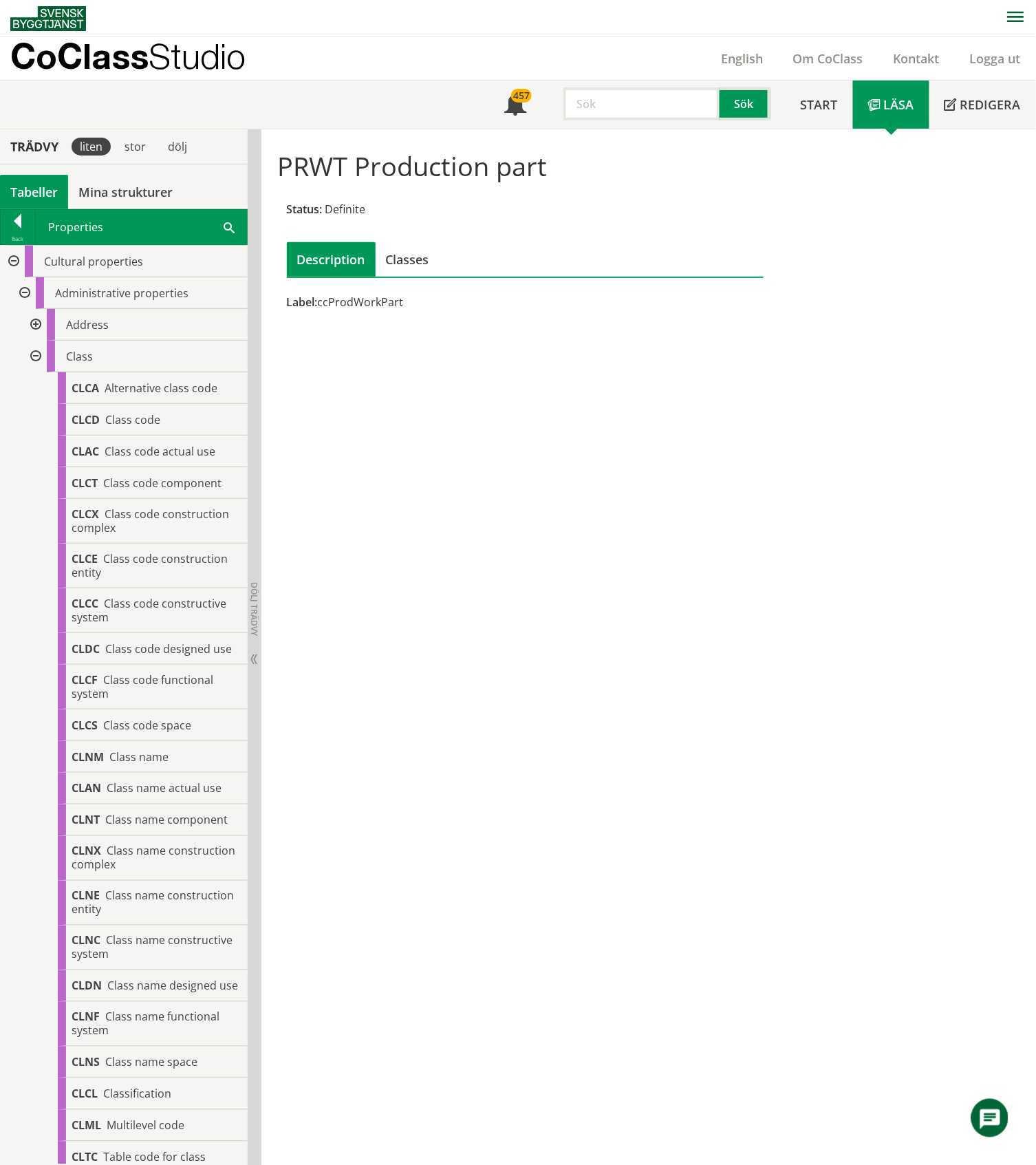
click at [31, 322] on div at bounding box center [35, 325] width 25 height 32
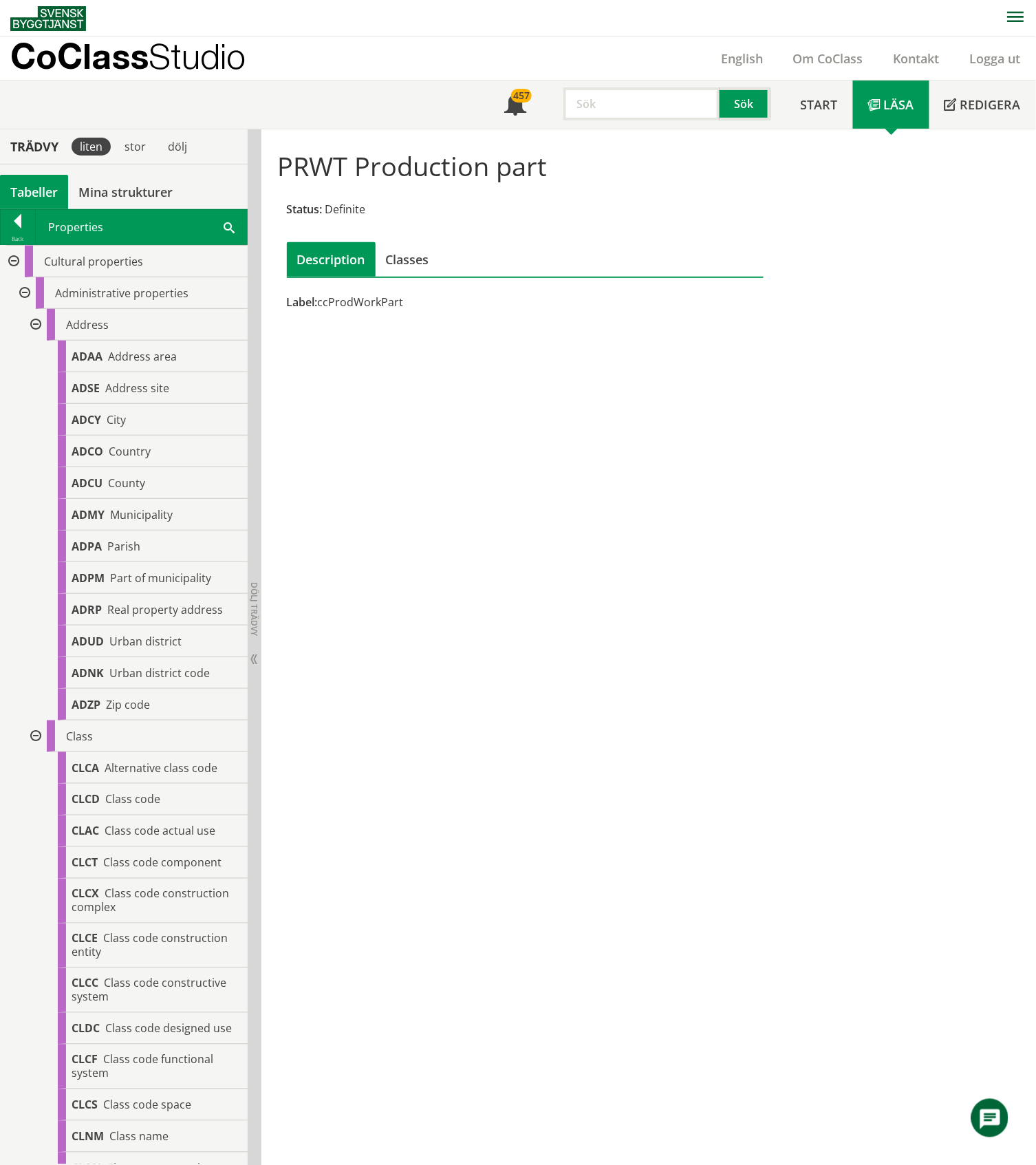
click at [31, 322] on div at bounding box center [35, 325] width 25 height 32
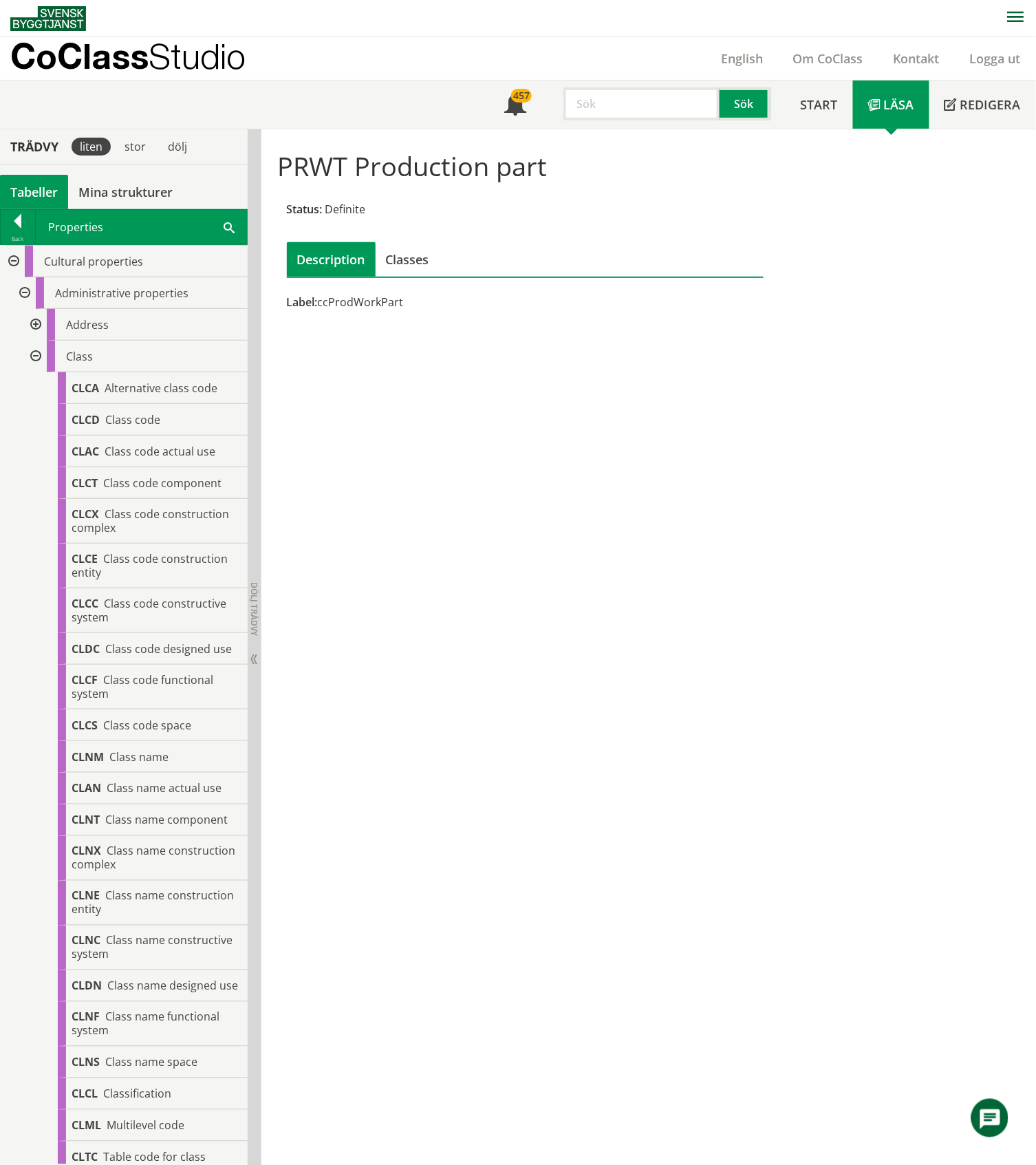
click at [631, 104] on input "text" at bounding box center [641, 104] width 156 height 33
type input "gtin"
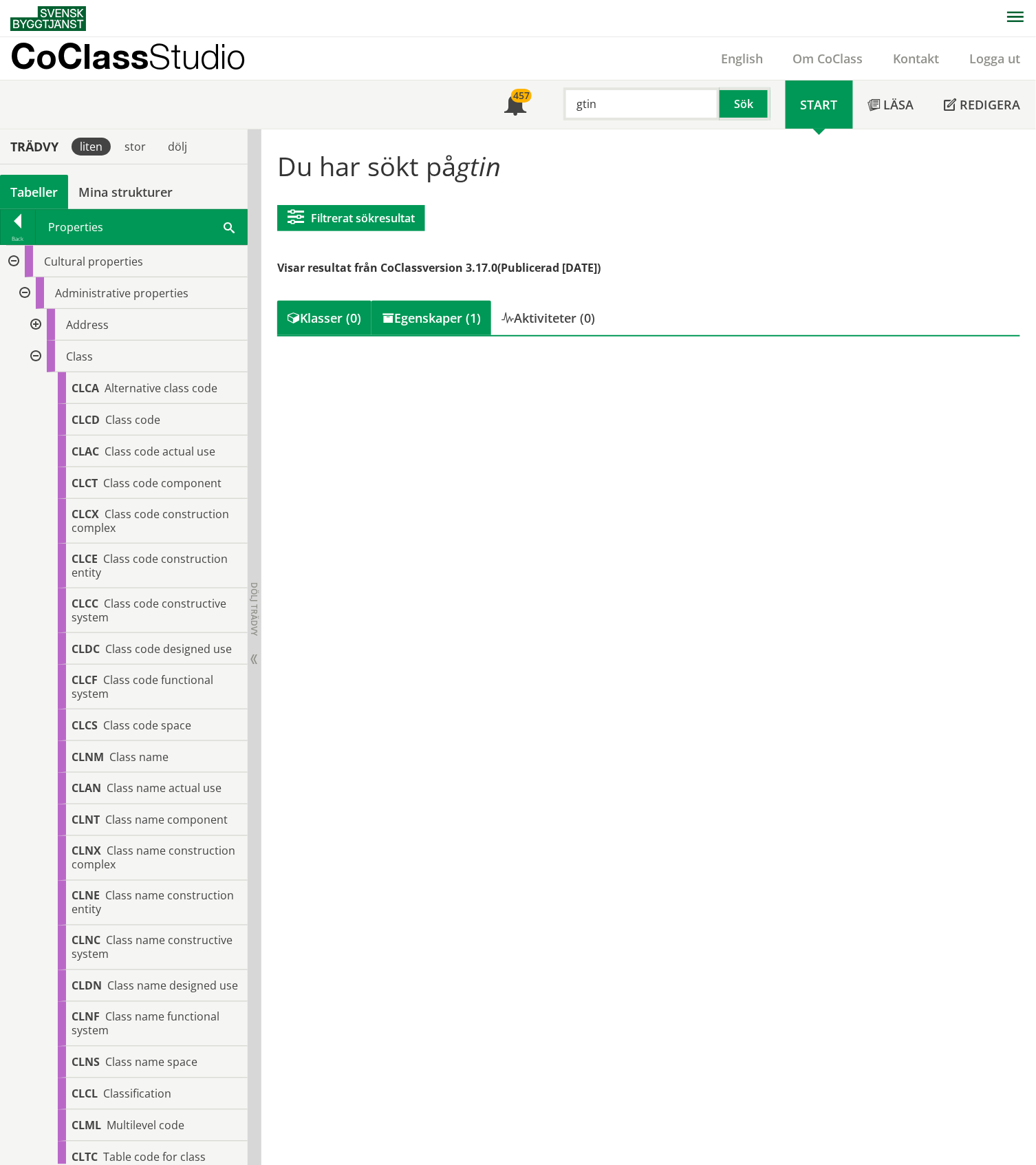
click at [446, 318] on div "Egenskaper (1)" at bounding box center [431, 317] width 120 height 35
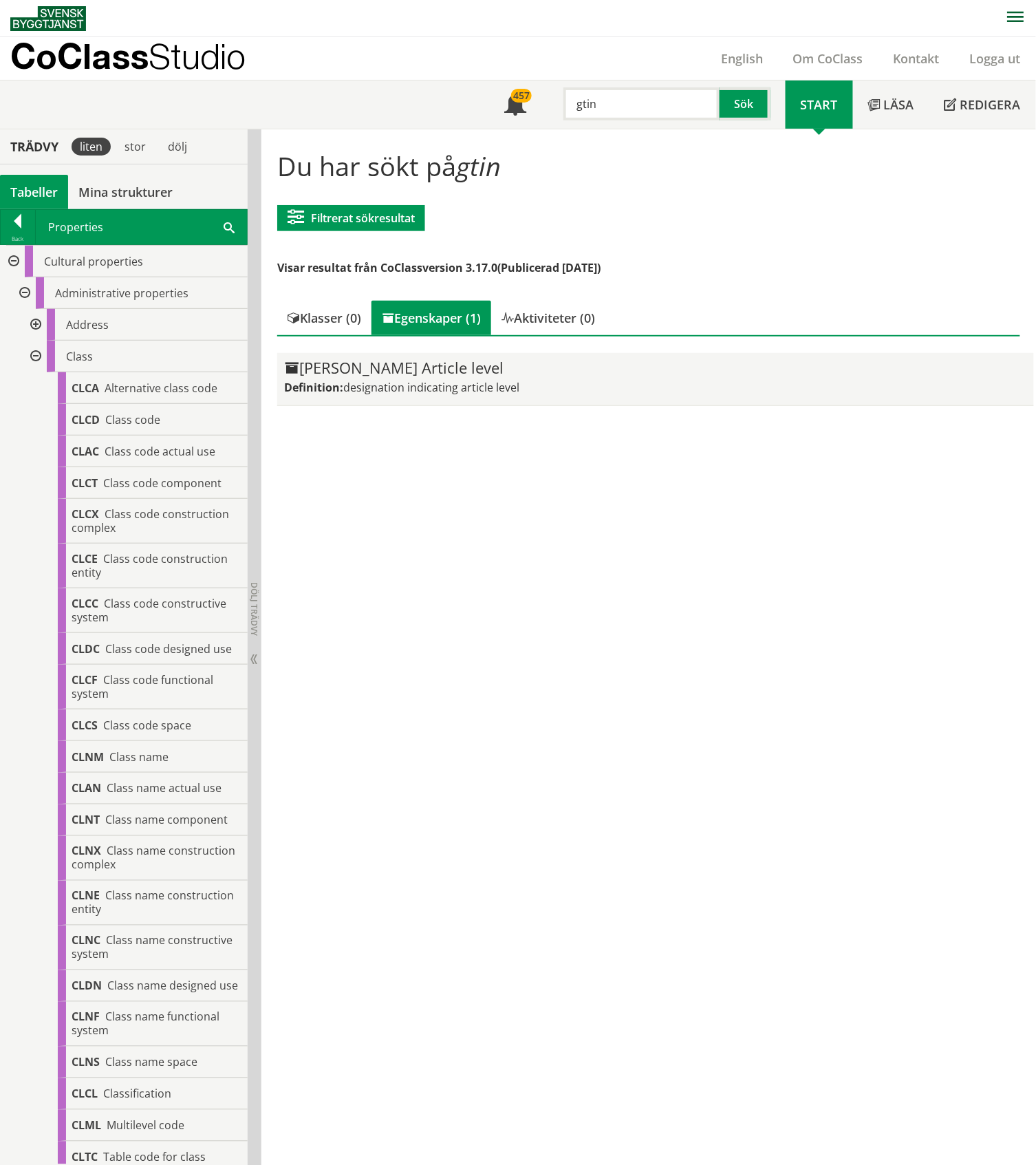
click at [447, 372] on div "[PERSON_NAME] Article level" at bounding box center [655, 368] width 742 height 16
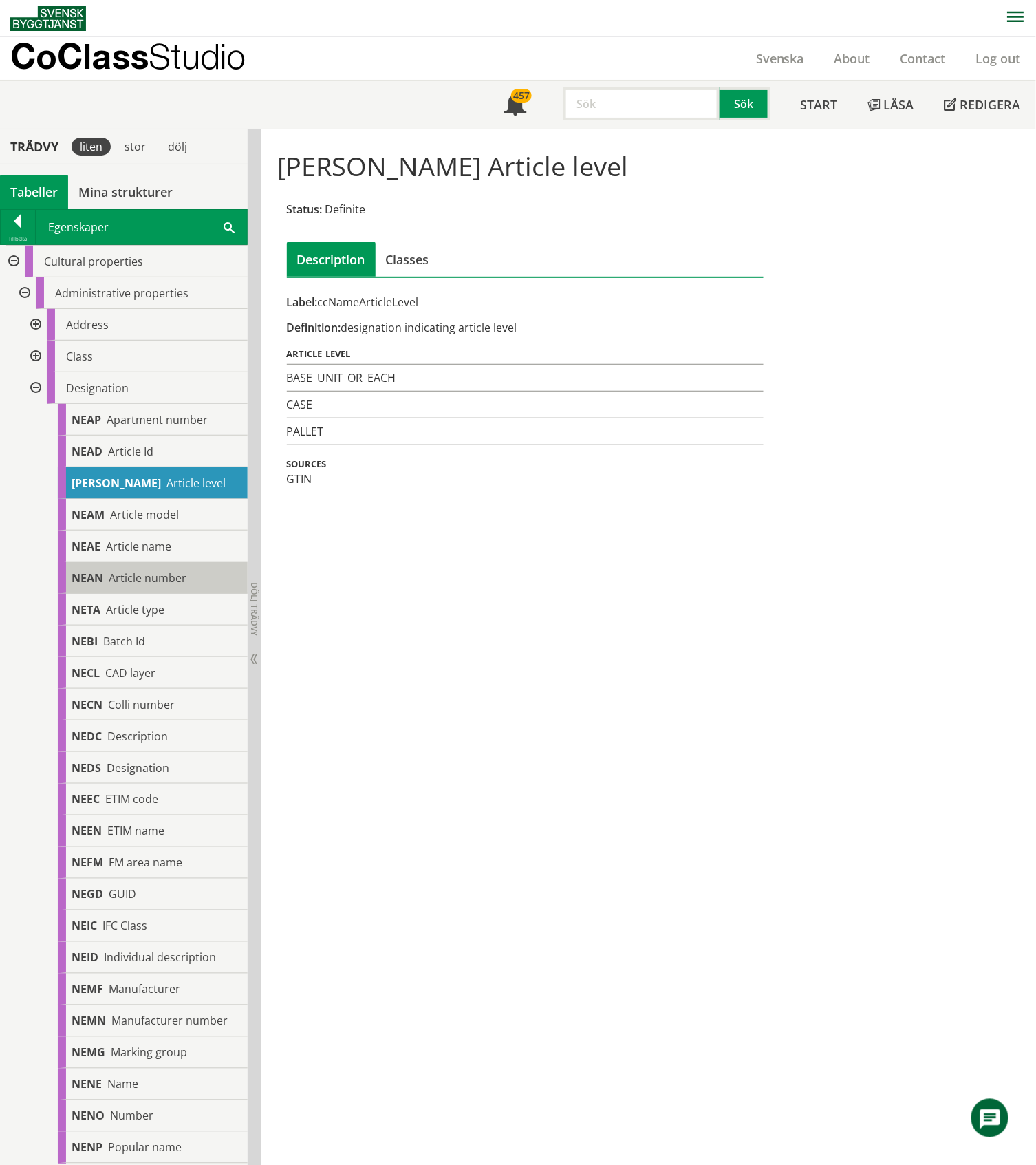
click at [163, 576] on span "Article number" at bounding box center [148, 577] width 78 height 15
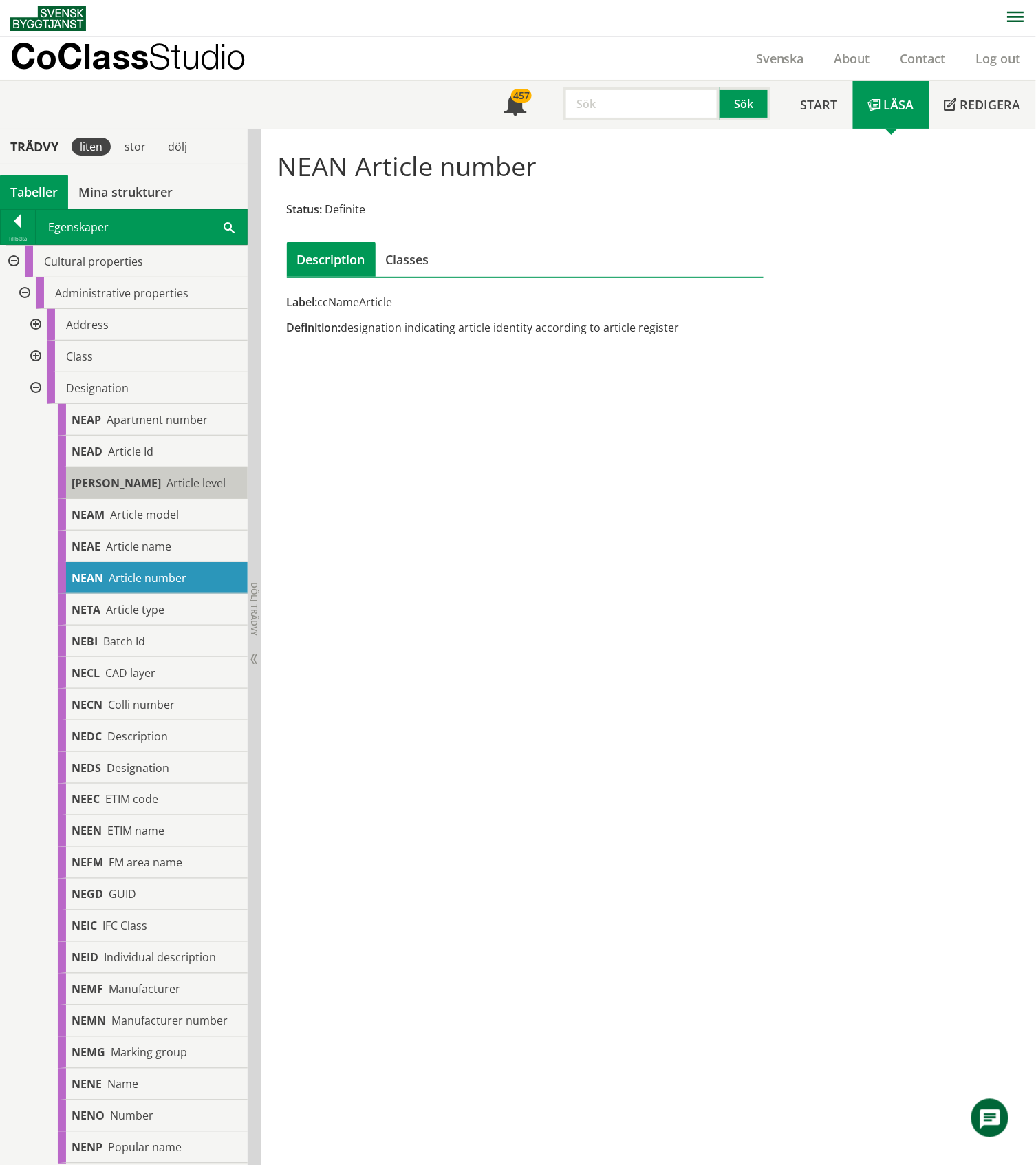
click at [167, 483] on span "Article level" at bounding box center [196, 483] width 59 height 15
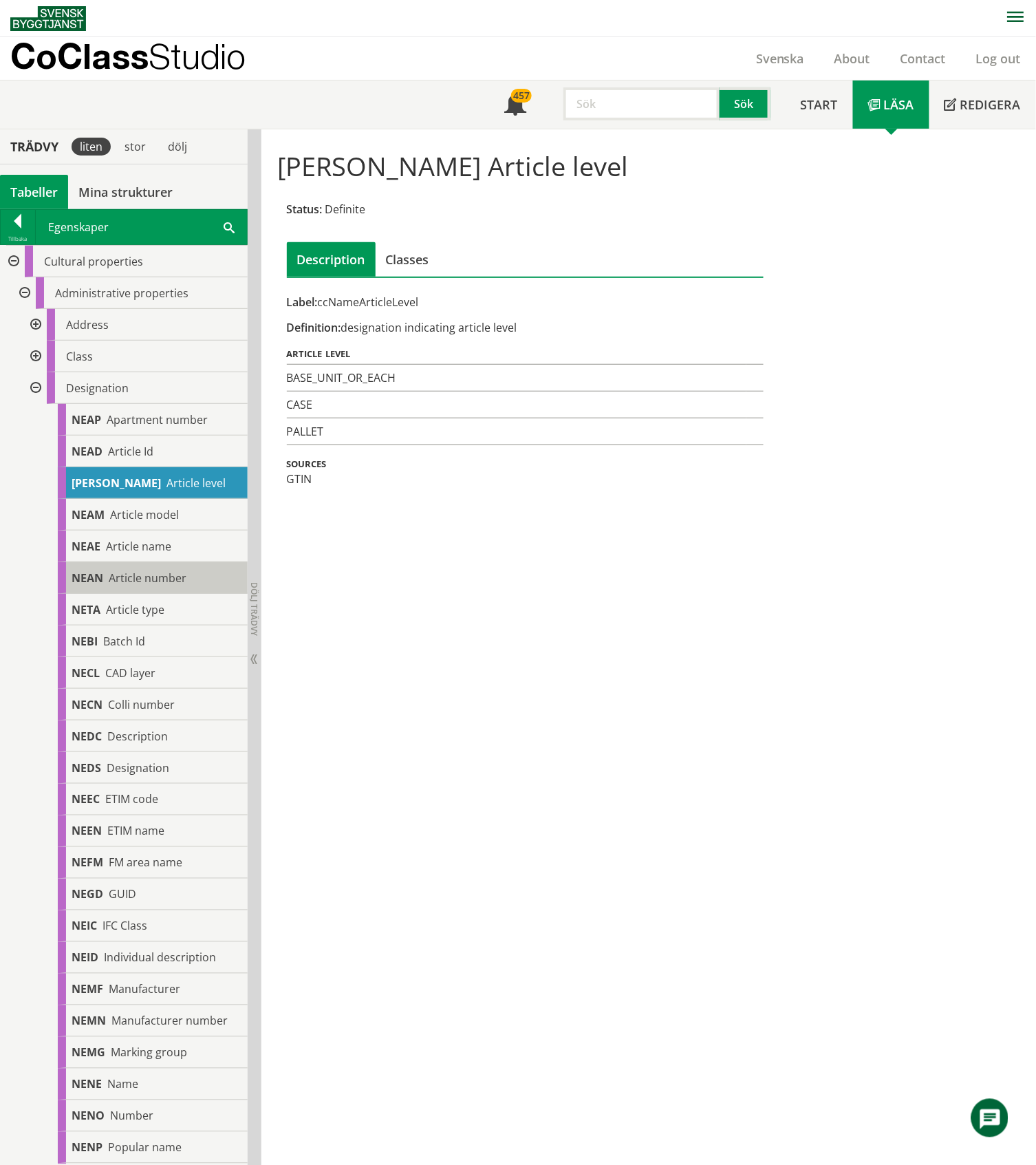
click at [139, 574] on span "Article number" at bounding box center [148, 577] width 78 height 15
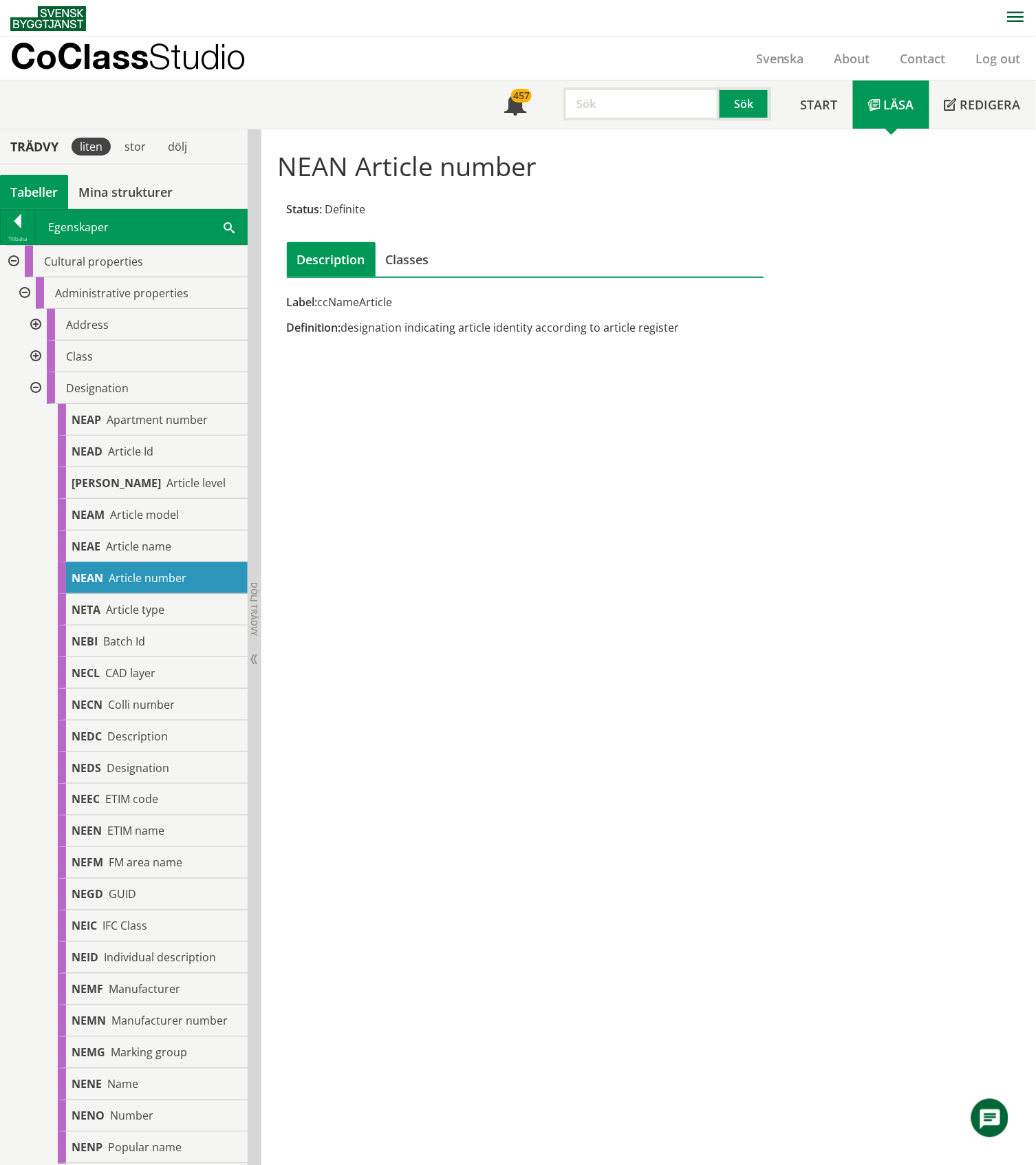
drag, startPoint x: 910, startPoint y: 345, endPoint x: 909, endPoint y: 334, distance: 11.0
click at [910, 345] on div "NEAN Article number Status: Definite Description Classes Label: ccNameArticle D…" at bounding box center [648, 242] width 761 height 206
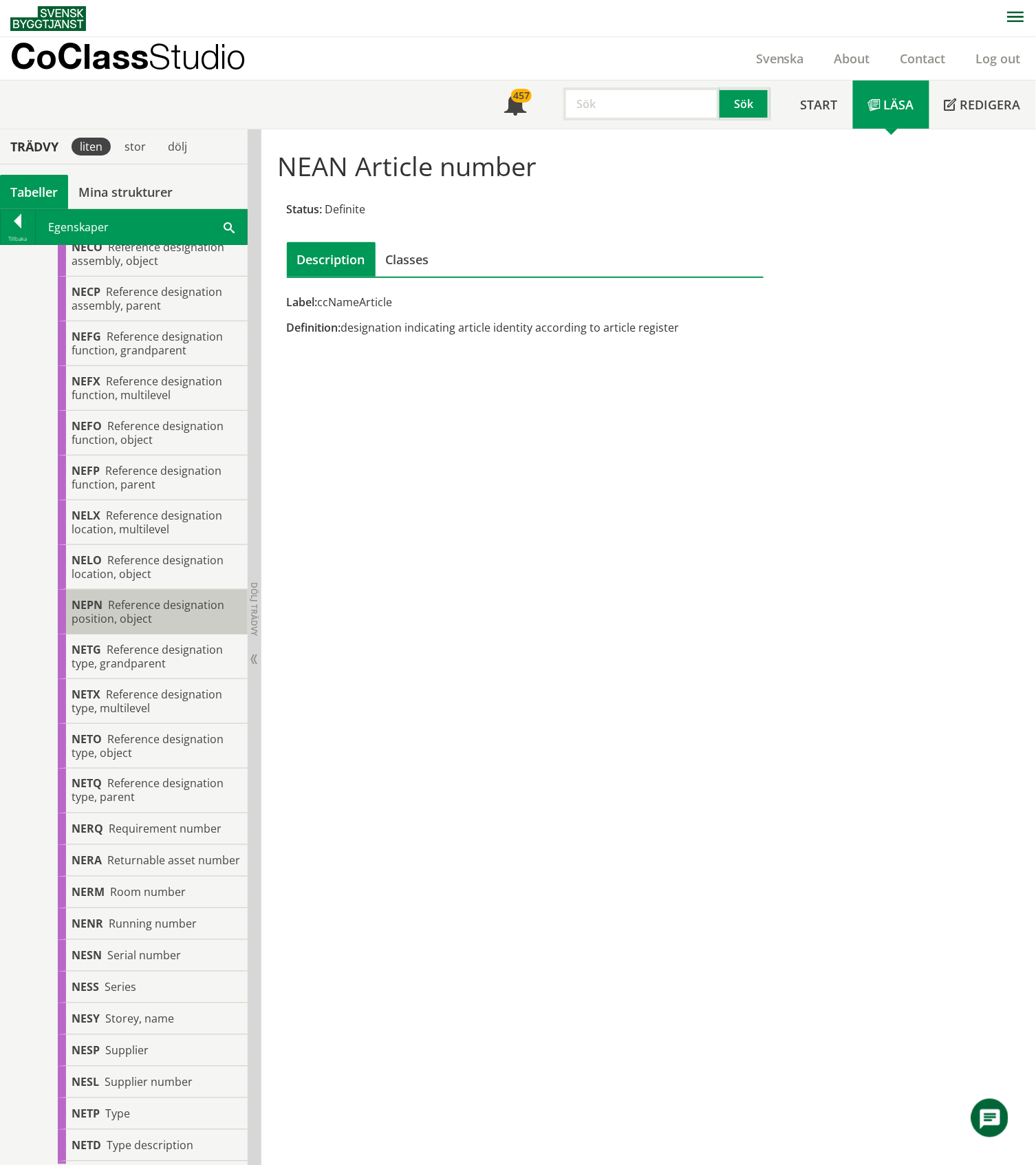
scroll to position [1555, 0]
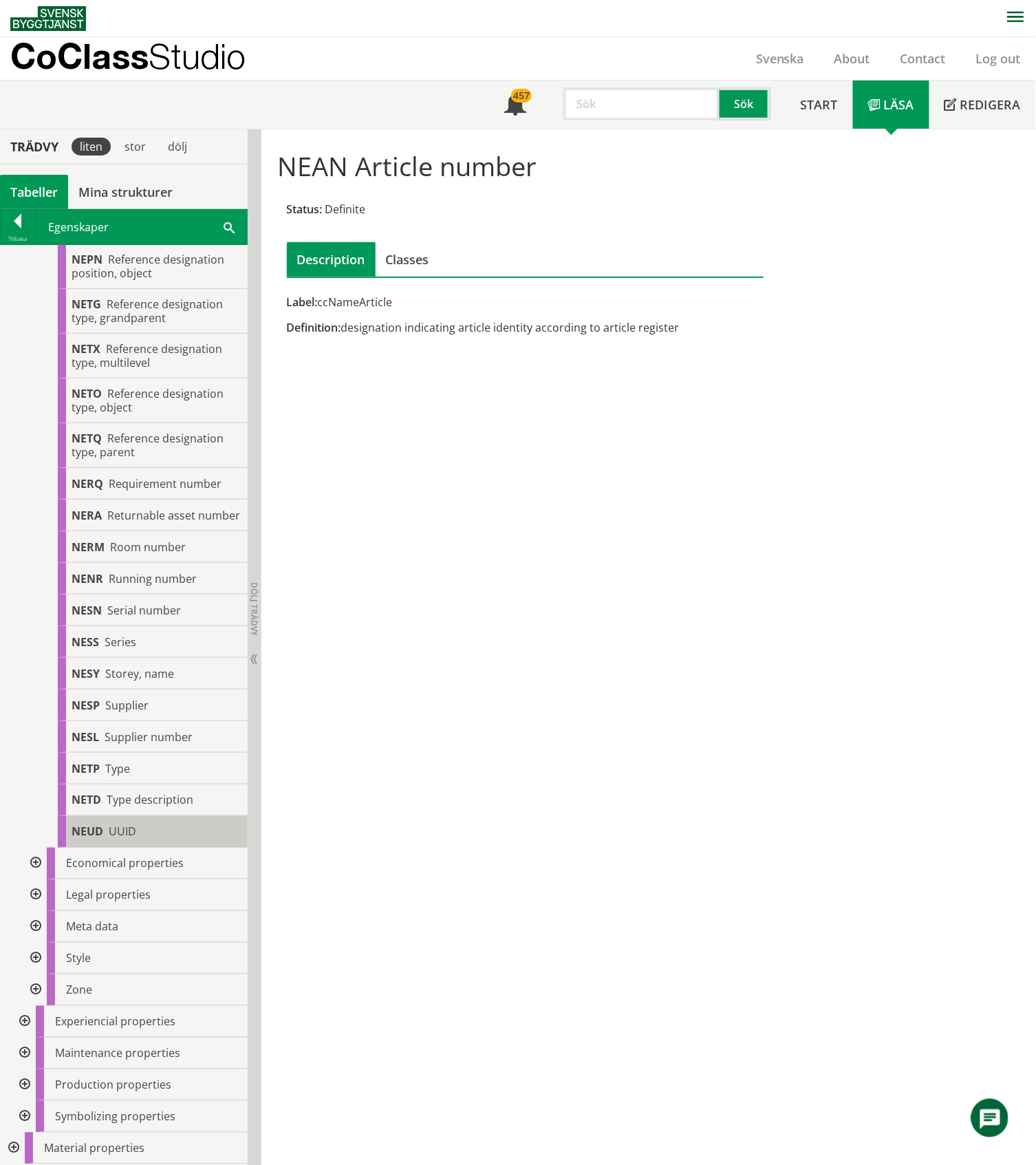
click at [135, 831] on span "UUID" at bounding box center [122, 832] width 27 height 15
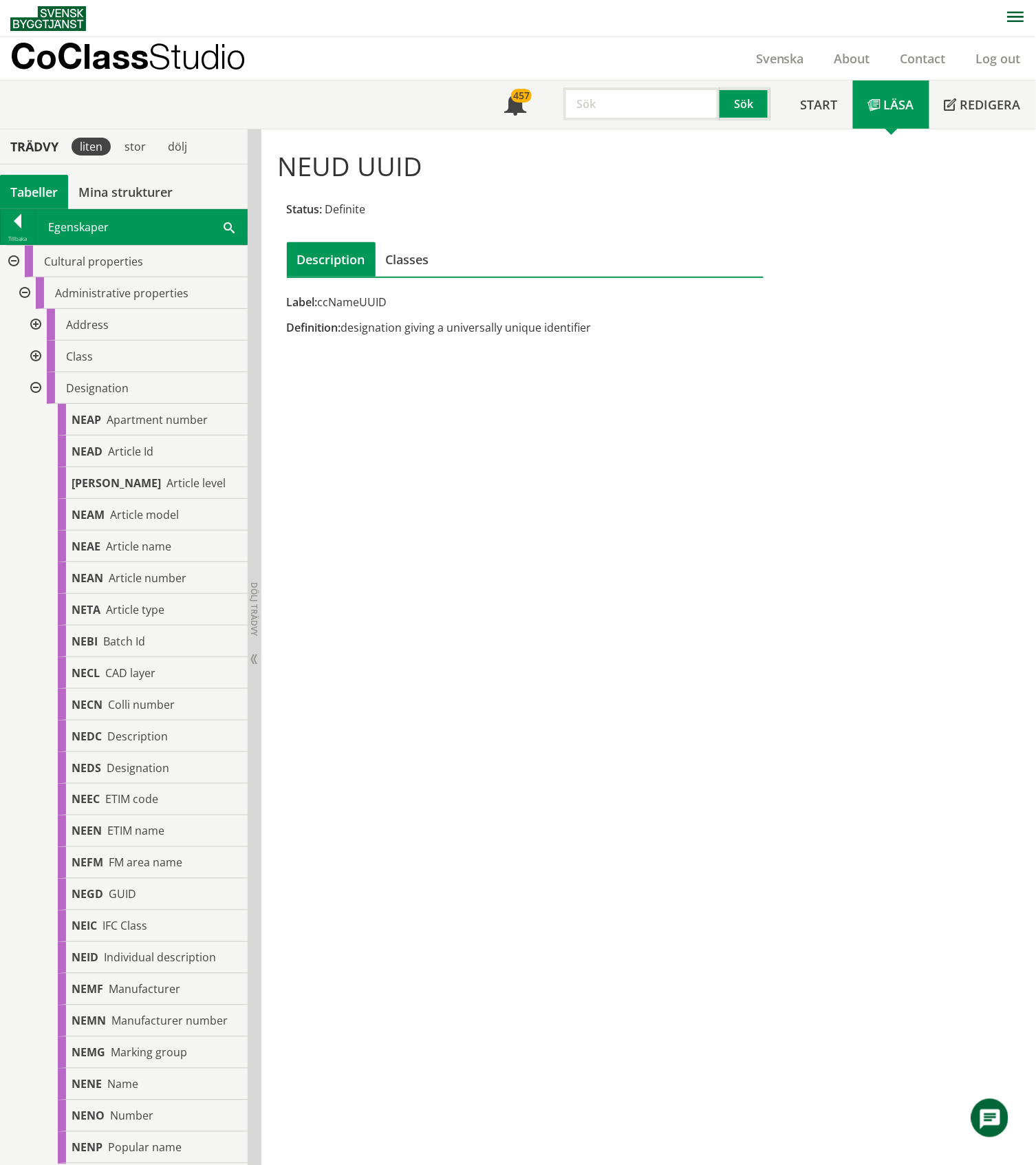
click at [36, 389] on div at bounding box center [35, 388] width 25 height 32
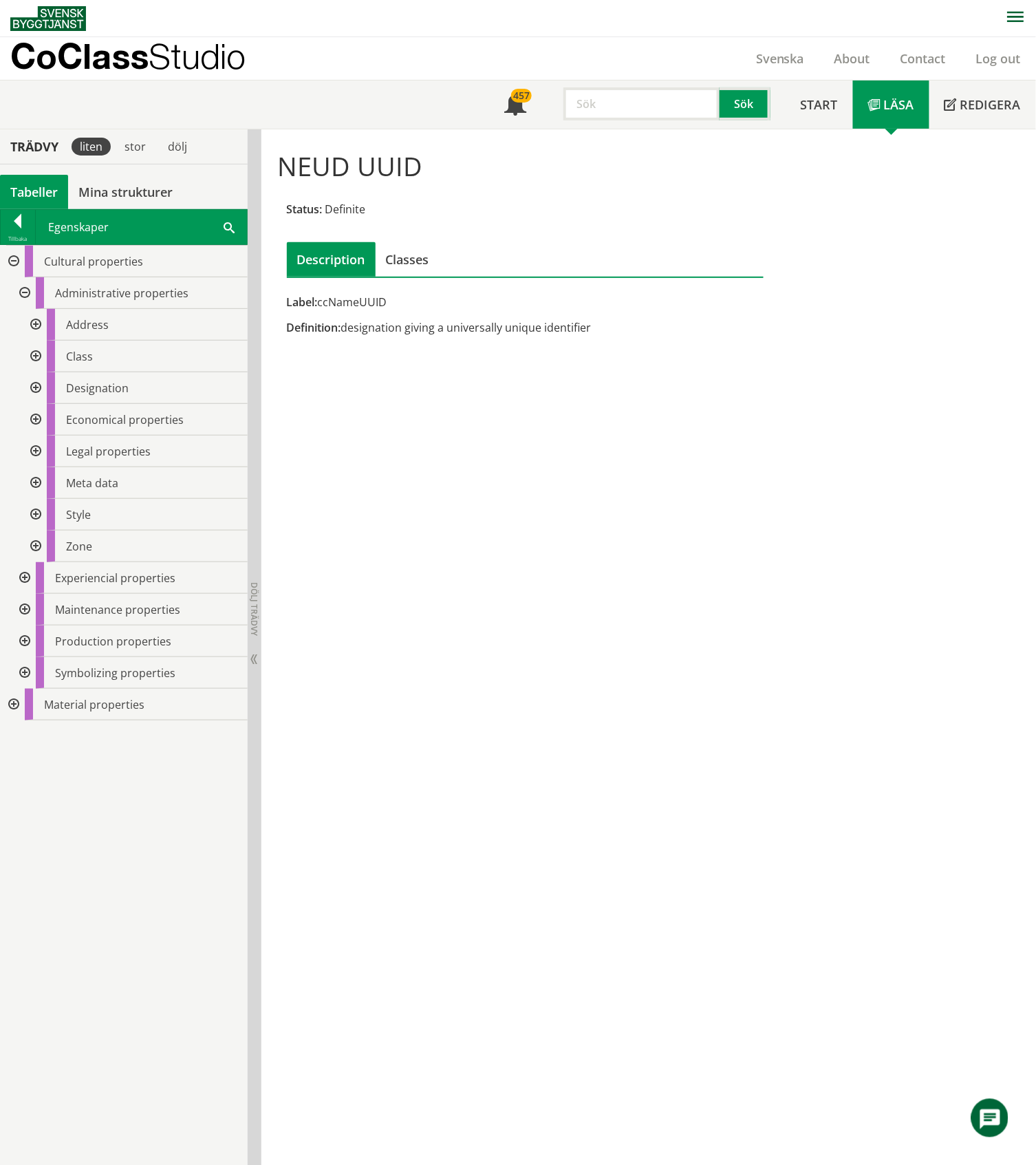
click at [14, 264] on div at bounding box center [12, 261] width 25 height 32
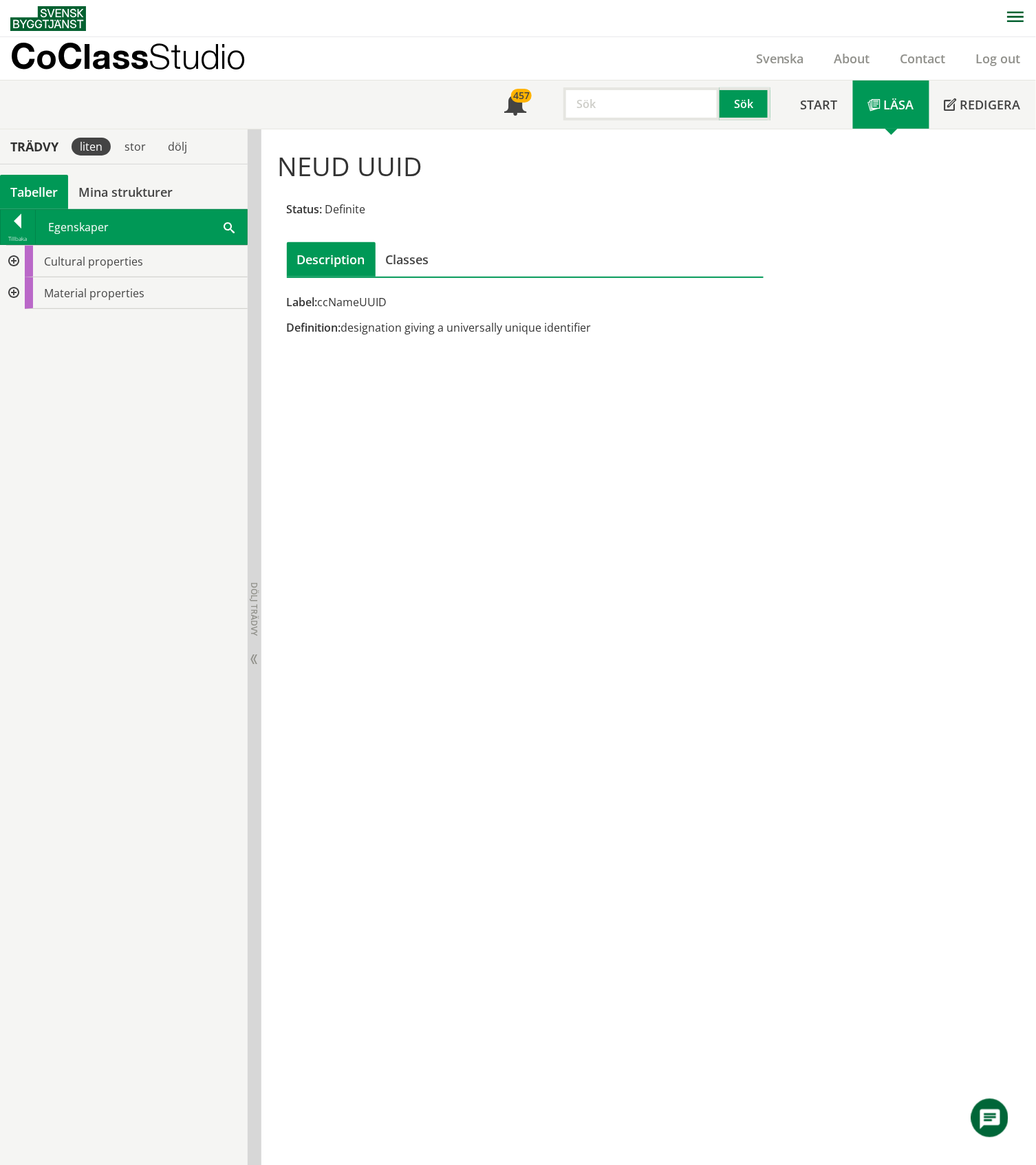
click at [15, 288] on div at bounding box center [12, 292] width 25 height 32
click at [27, 358] on div at bounding box center [23, 356] width 25 height 32
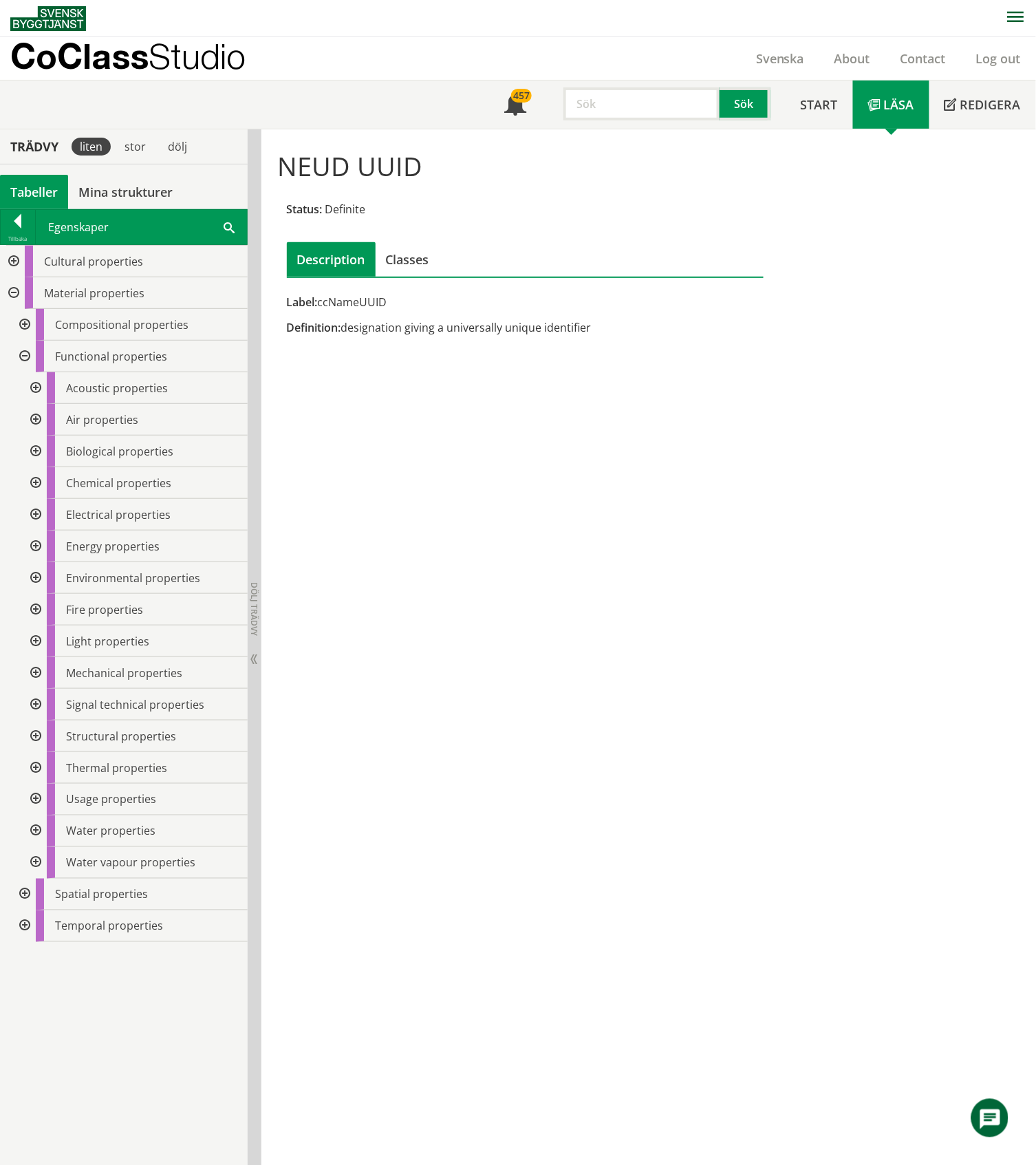
click at [23, 890] on div at bounding box center [23, 894] width 25 height 32
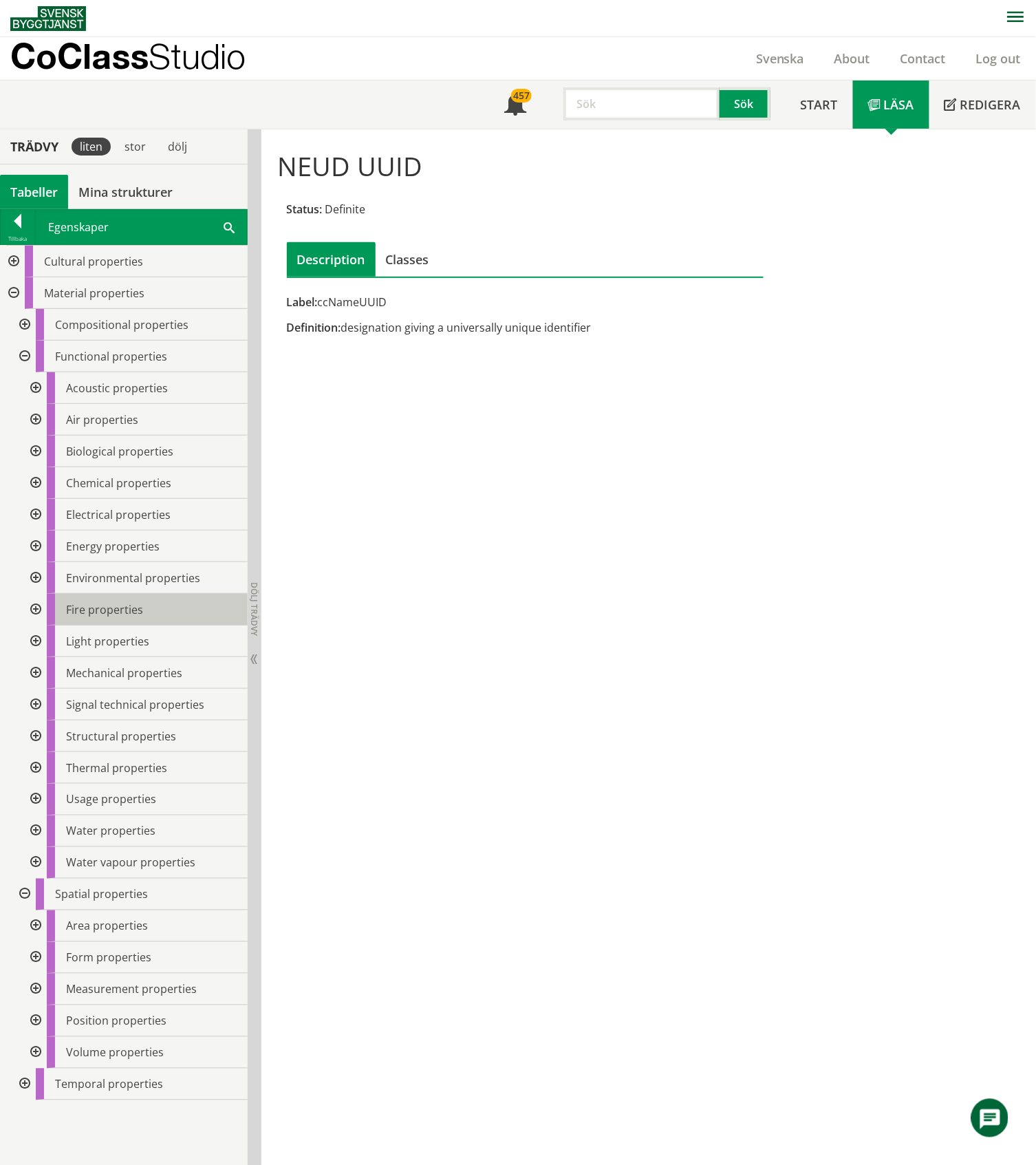
scroll to position [1, 0]
click at [37, 926] on div at bounding box center [35, 925] width 25 height 32
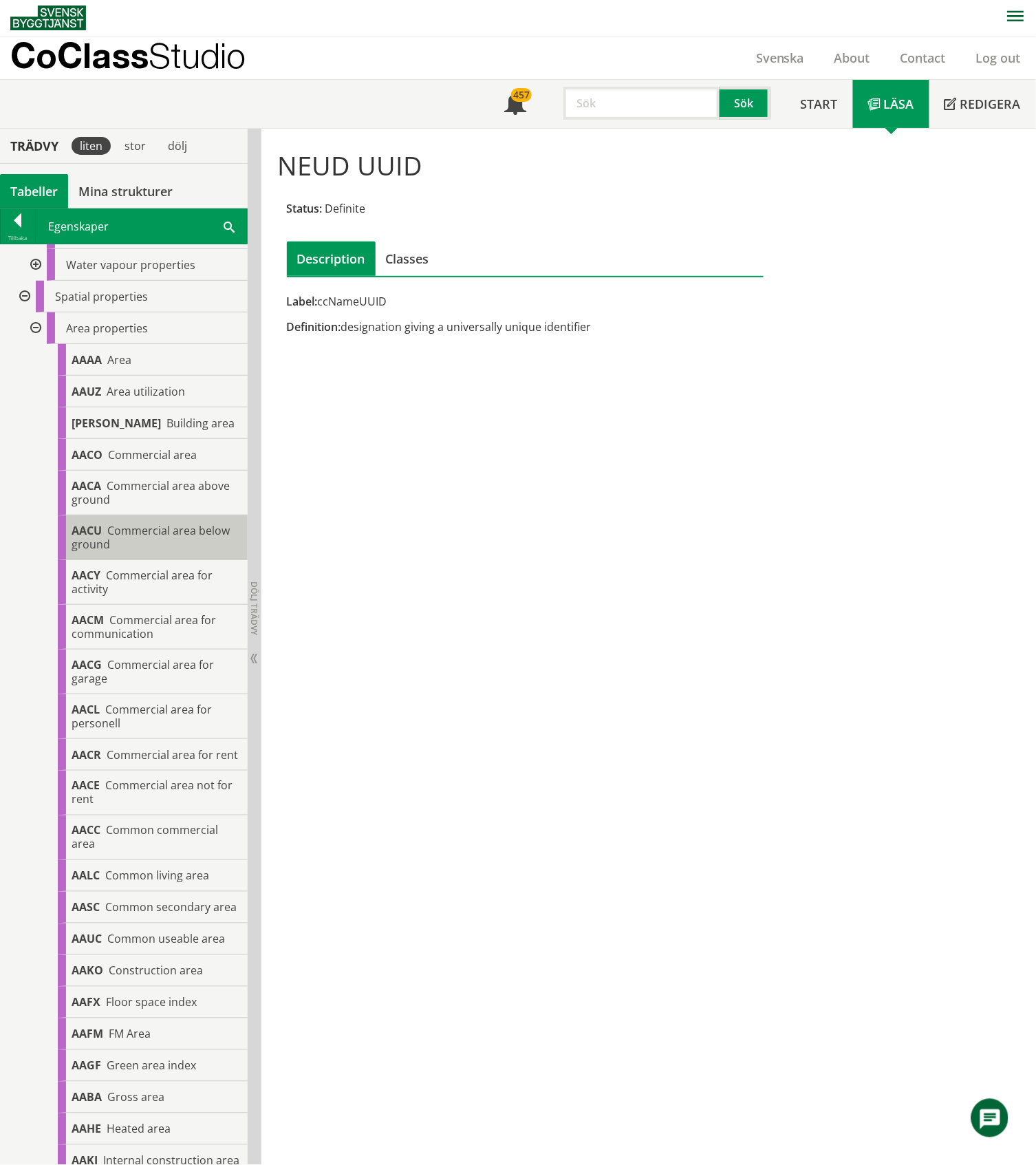
scroll to position [331, 0]
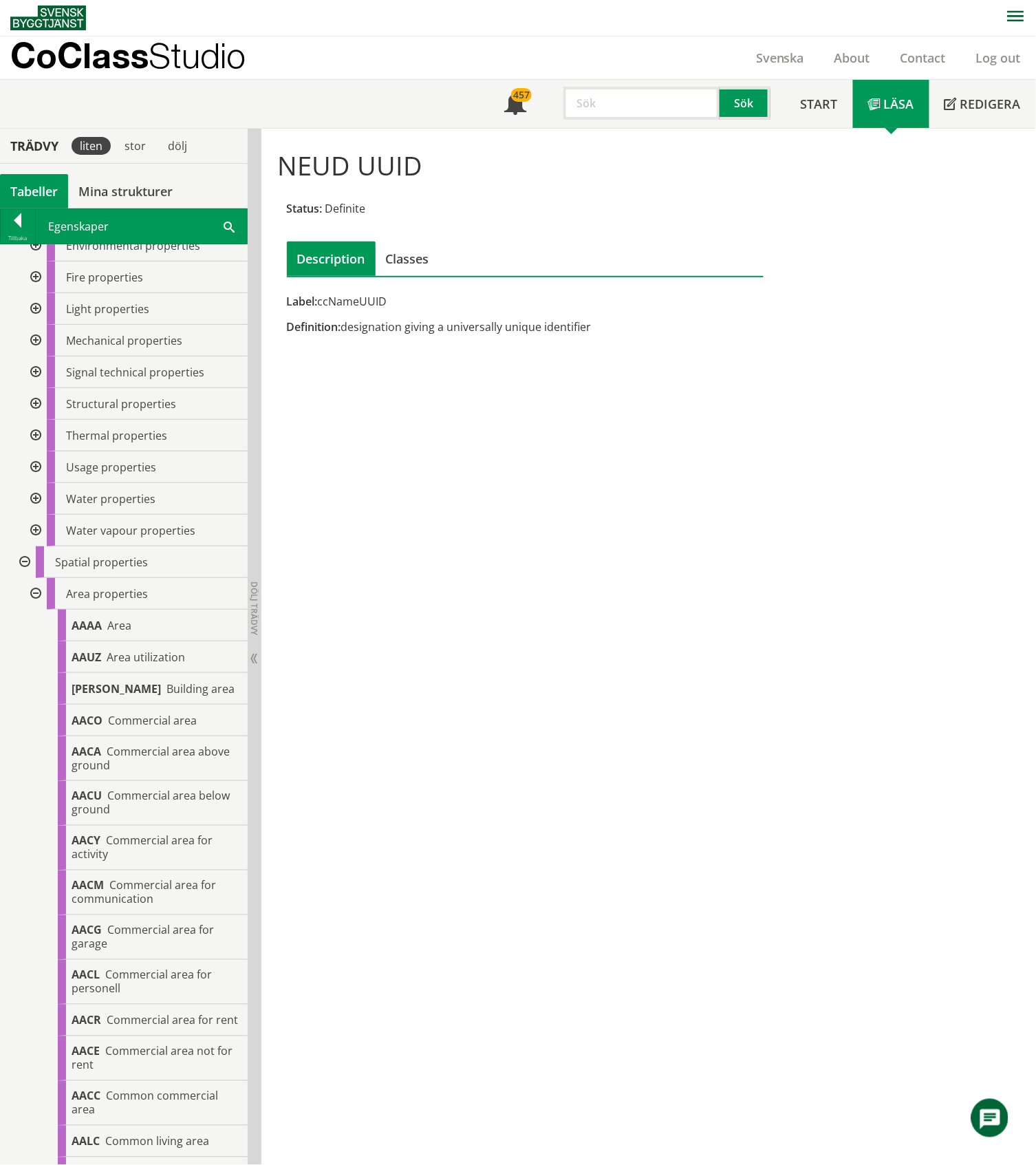
click at [37, 594] on div at bounding box center [35, 594] width 25 height 32
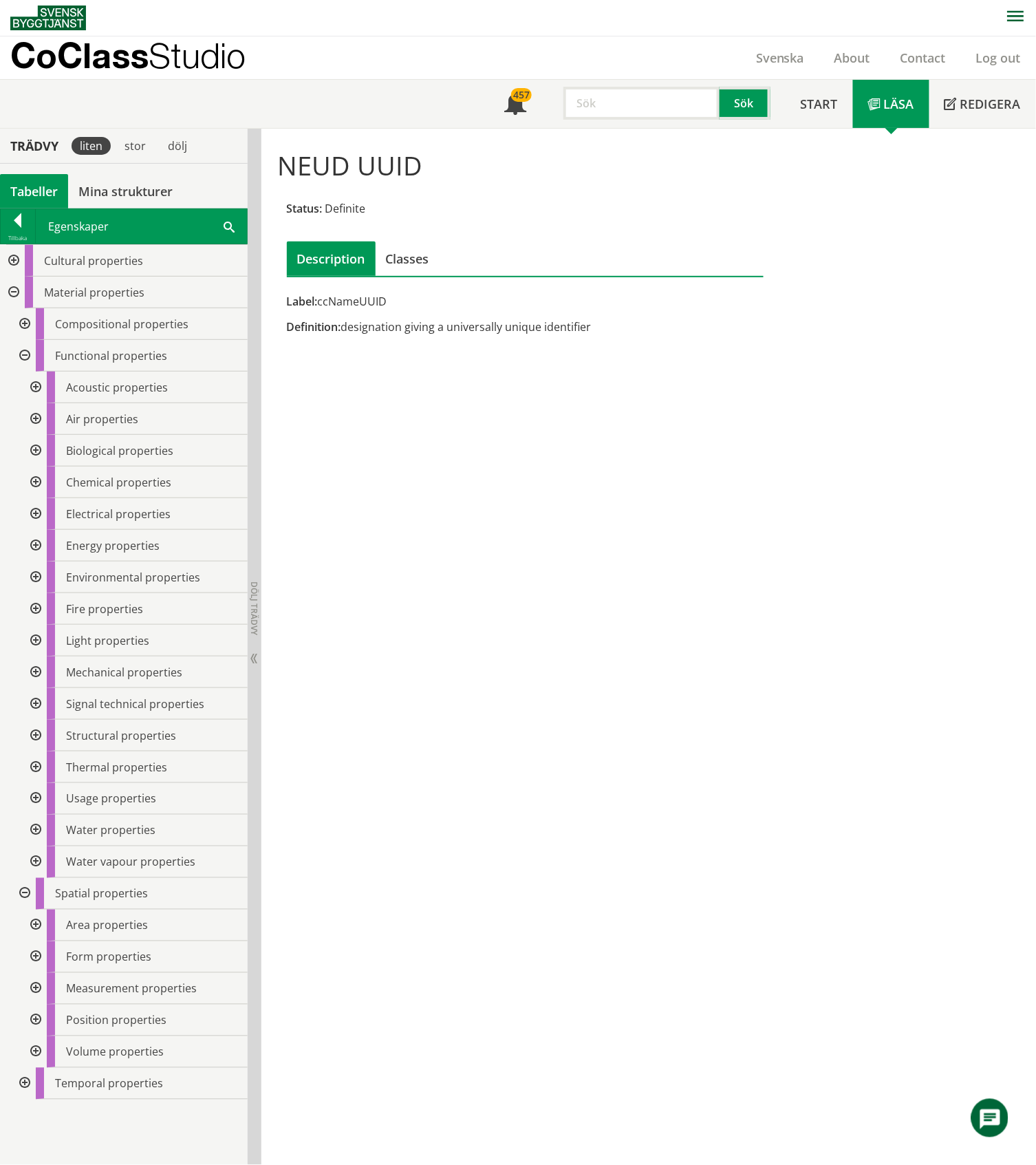
click at [36, 961] on div at bounding box center [35, 956] width 25 height 32
click at [37, 959] on div at bounding box center [35, 956] width 25 height 32
click at [35, 992] on div at bounding box center [35, 988] width 25 height 32
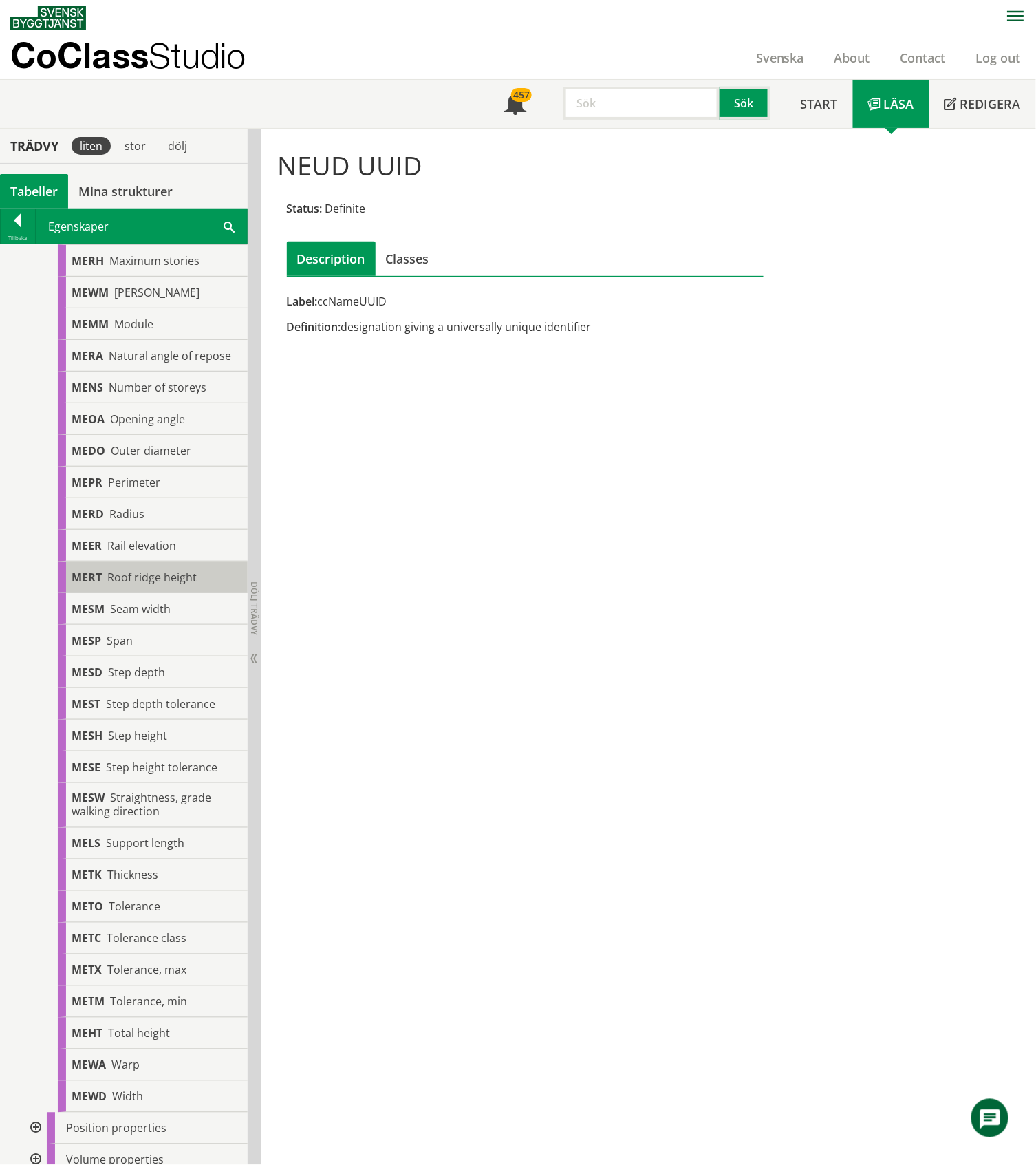
scroll to position [1723, 0]
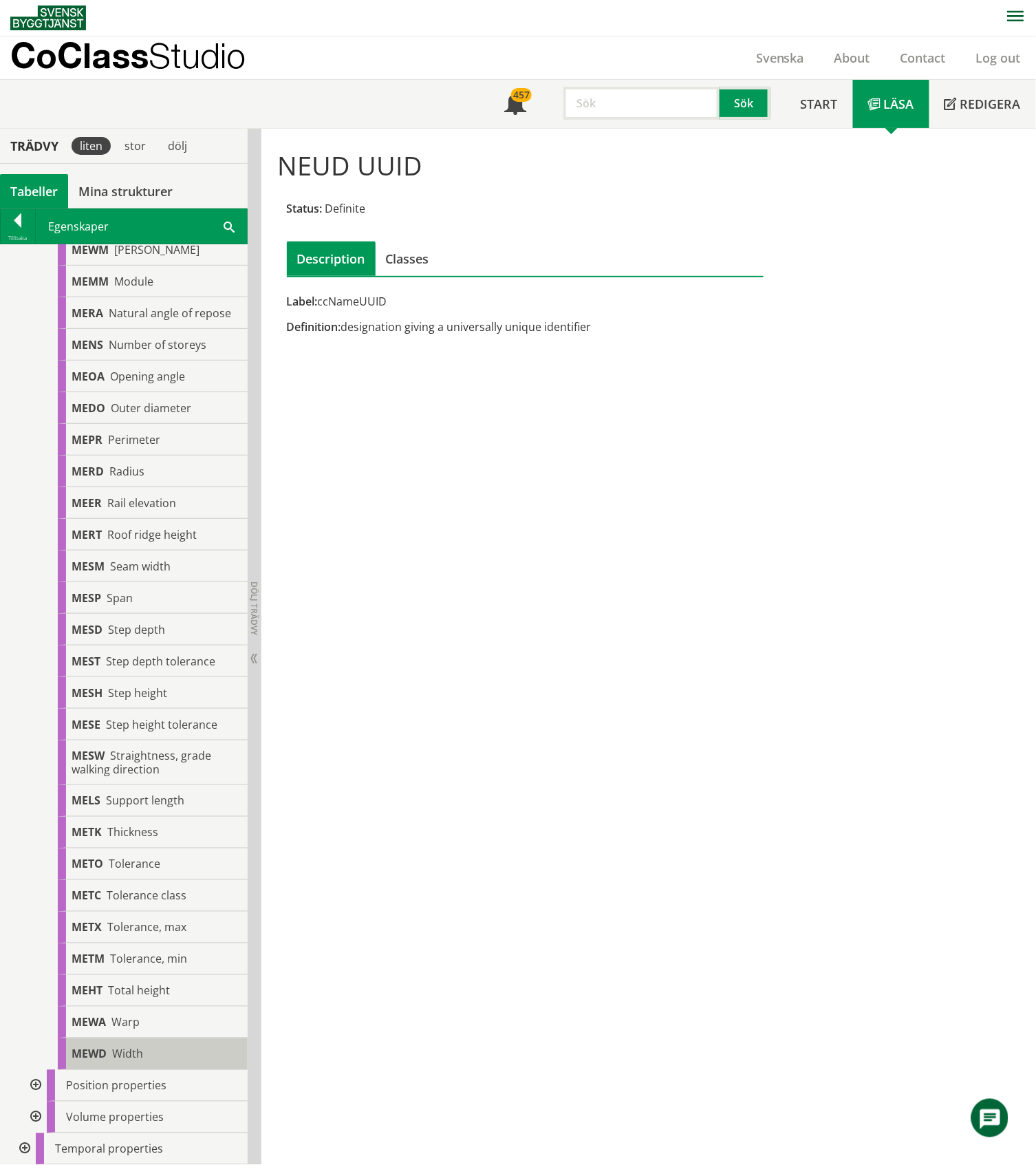
click at [151, 1045] on div "MEWD Width" at bounding box center [153, 1053] width 190 height 32
click at [128, 1052] on span "Width" at bounding box center [128, 1054] width 31 height 15
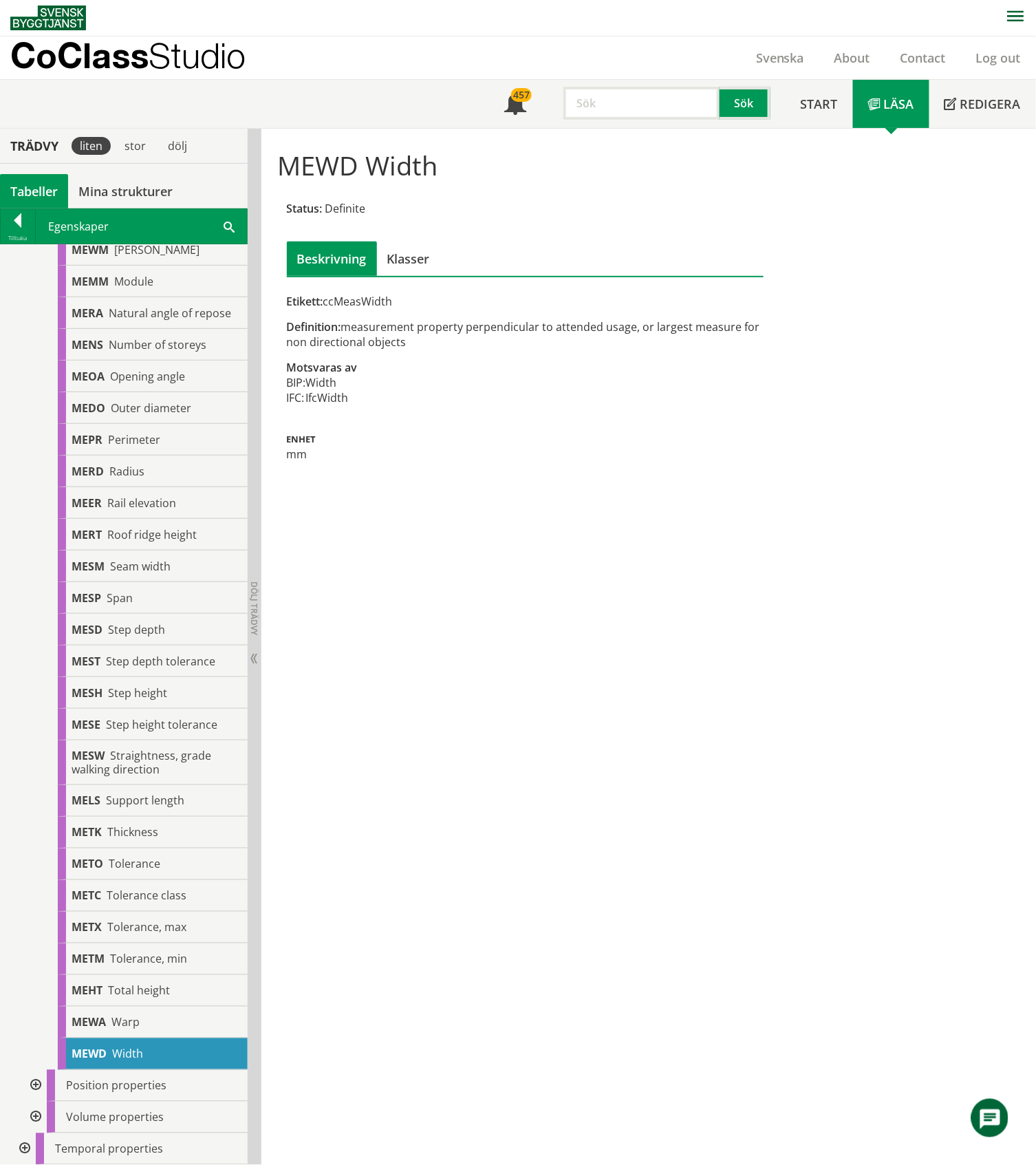
click at [35, 1117] on div at bounding box center [35, 1117] width 25 height 32
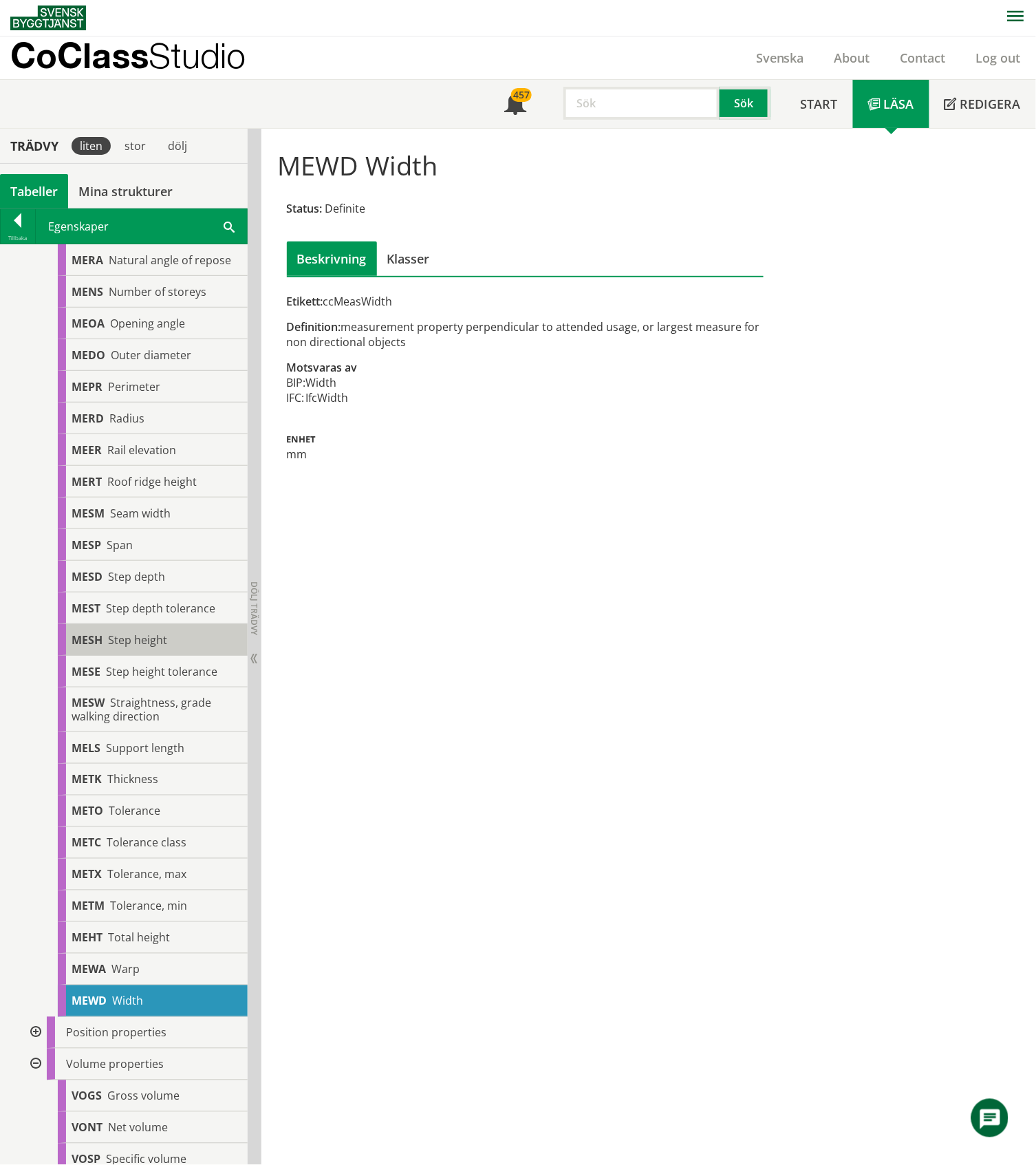
scroll to position [1850, 0]
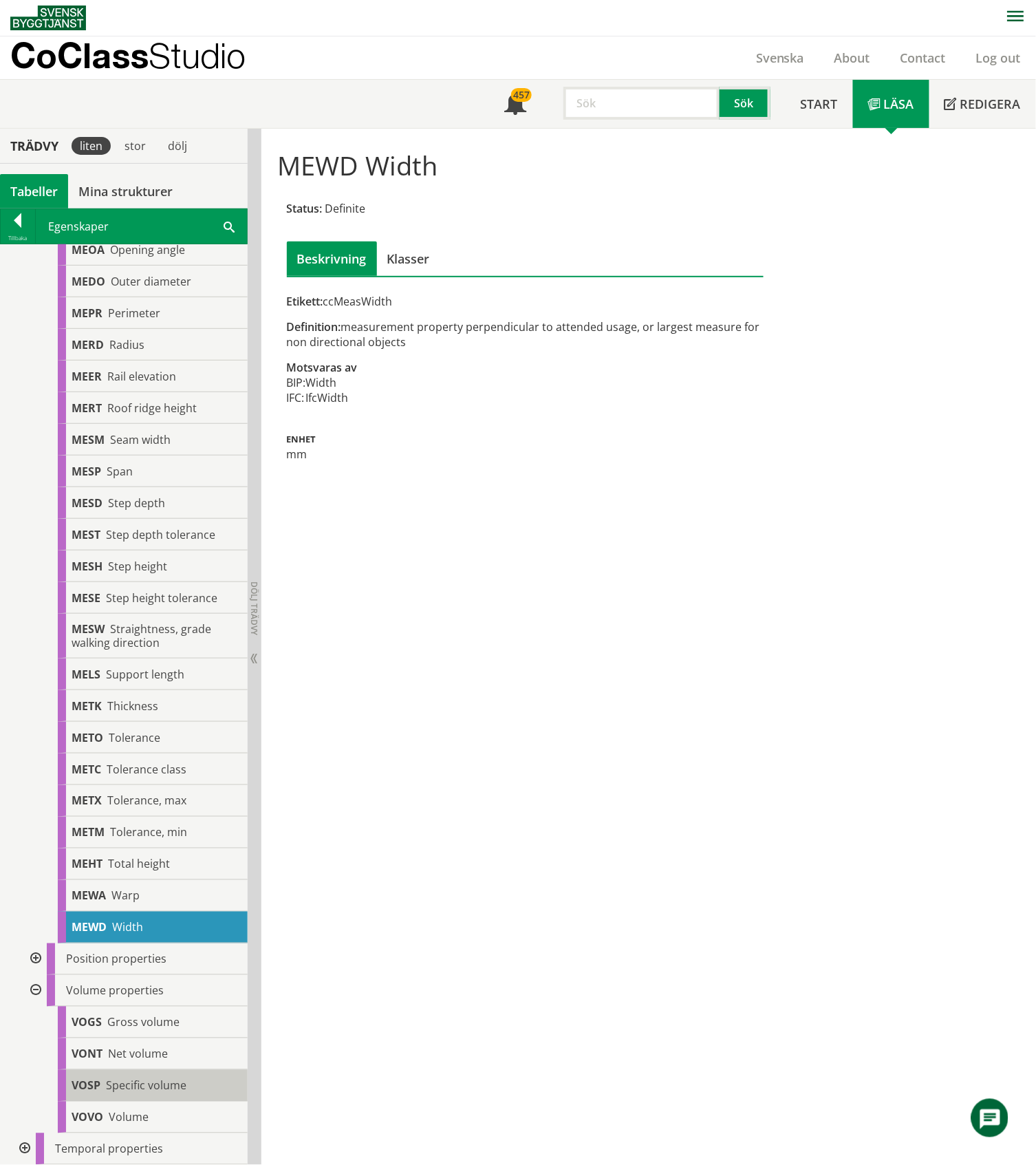
click at [130, 1085] on span "Specific volume" at bounding box center [146, 1086] width 81 height 15
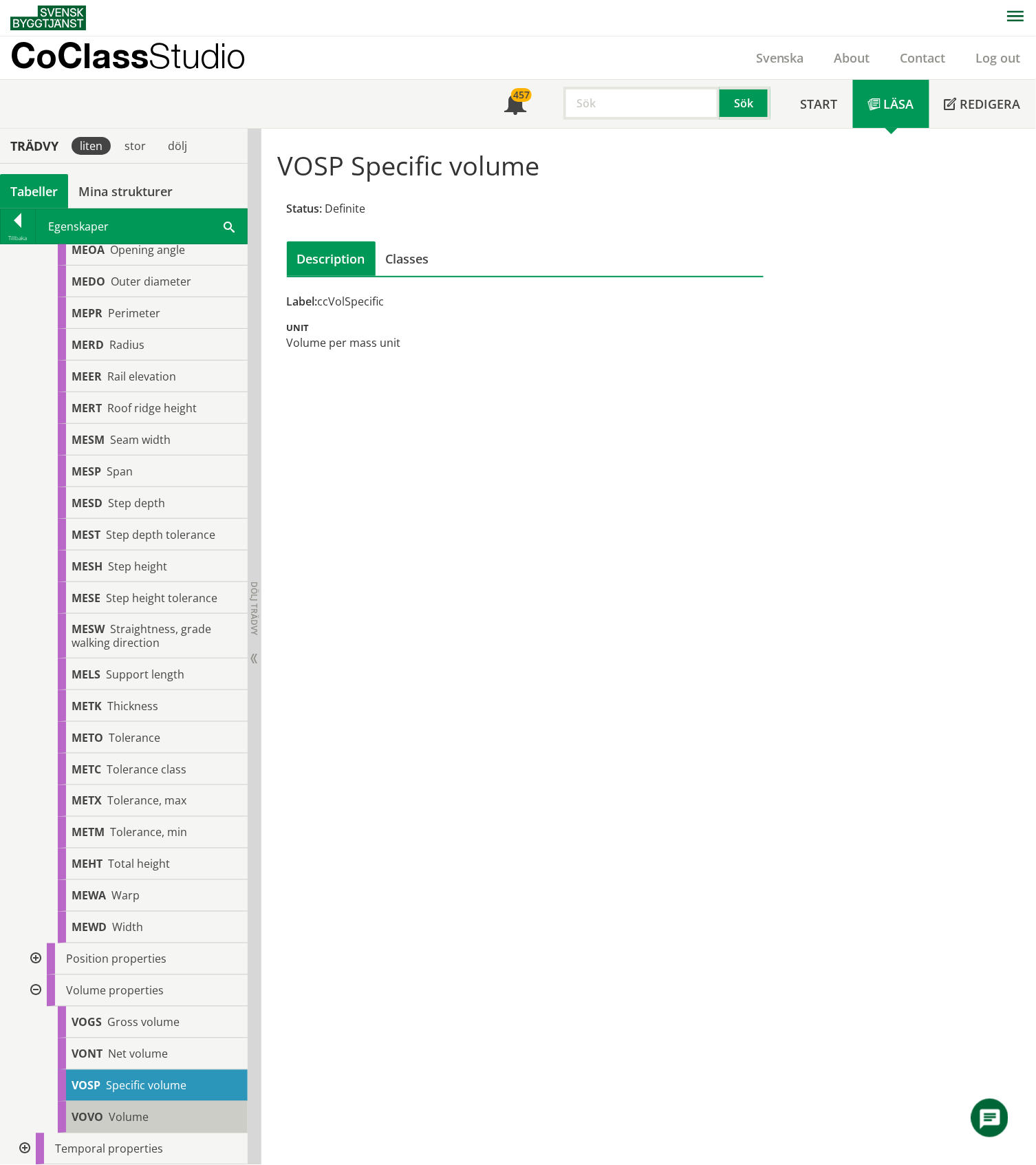
click at [158, 1116] on div "VOVO Volume" at bounding box center [153, 1117] width 190 height 32
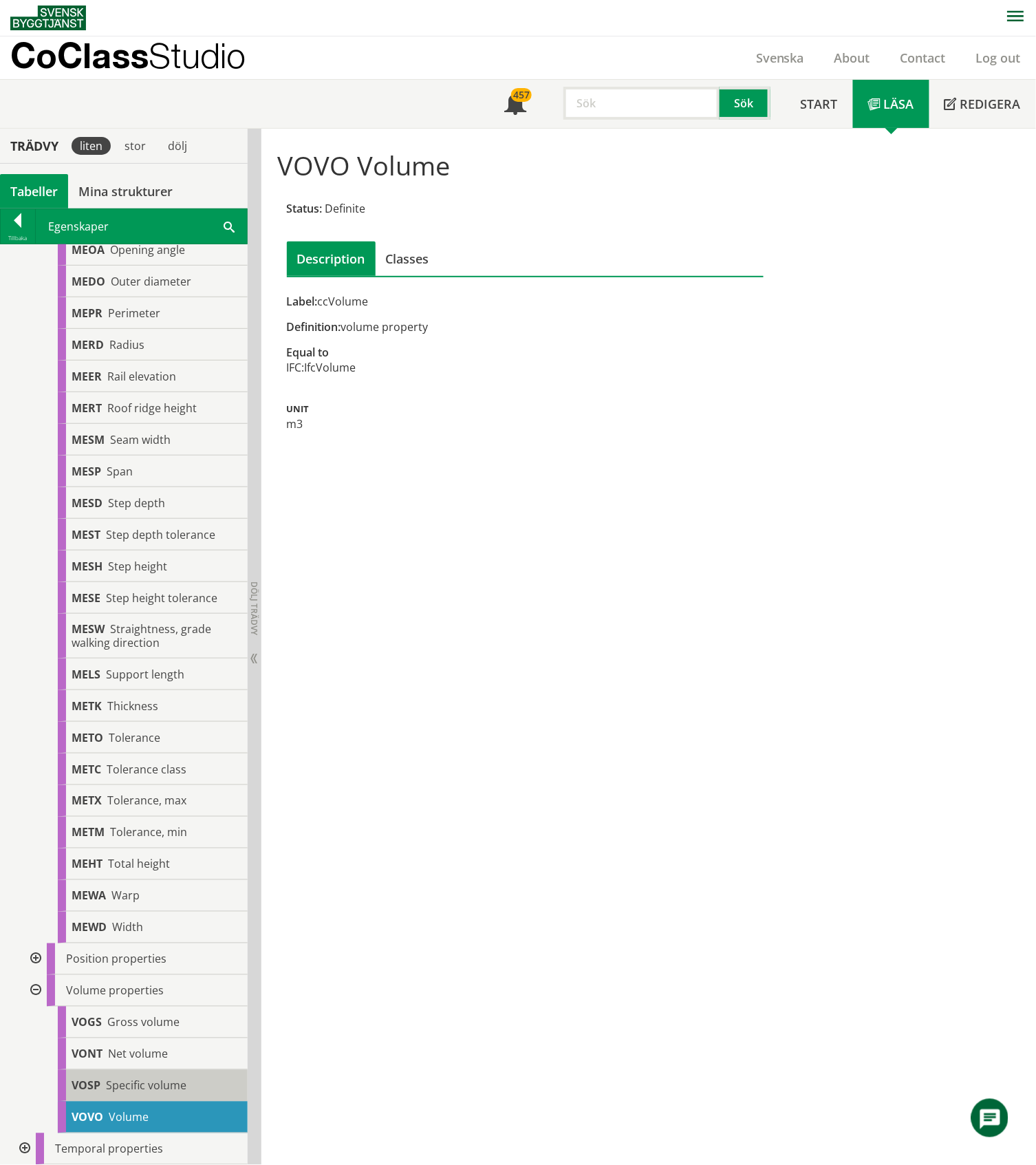
click at [152, 1090] on span "Specific volume" at bounding box center [146, 1086] width 81 height 15
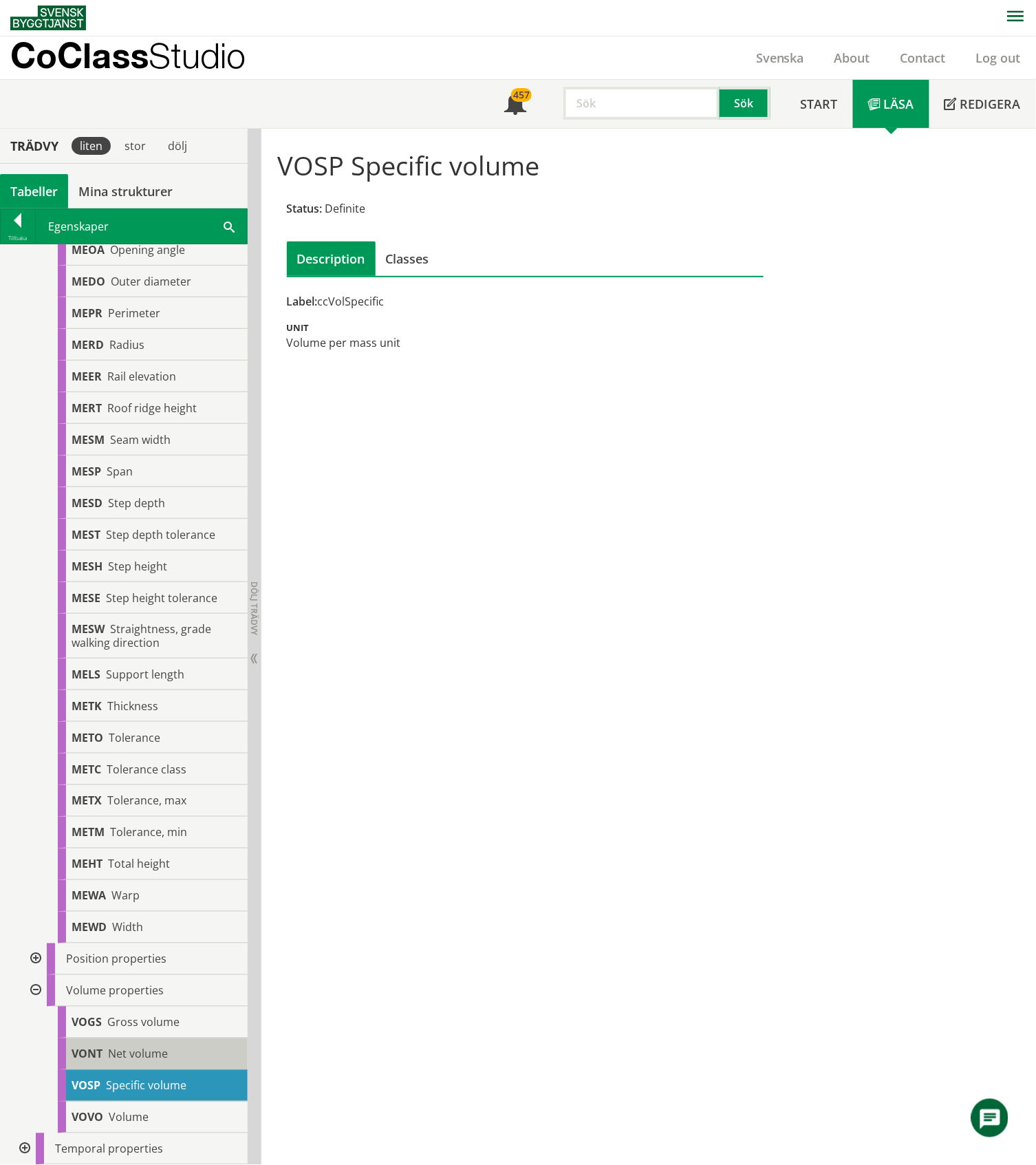
click at [125, 1055] on span "Net volume" at bounding box center [137, 1054] width 59 height 15
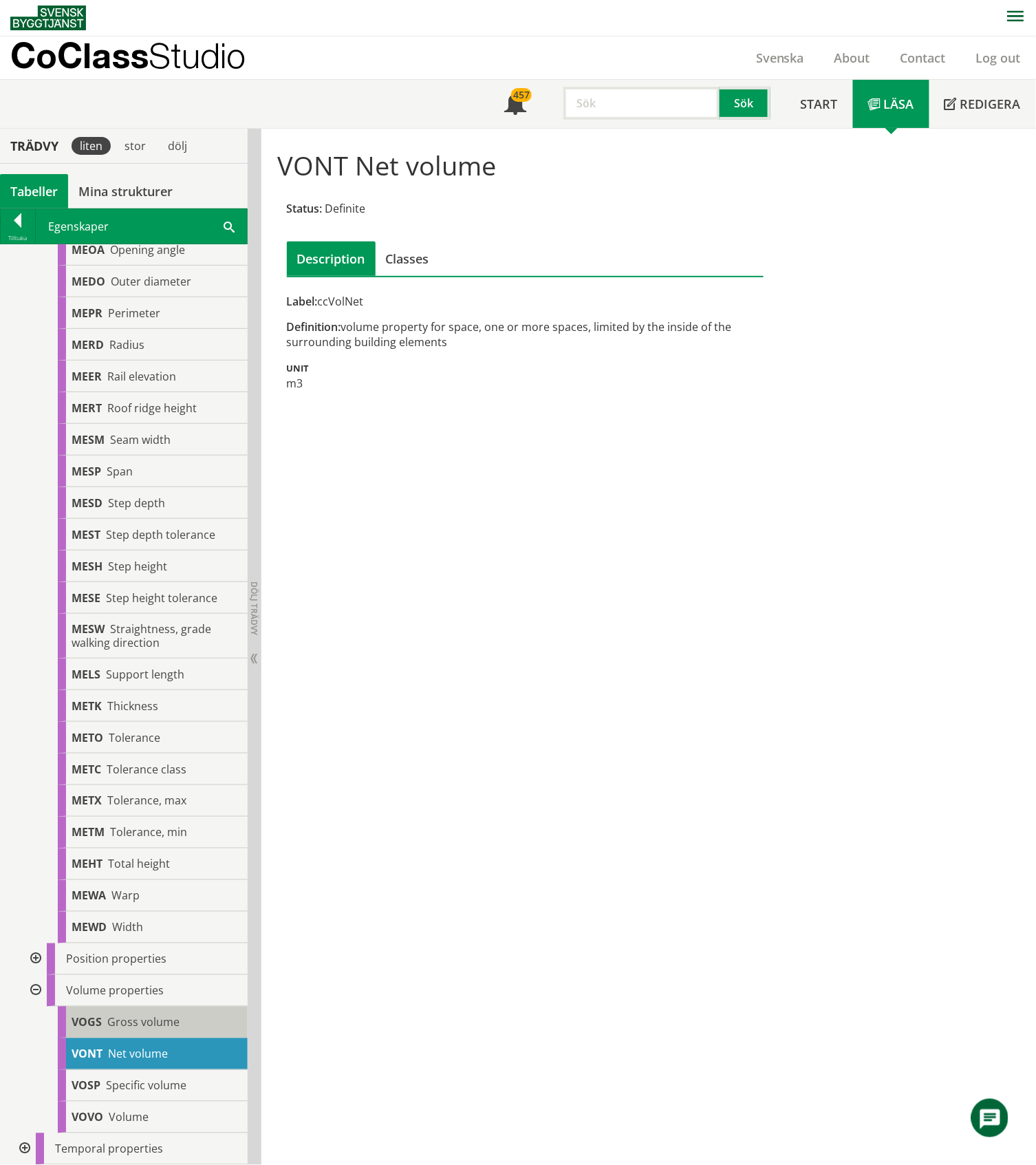
click at [137, 1020] on span "Gross volume" at bounding box center [143, 1022] width 72 height 15
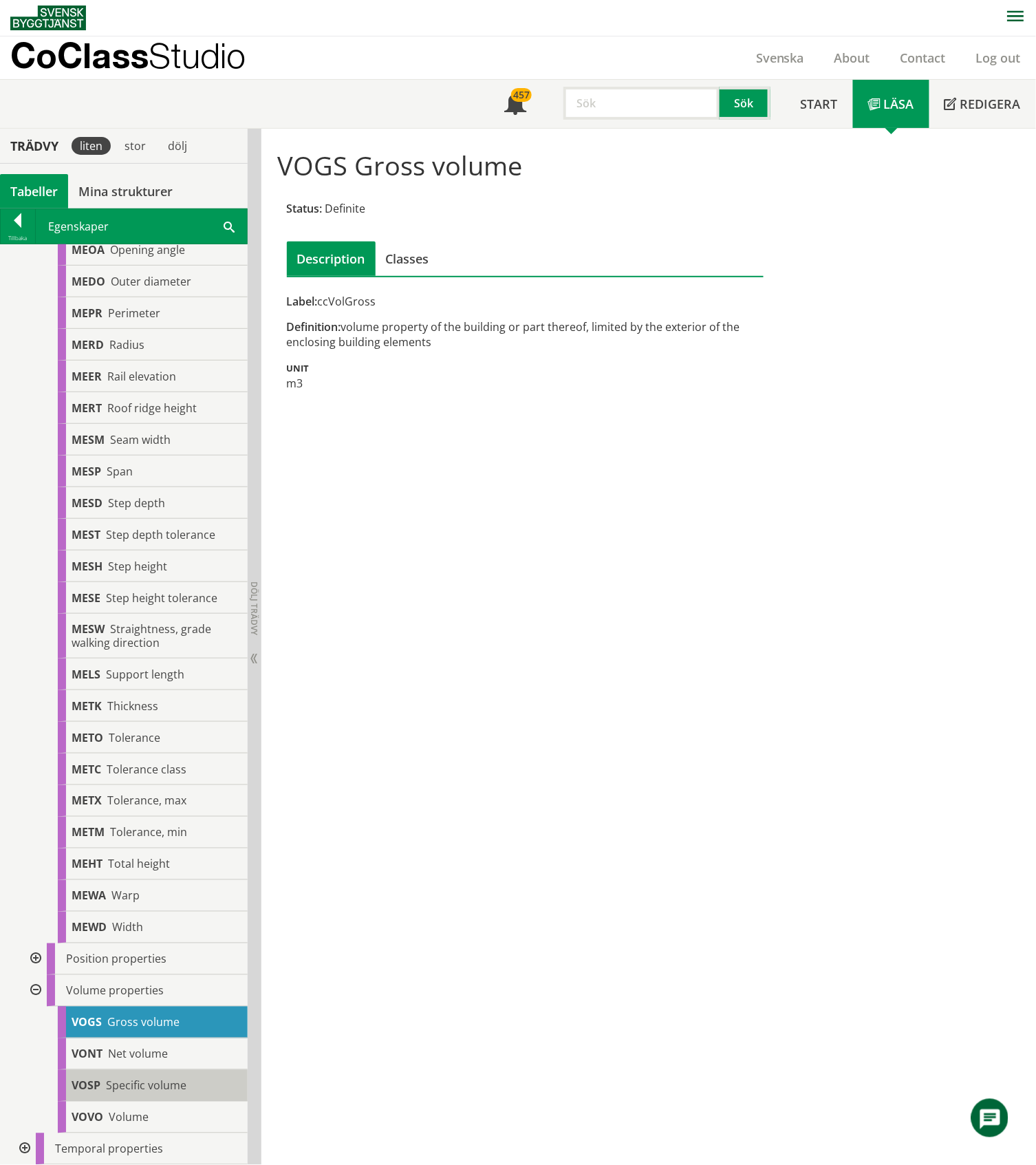
click at [131, 1084] on span "Specific volume" at bounding box center [146, 1086] width 81 height 15
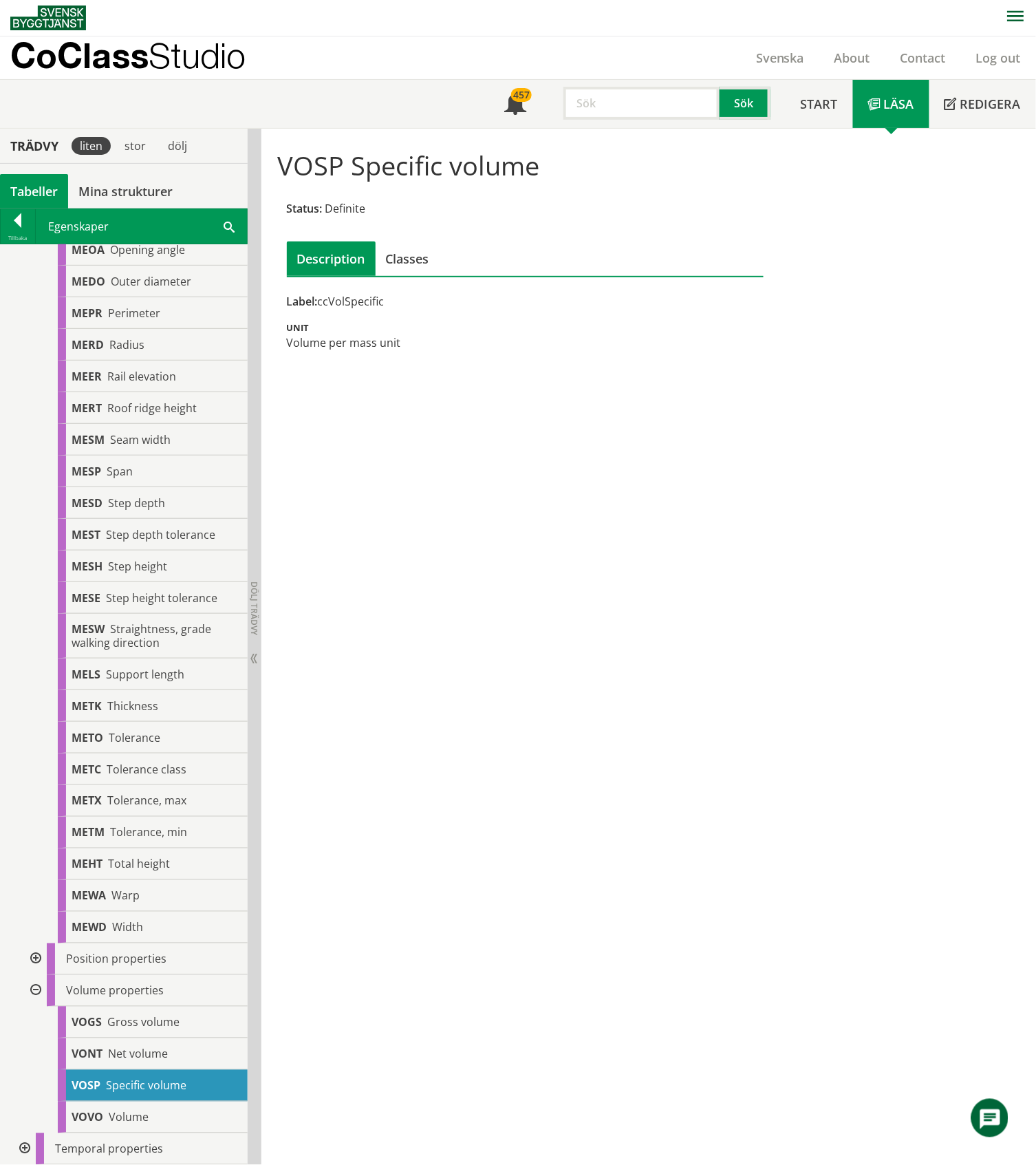
click at [37, 992] on div at bounding box center [35, 990] width 25 height 32
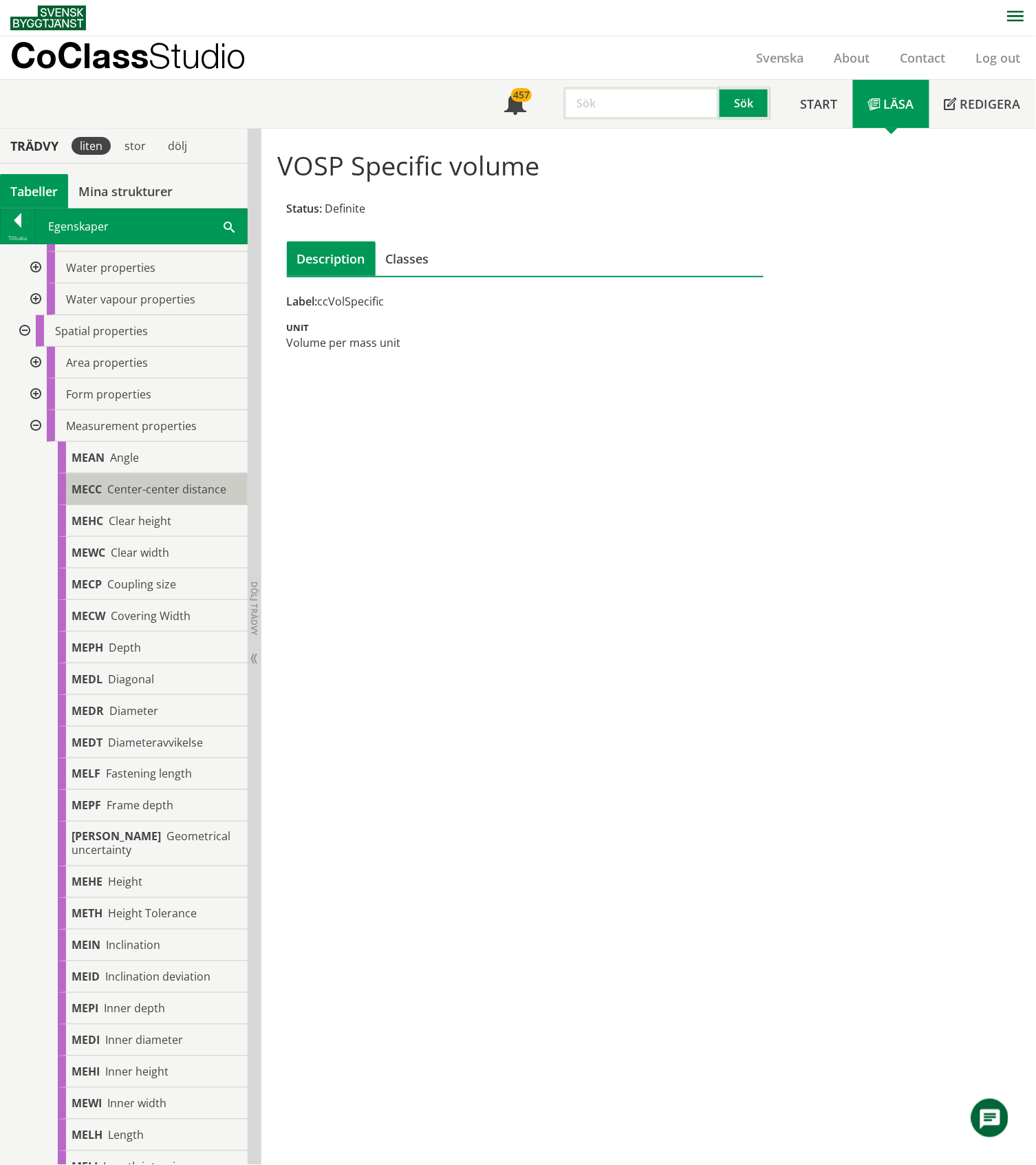
scroll to position [347, 0]
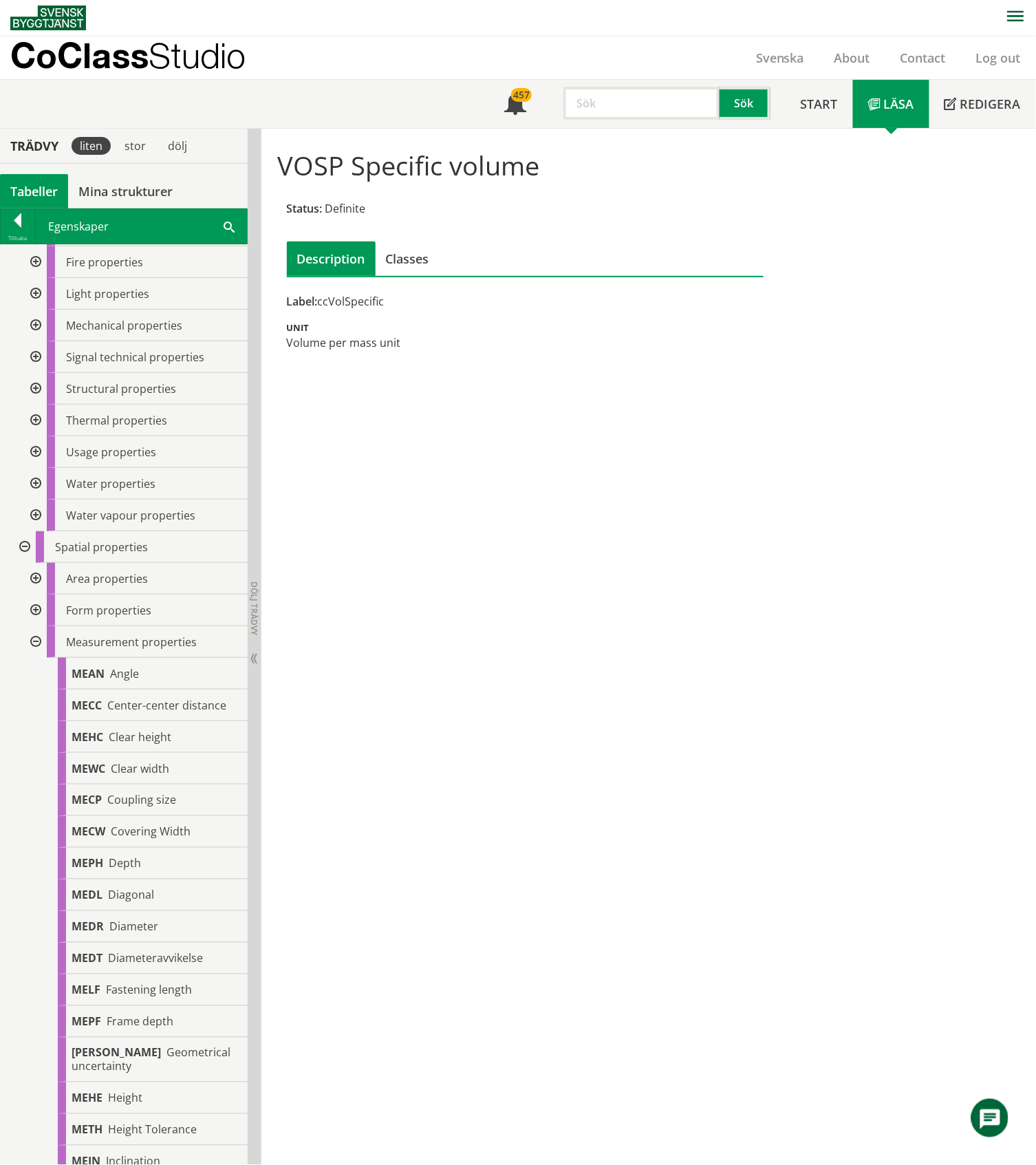
click at [34, 642] on div at bounding box center [35, 641] width 25 height 32
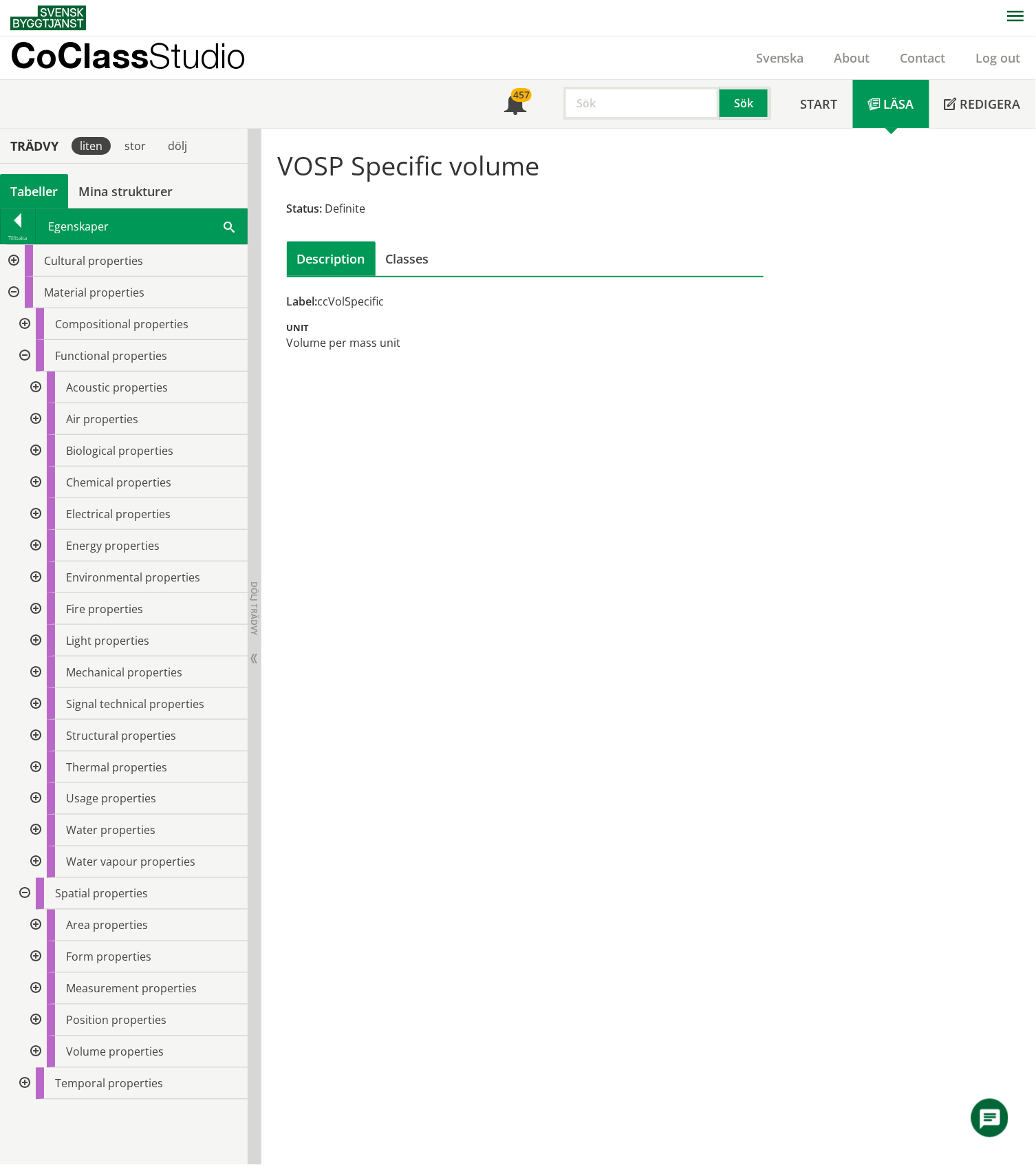
scroll to position [0, 0]
click at [37, 574] on div at bounding box center [35, 577] width 25 height 32
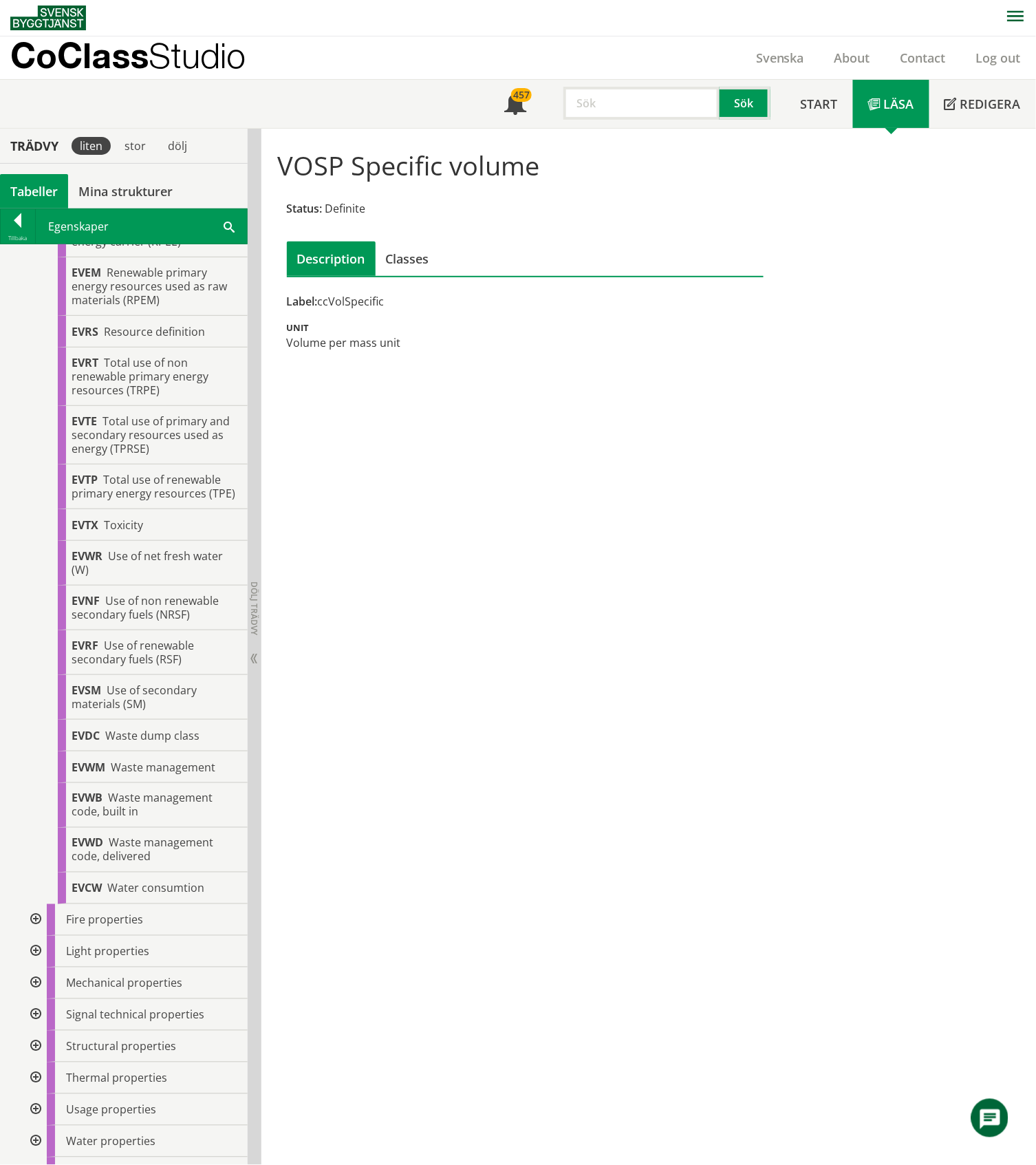
scroll to position [2271, 0]
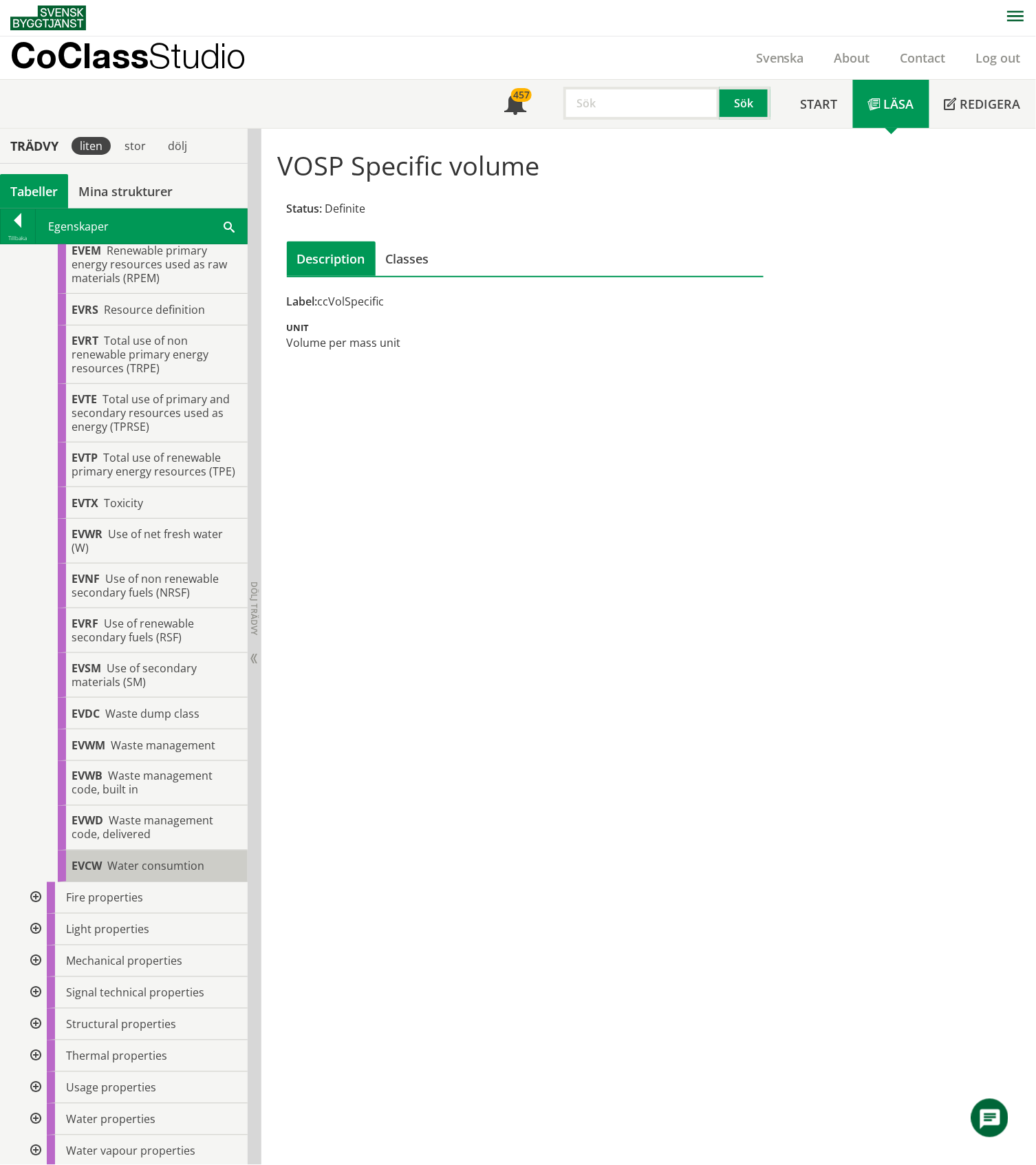
click at [159, 874] on span "Water consumtion" at bounding box center [156, 866] width 97 height 15
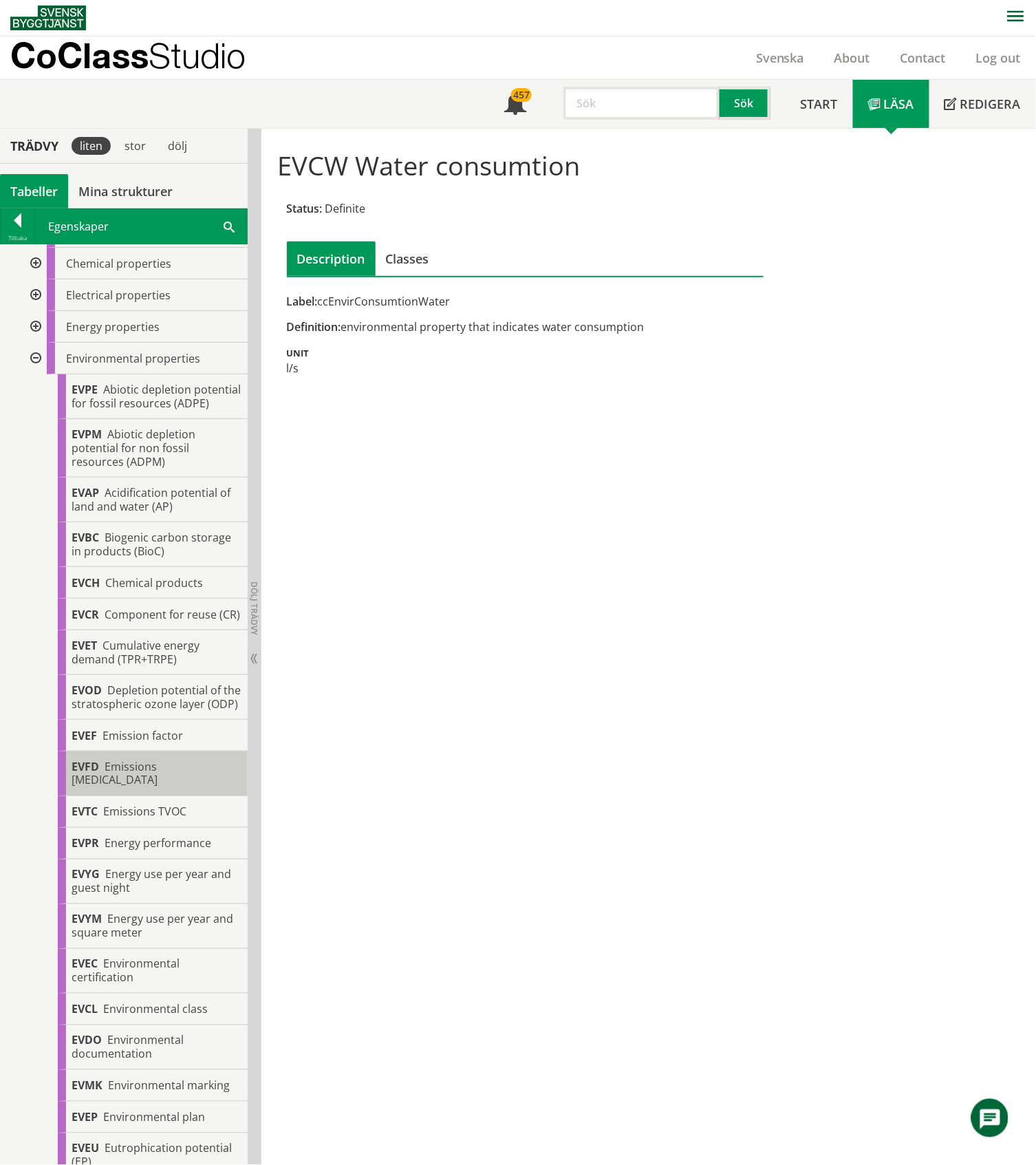
scroll to position [161, 0]
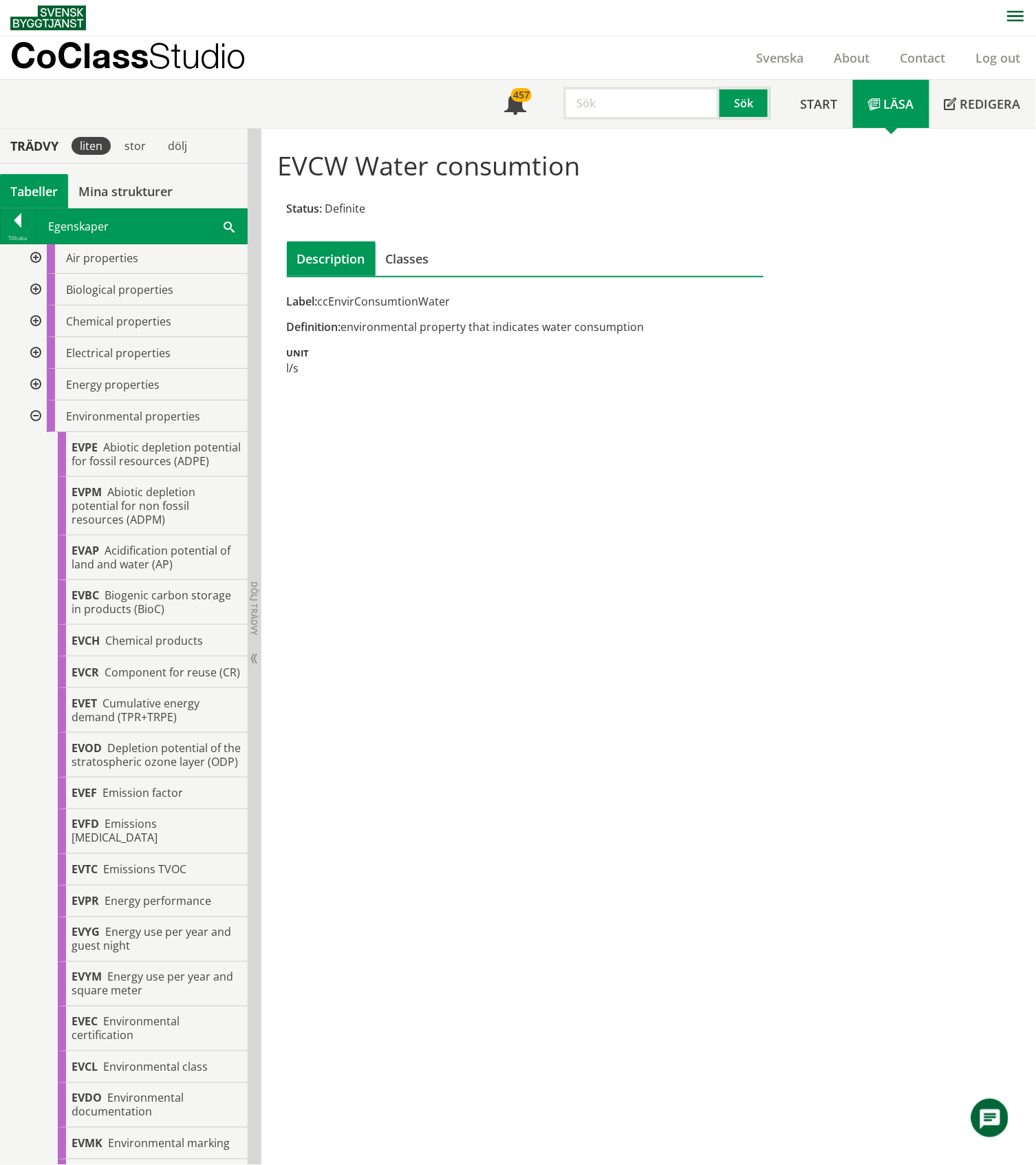
click at [32, 411] on div at bounding box center [35, 416] width 25 height 32
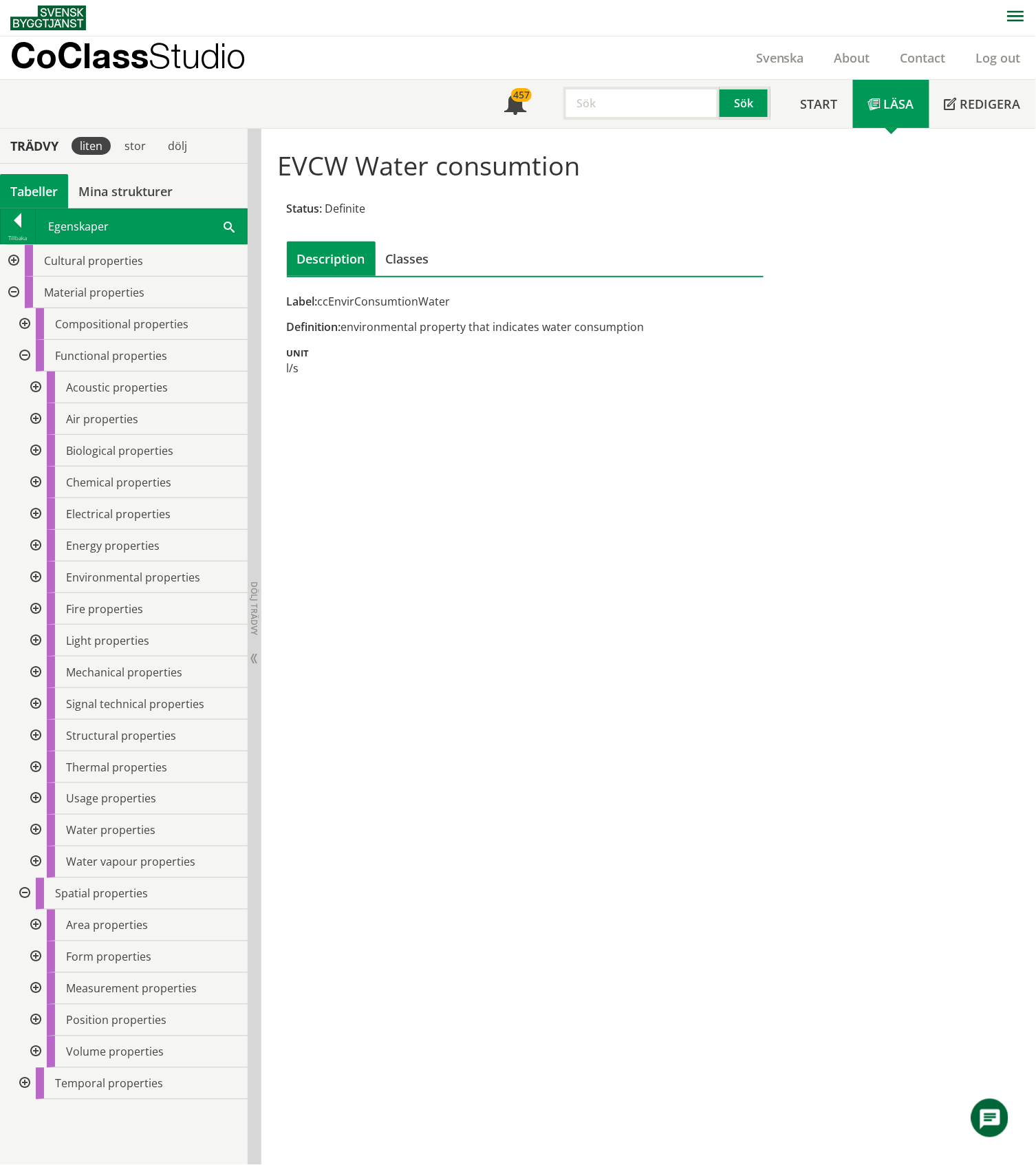
click at [33, 541] on div at bounding box center [35, 545] width 25 height 32
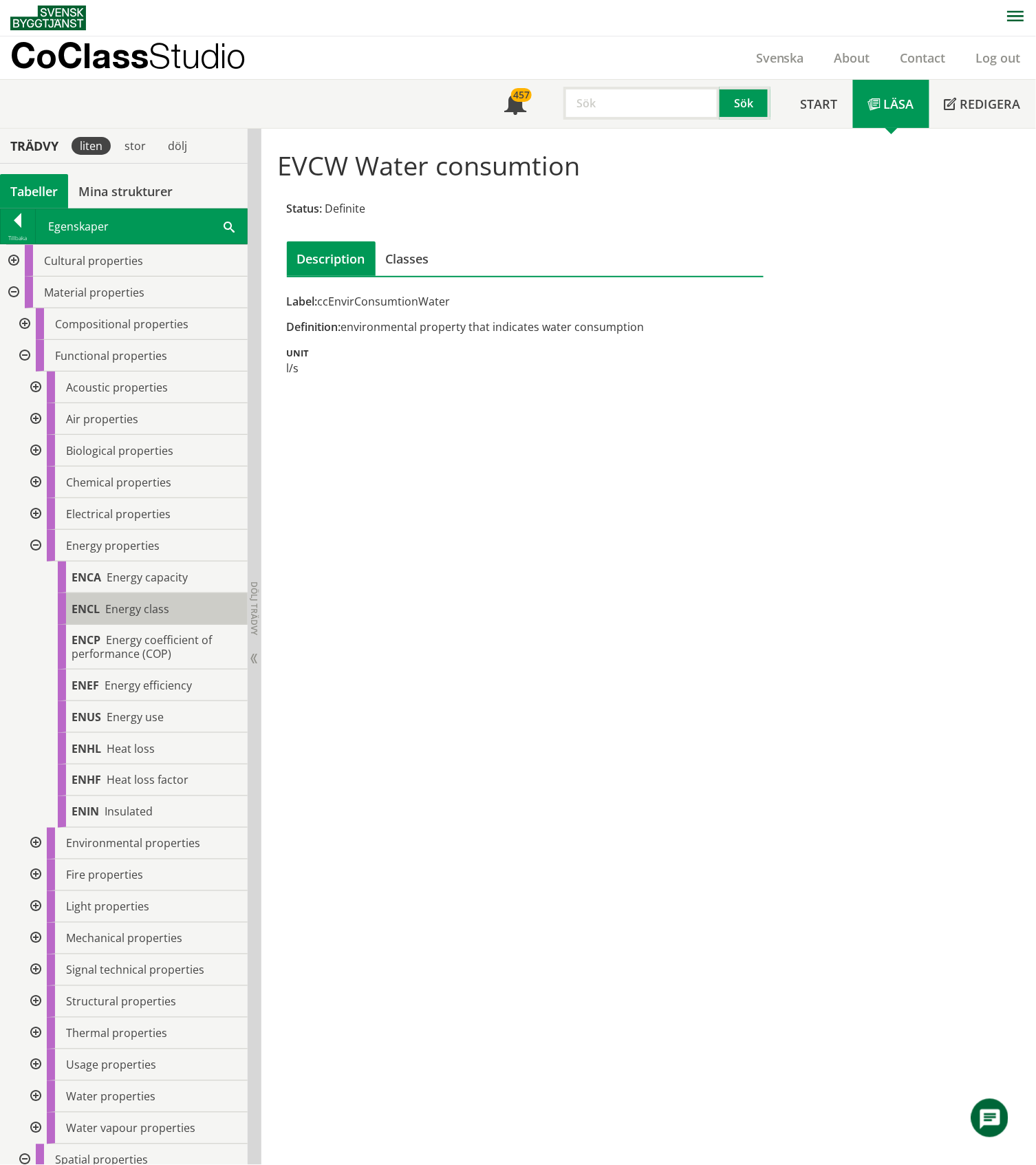
click at [142, 606] on span "Energy class" at bounding box center [137, 609] width 64 height 15
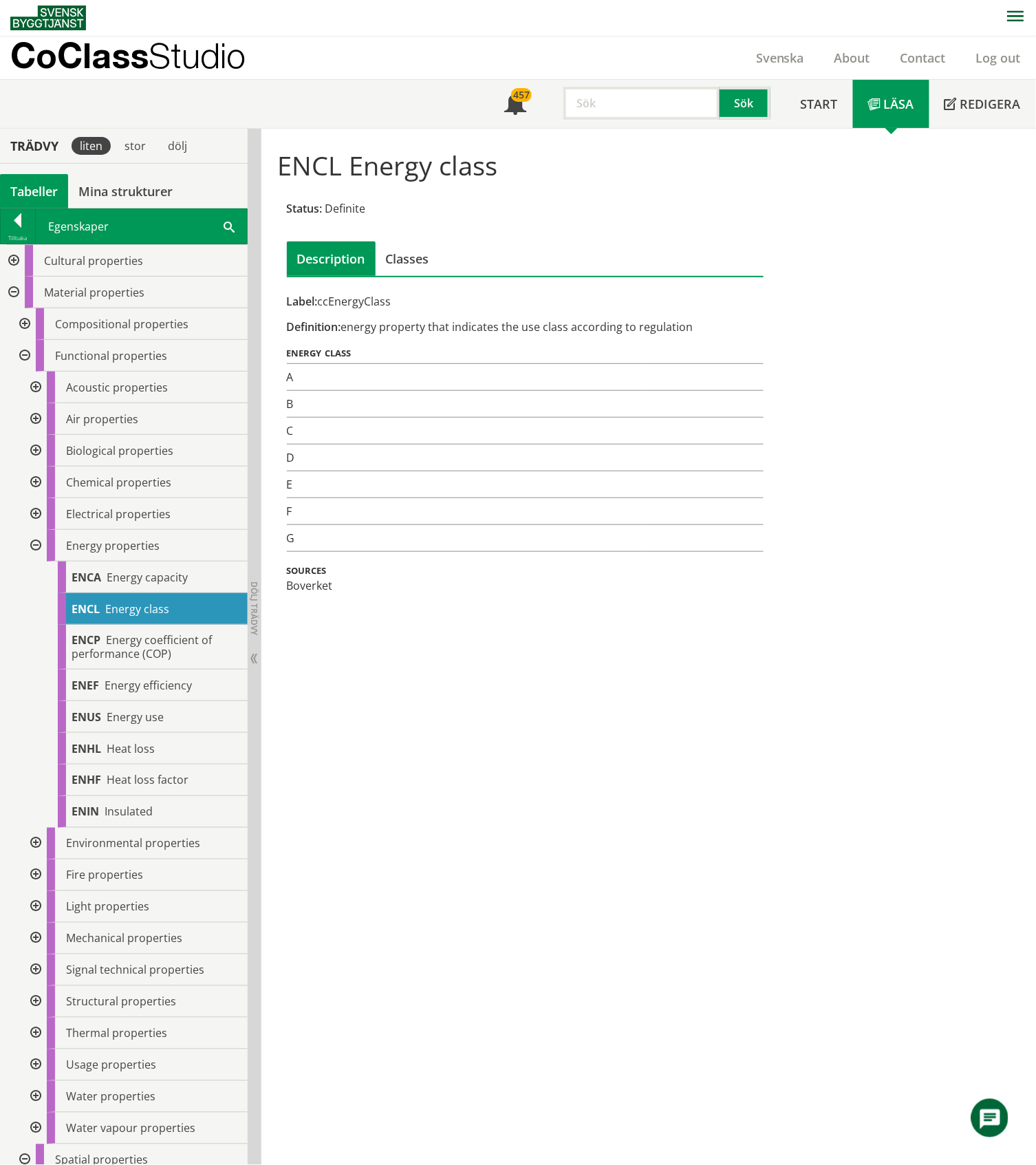
click at [466, 1088] on div "ENCL Energy class Status: Definite Description Classes Label: ccEnergyClass Def…" at bounding box center [648, 646] width 775 height 1036
click at [34, 542] on div at bounding box center [35, 545] width 25 height 32
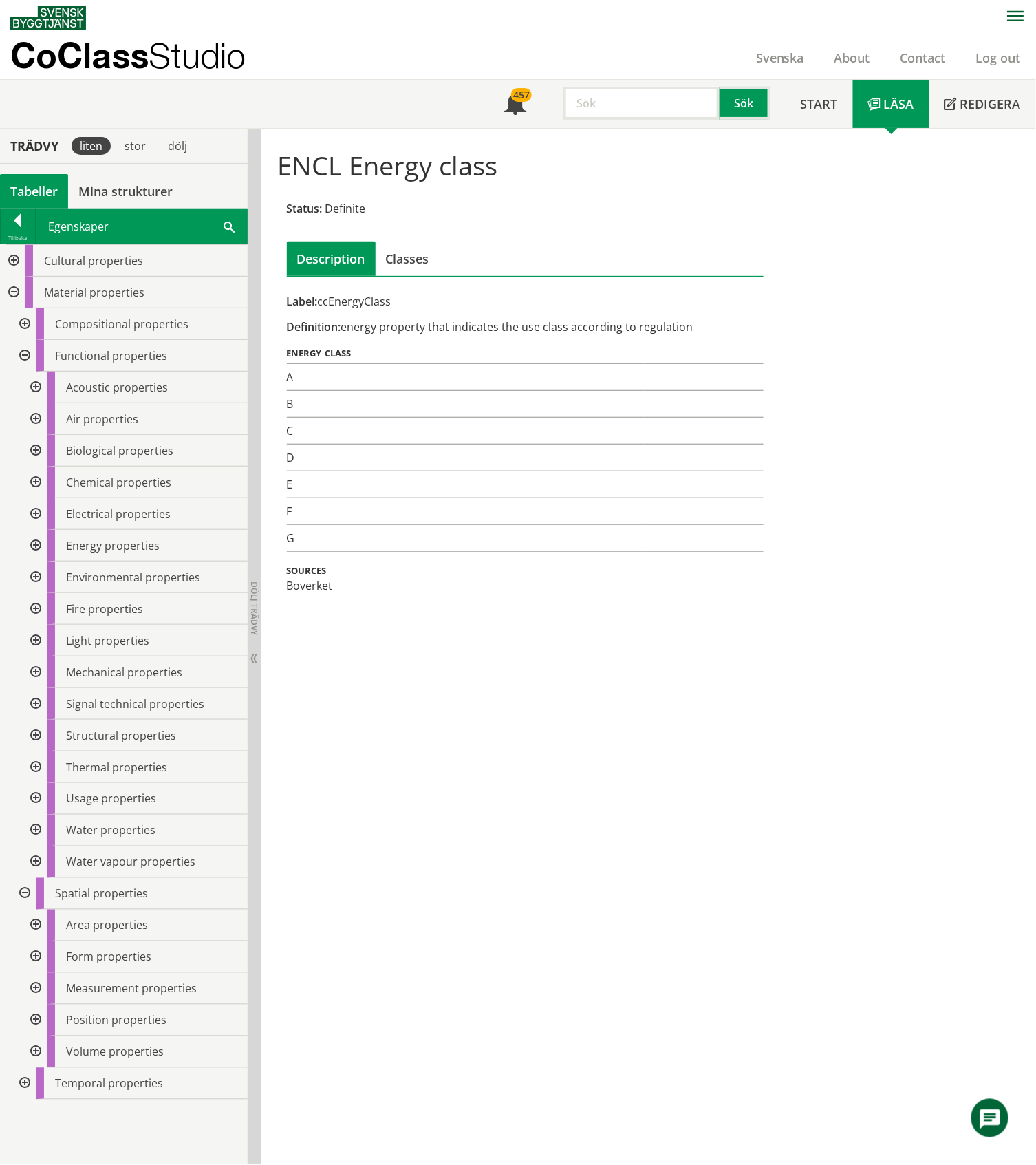
click at [36, 510] on div at bounding box center [35, 513] width 25 height 32
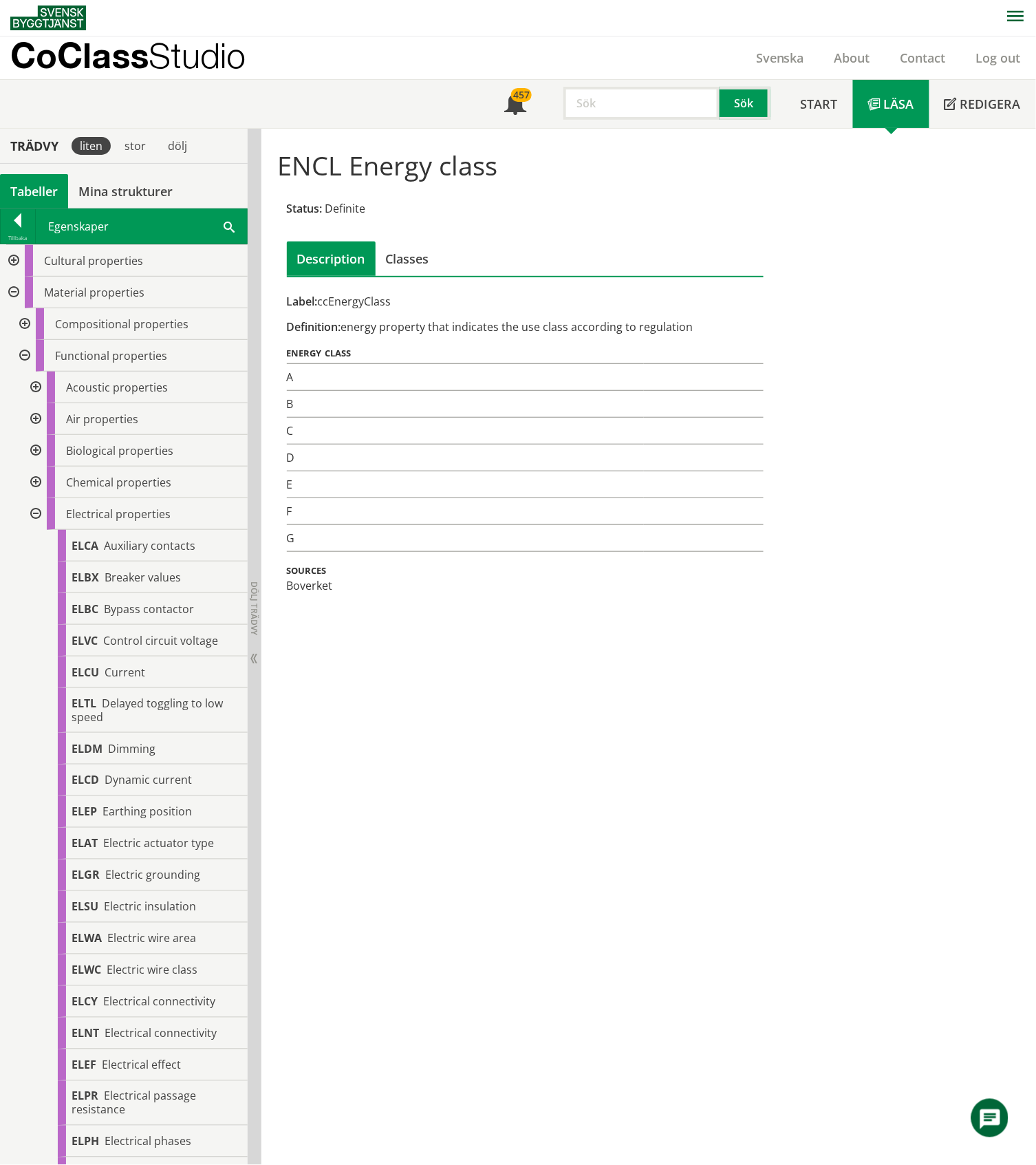
click at [606, 101] on input "text" at bounding box center [641, 103] width 156 height 33
type input "wifi"
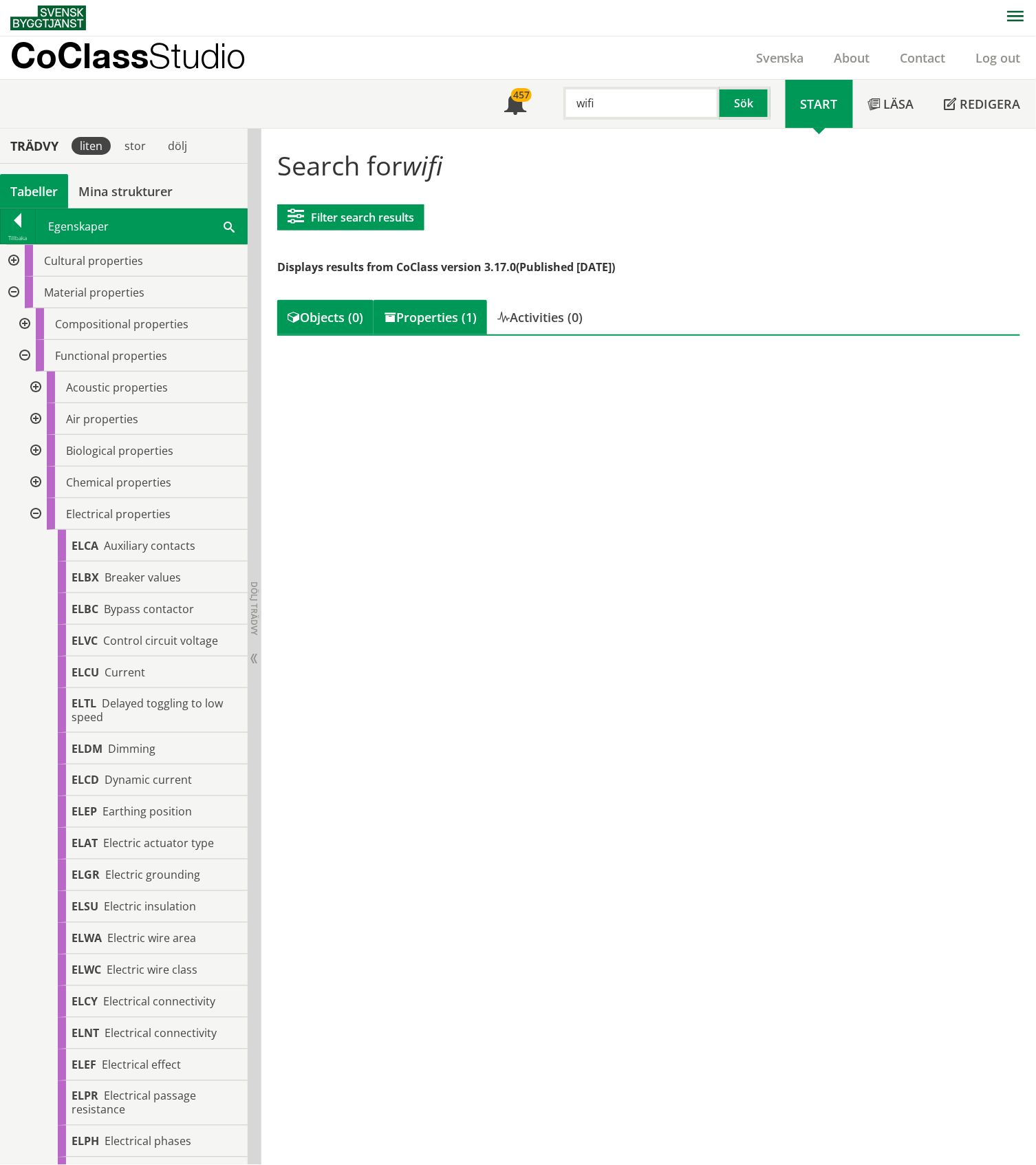
click at [413, 314] on div "Properties (1)" at bounding box center [430, 317] width 114 height 35
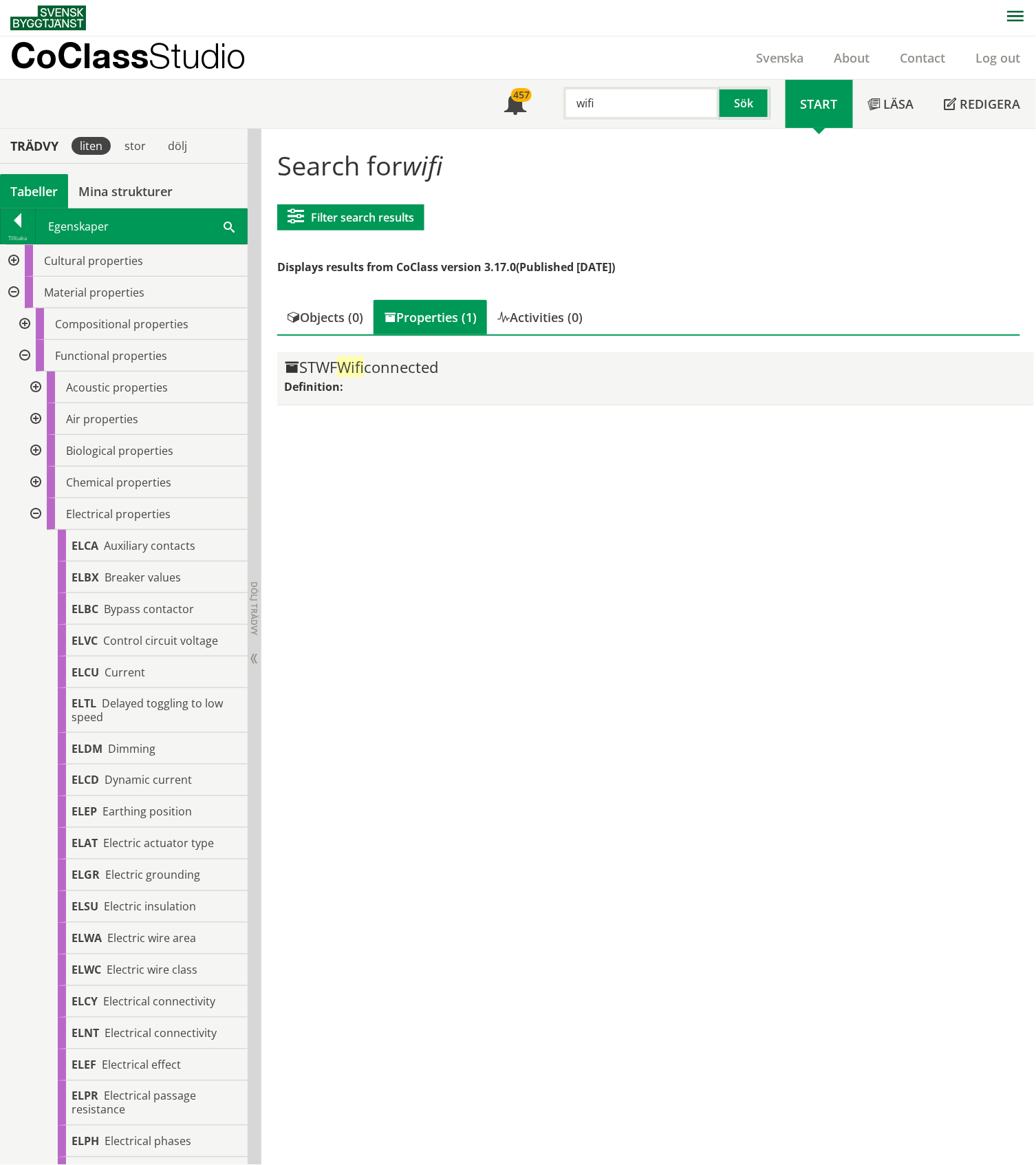
click at [528, 379] on div "Definition:" at bounding box center [655, 386] width 742 height 15
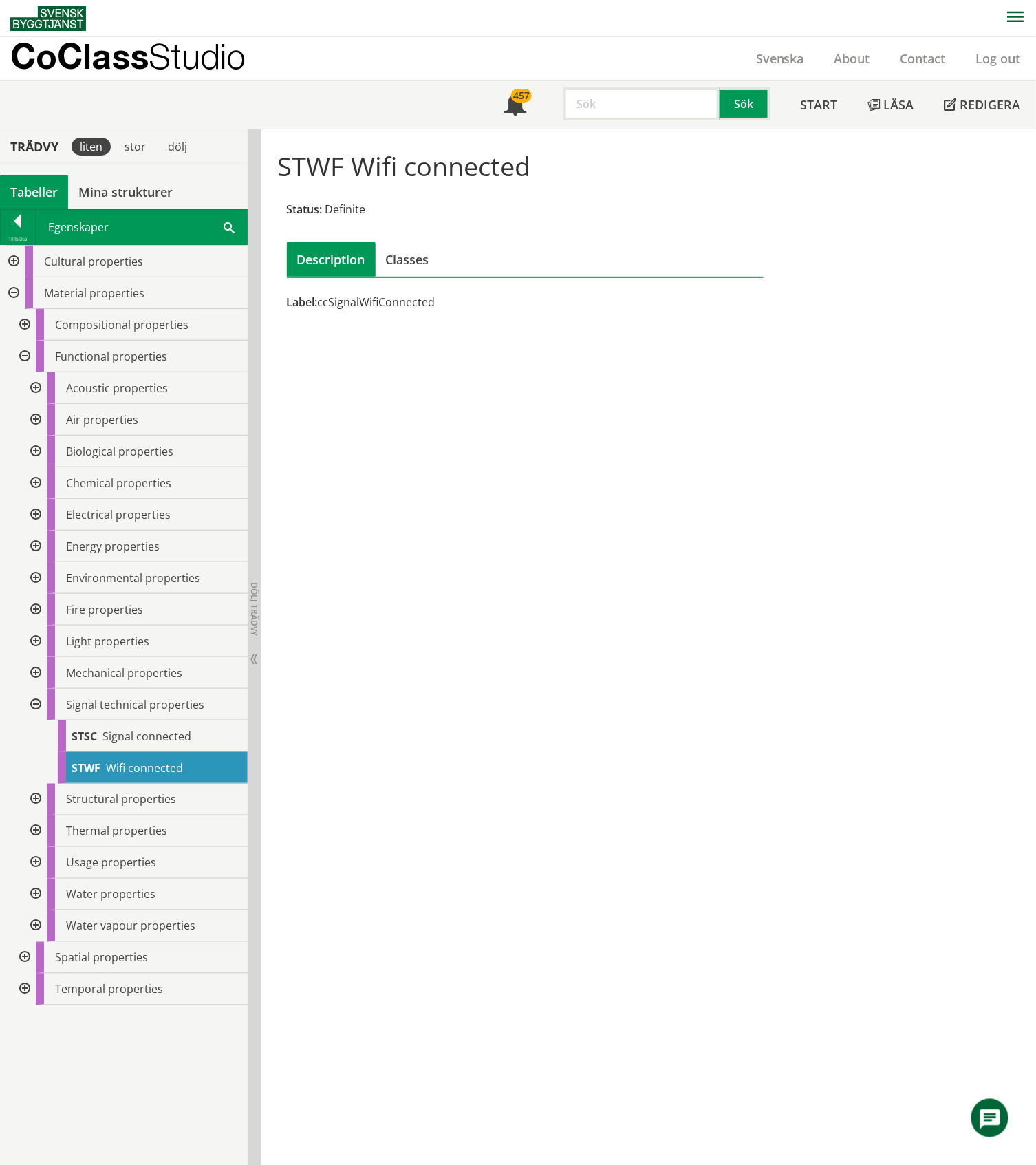
click at [36, 516] on div at bounding box center [35, 514] width 25 height 32
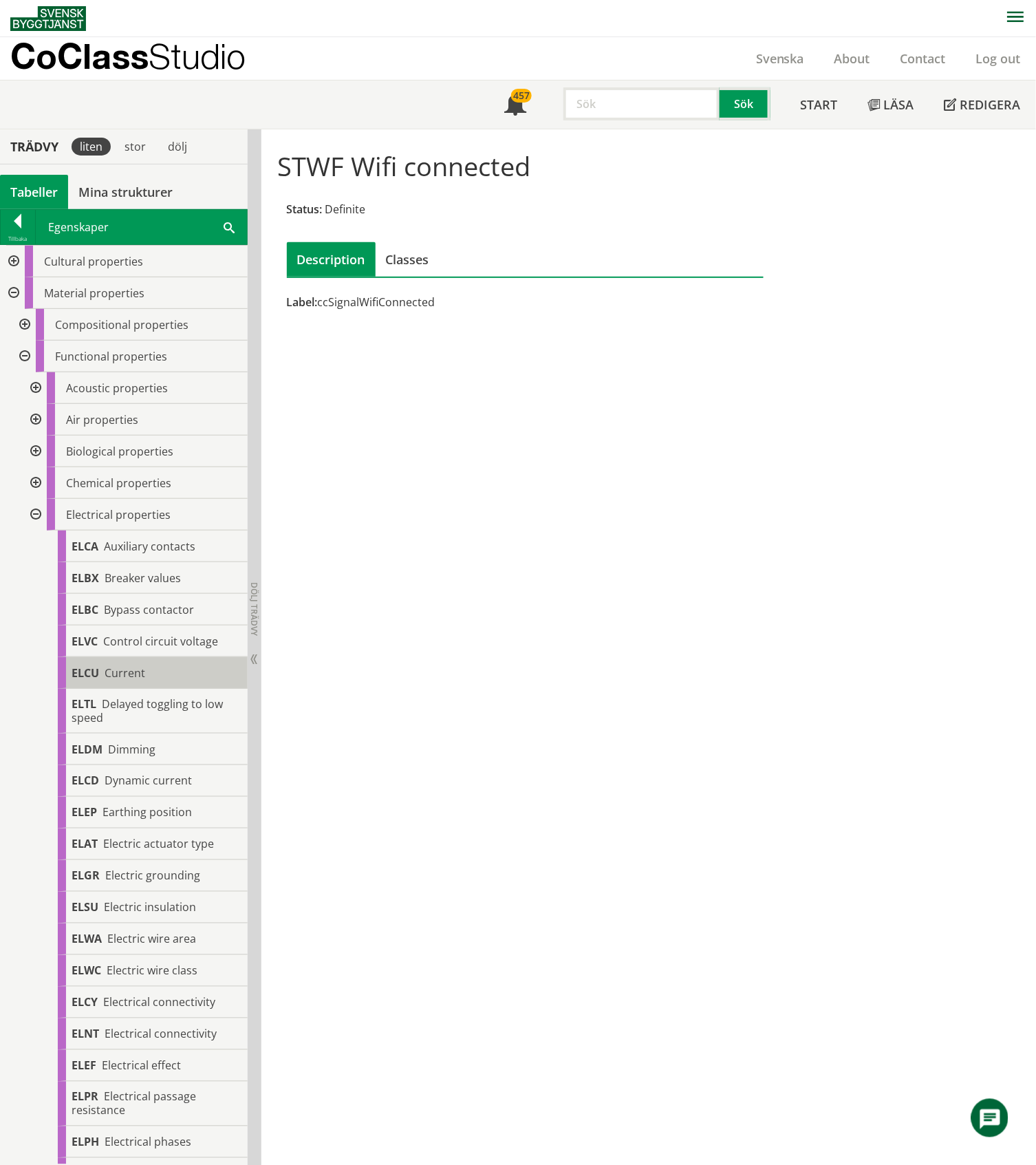
click at [143, 672] on span "Current" at bounding box center [124, 673] width 40 height 15
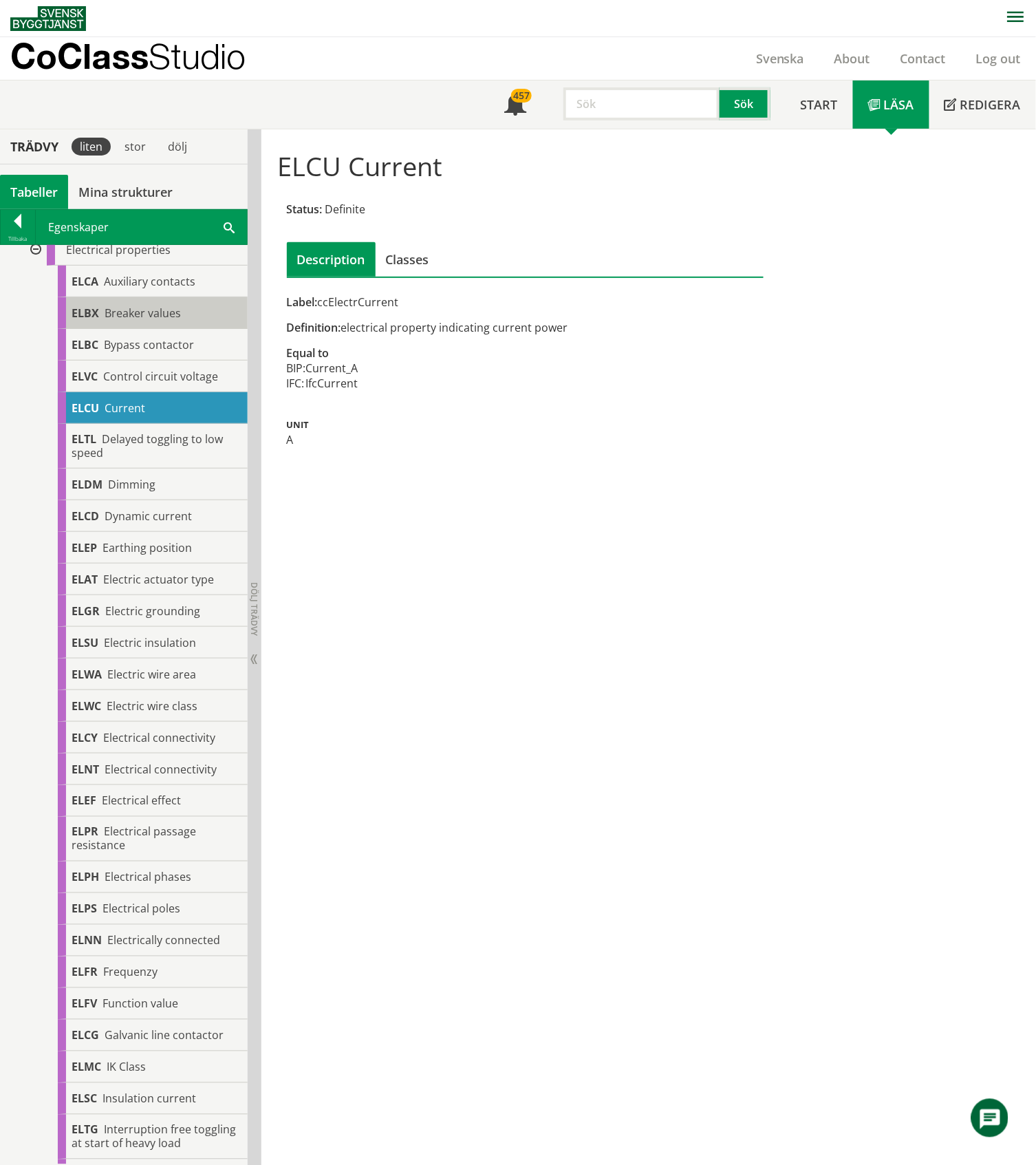
scroll to position [275, 0]
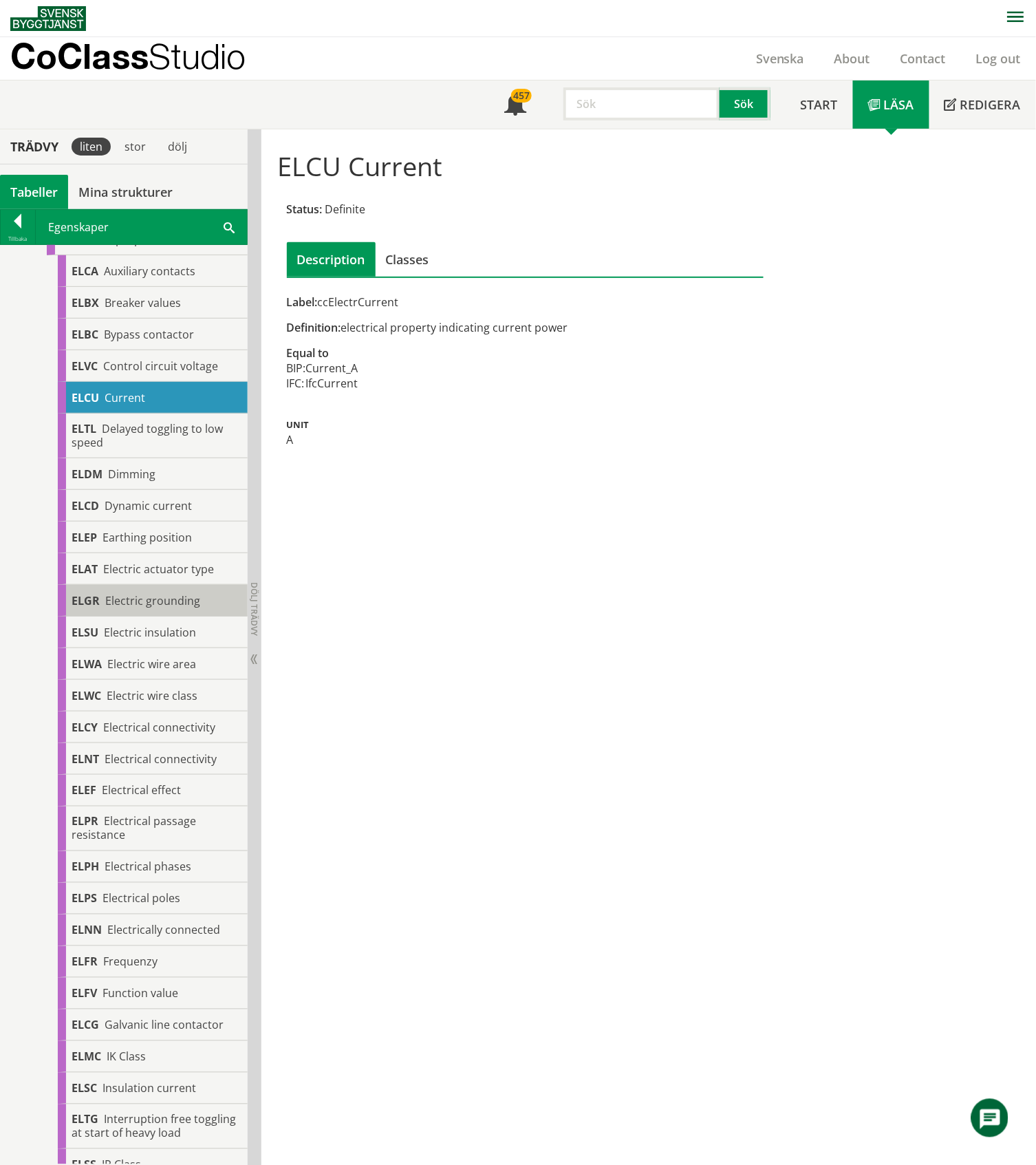
click at [173, 603] on span "Electric grounding" at bounding box center [152, 600] width 95 height 15
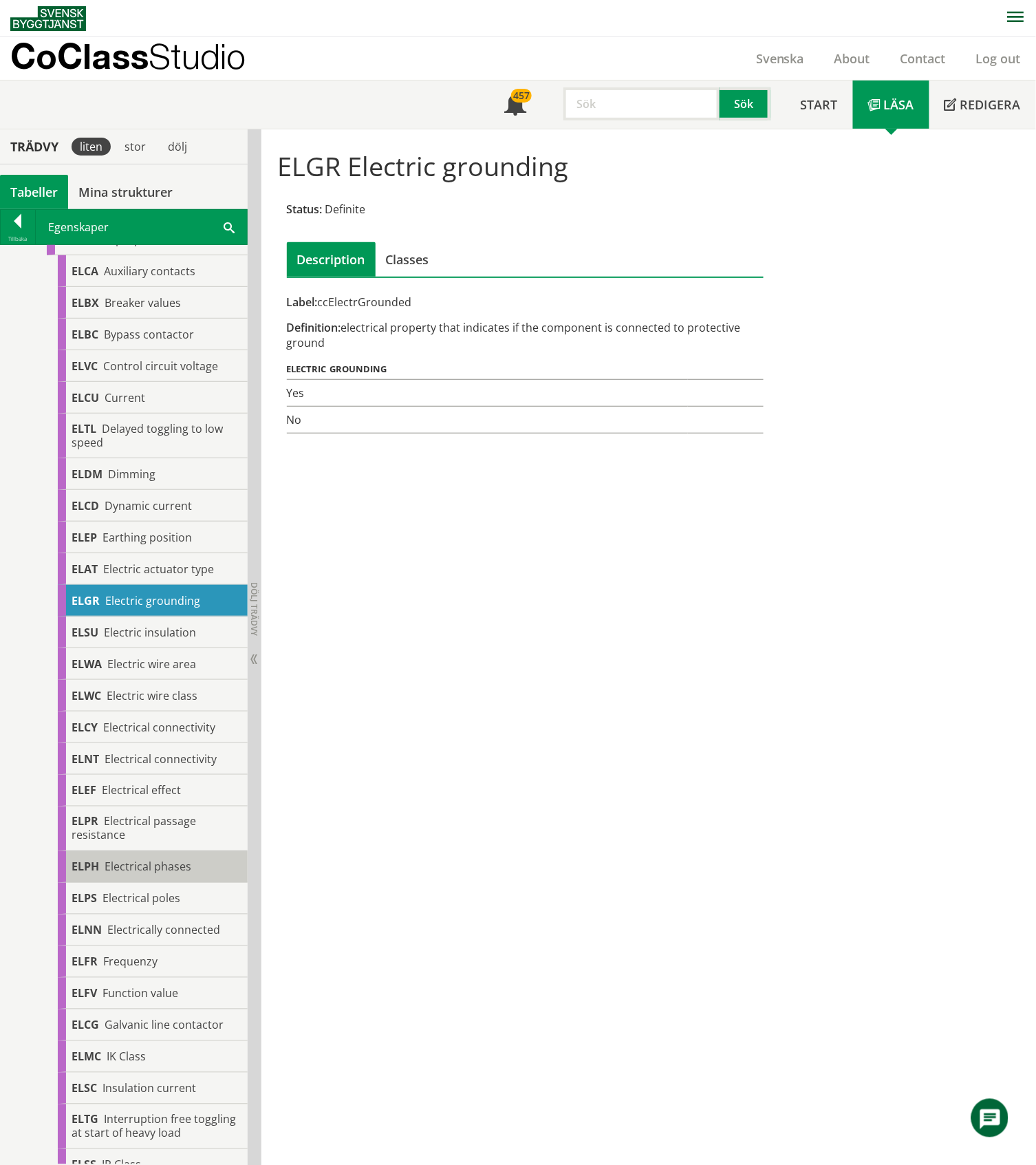
click at [126, 865] on span "Electrical phases" at bounding box center [148, 867] width 87 height 15
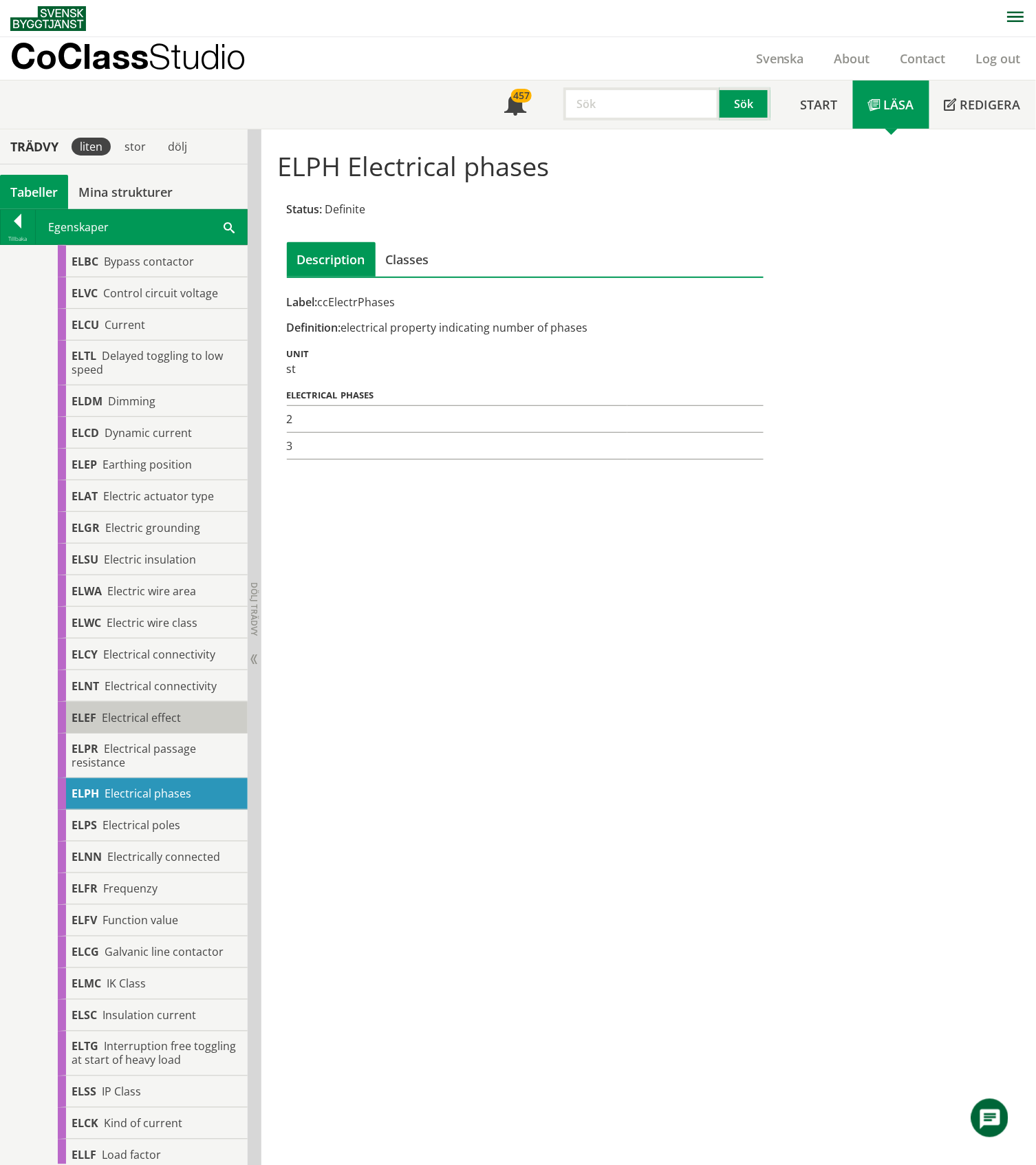
scroll to position [550, 0]
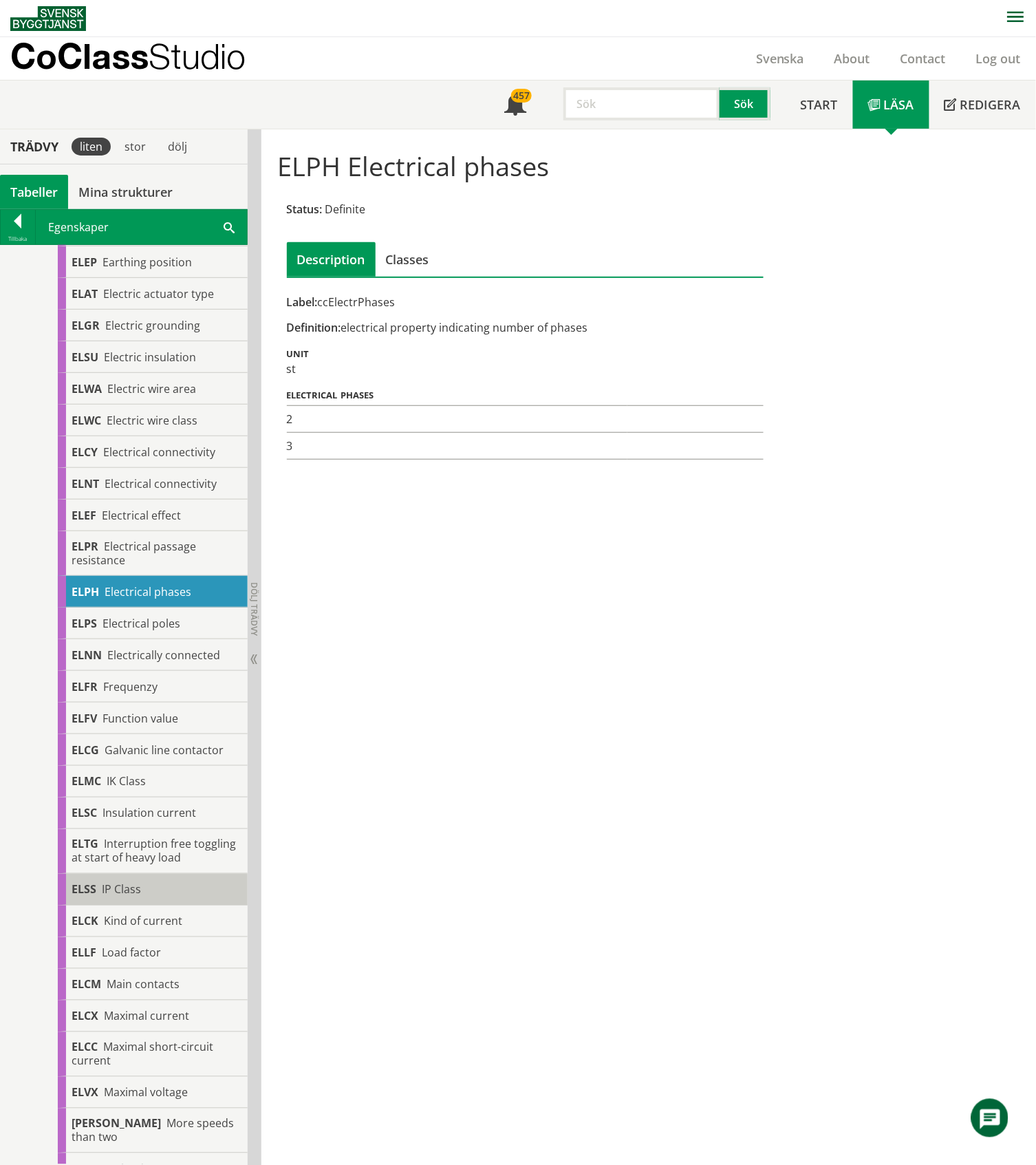
click at [120, 884] on span "IP Class" at bounding box center [121, 890] width 39 height 15
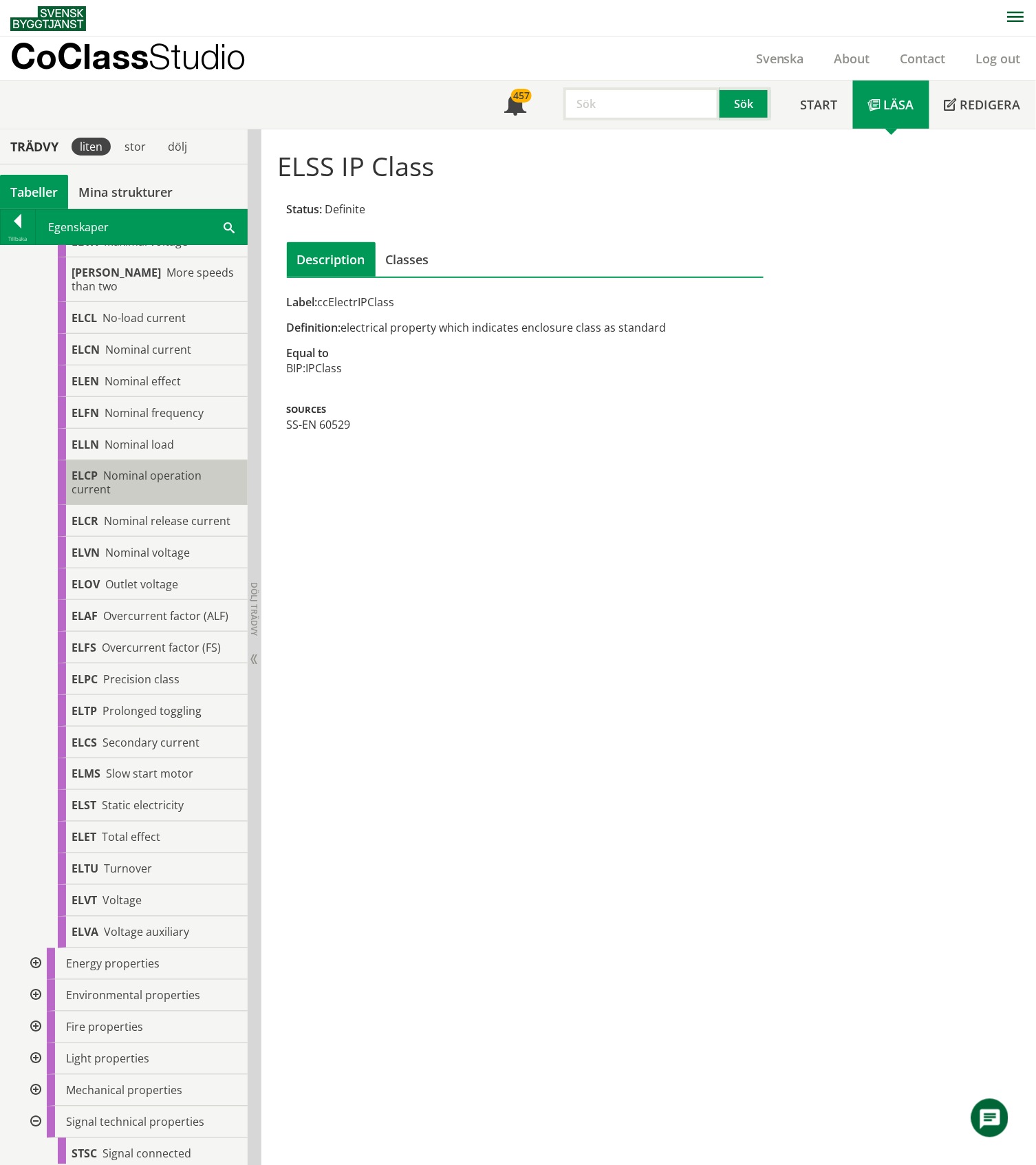
scroll to position [1468, 0]
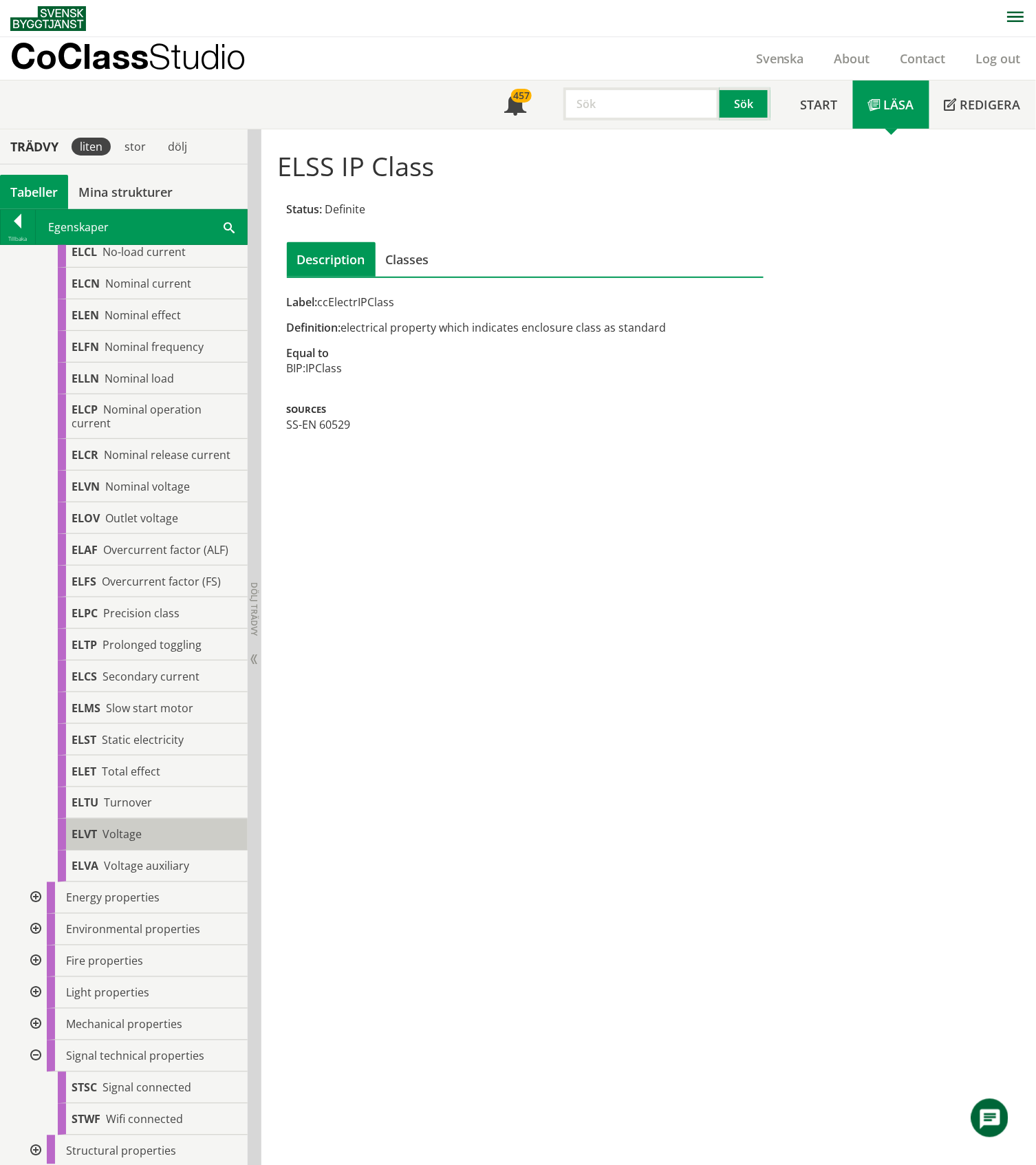
click at [131, 827] on span "Voltage" at bounding box center [122, 834] width 39 height 15
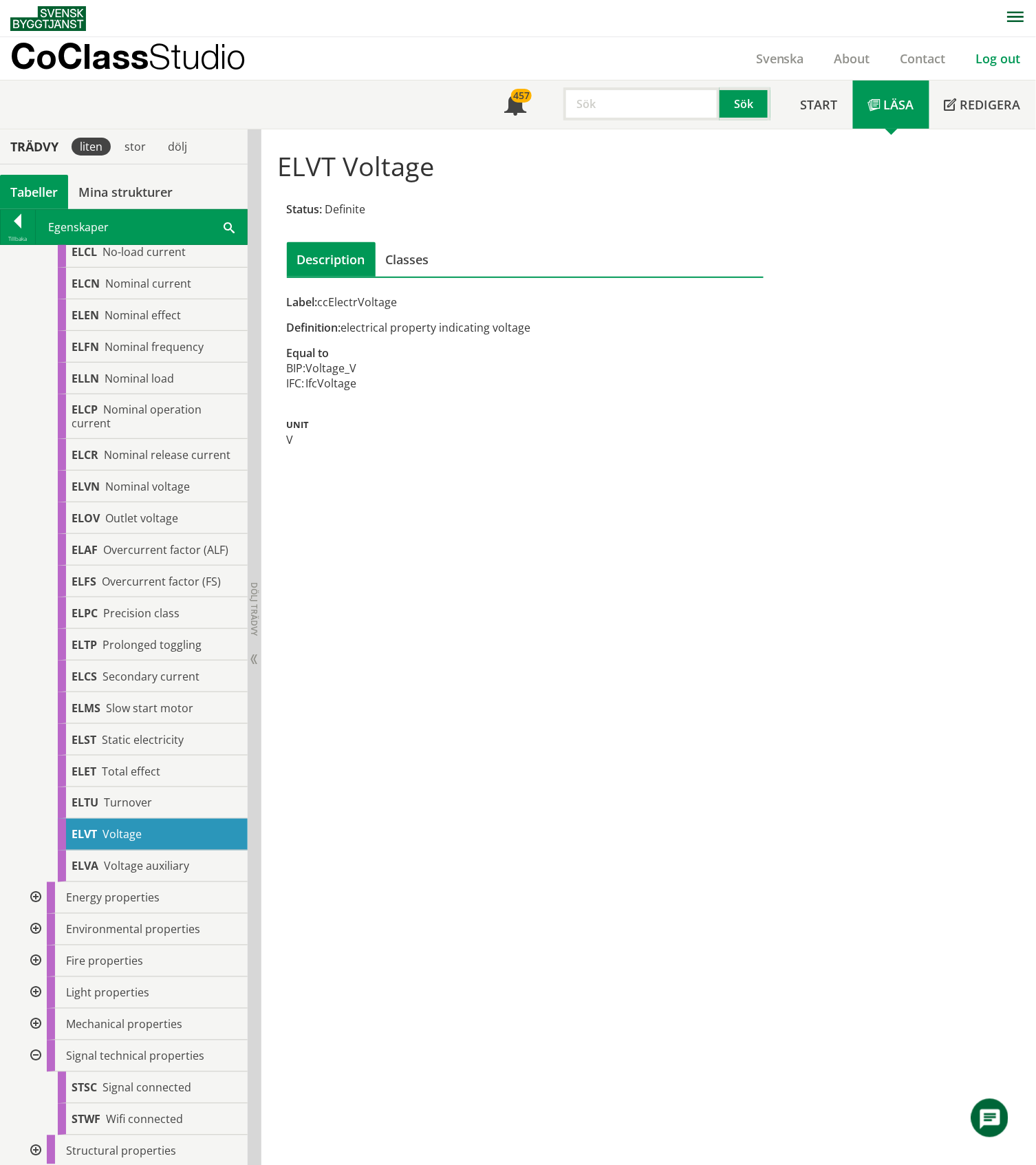
click at [1000, 59] on link "Log out" at bounding box center [999, 58] width 75 height 16
